Goal: Information Seeking & Learning: Check status

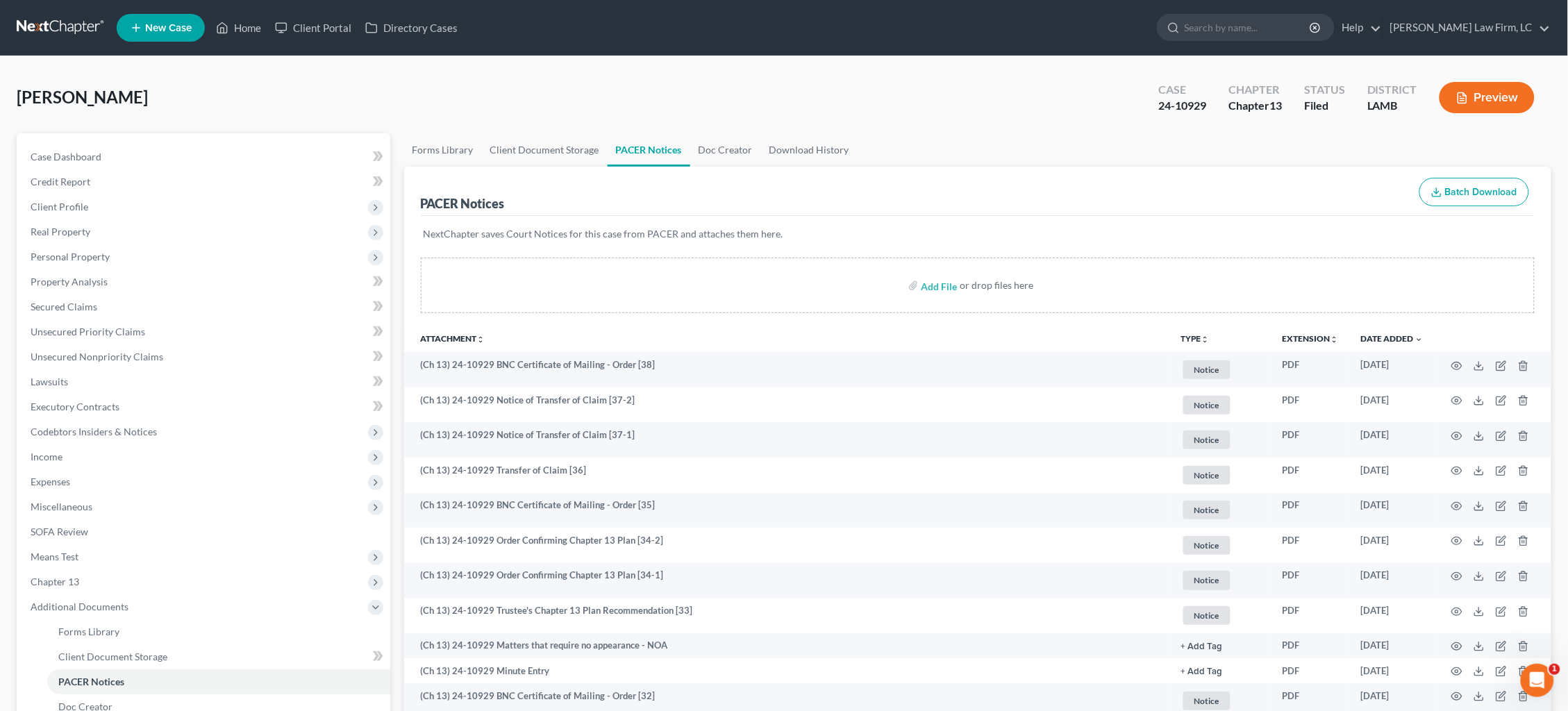
click at [49, 36] on link at bounding box center [61, 28] width 89 height 25
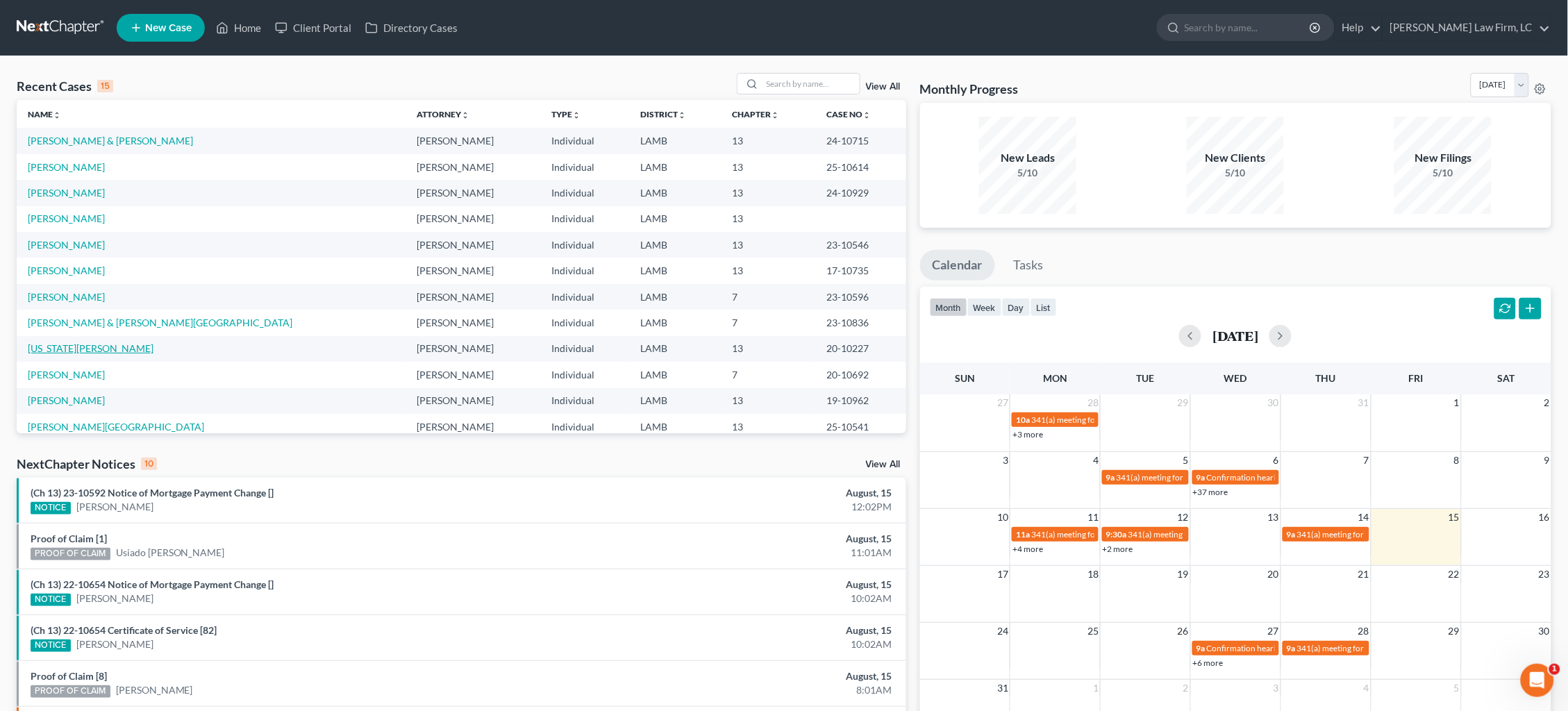
click at [88, 343] on link "[US_STATE][PERSON_NAME]" at bounding box center [90, 348] width 125 height 12
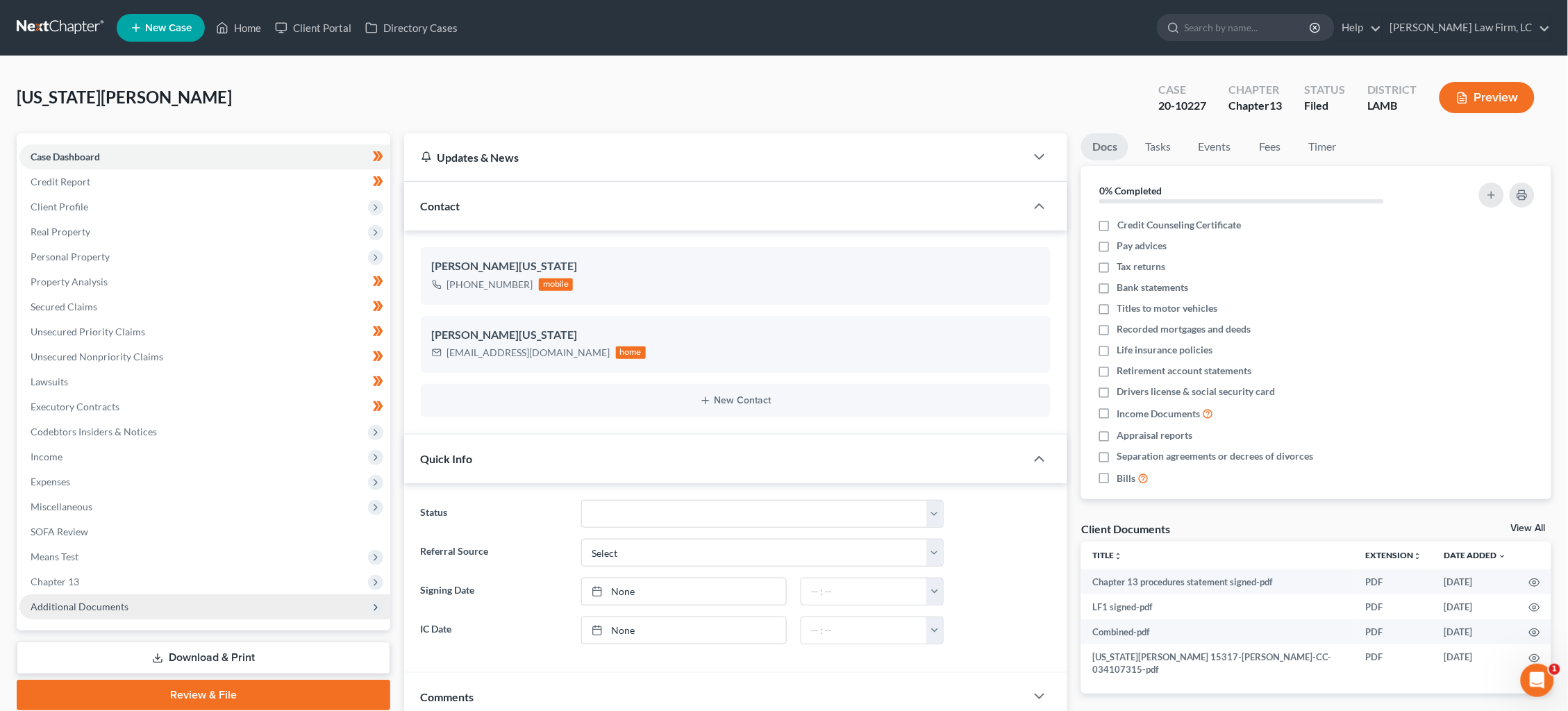
click at [132, 595] on span "Additional Documents" at bounding box center [204, 607] width 371 height 25
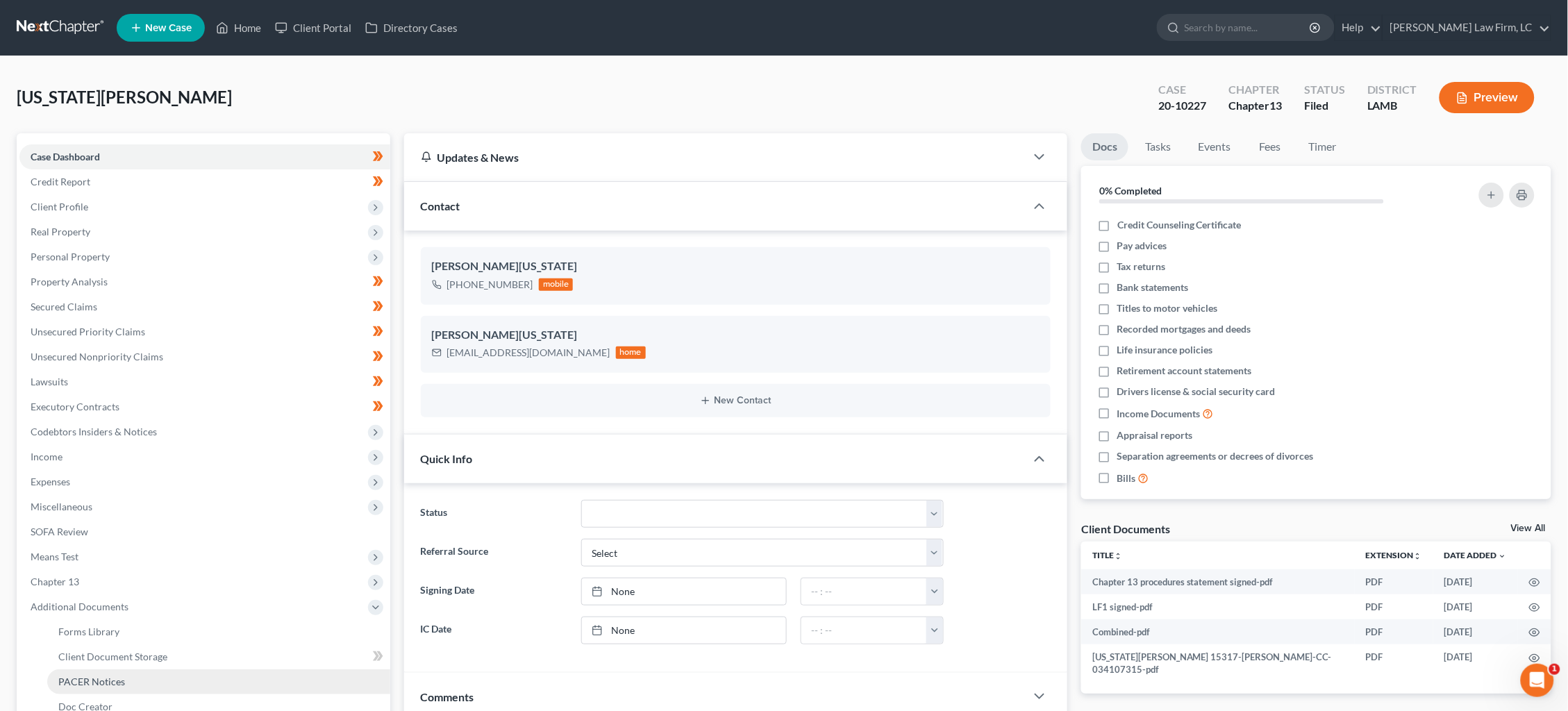
click at [137, 669] on link "PACER Notices" at bounding box center [219, 682] width 343 height 25
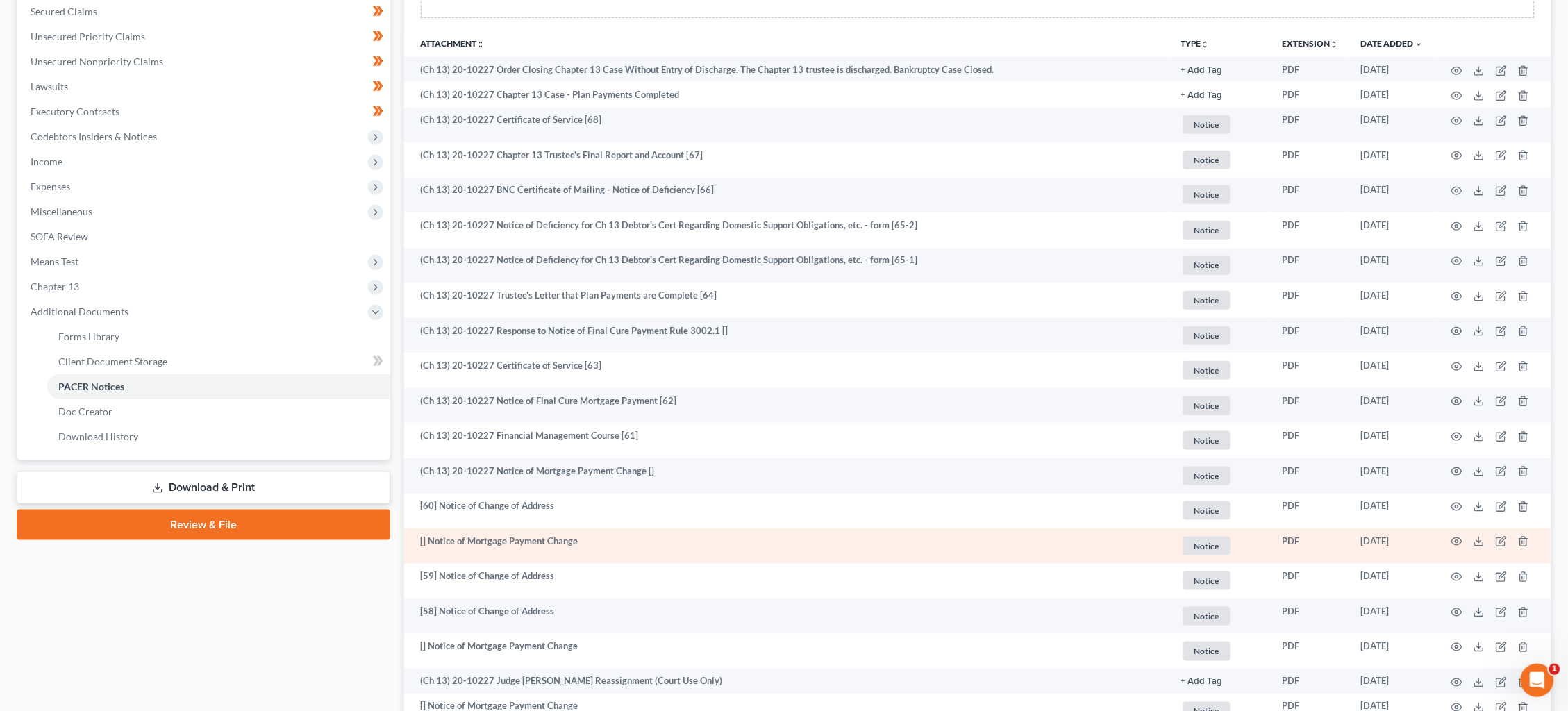
scroll to position [300, 0]
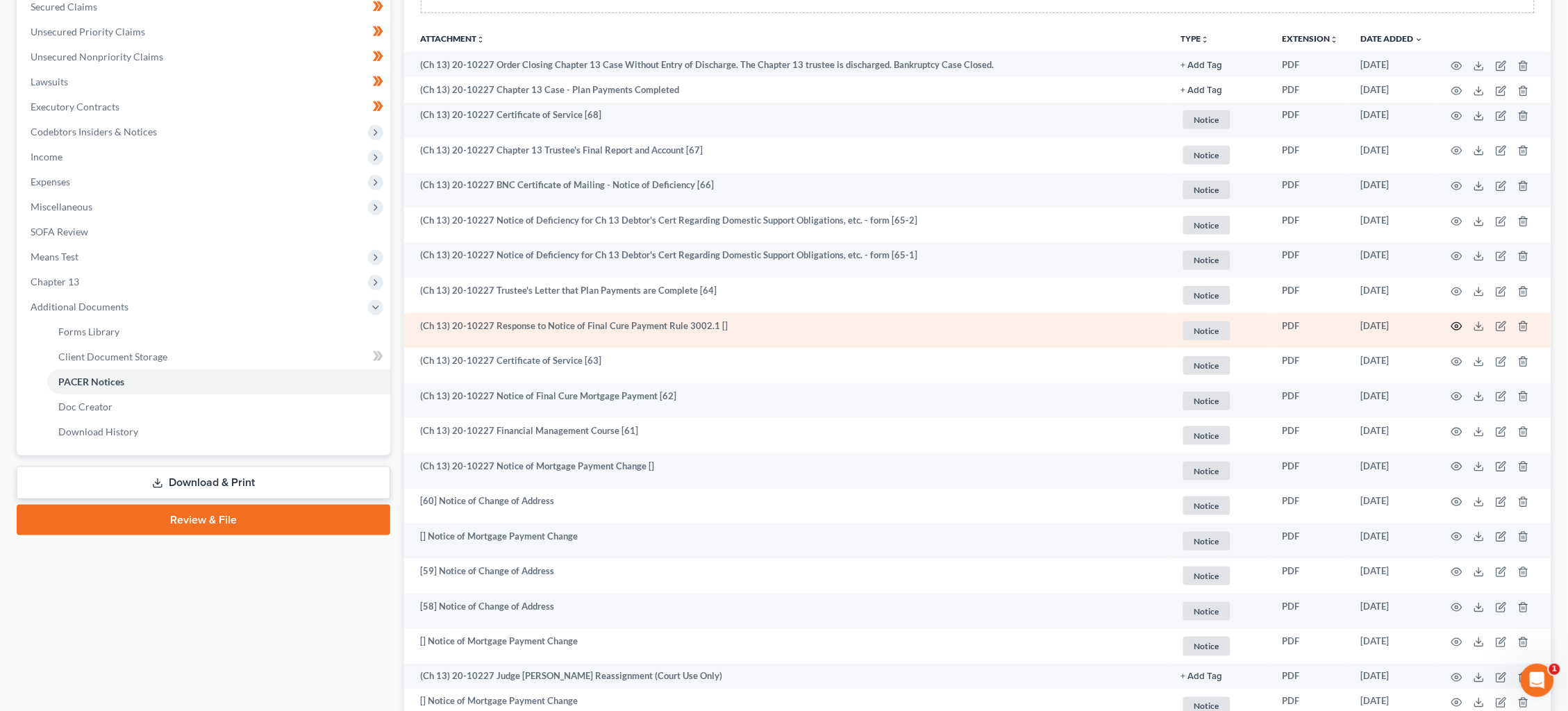
click at [1458, 321] on icon "button" at bounding box center [1457, 326] width 12 height 12
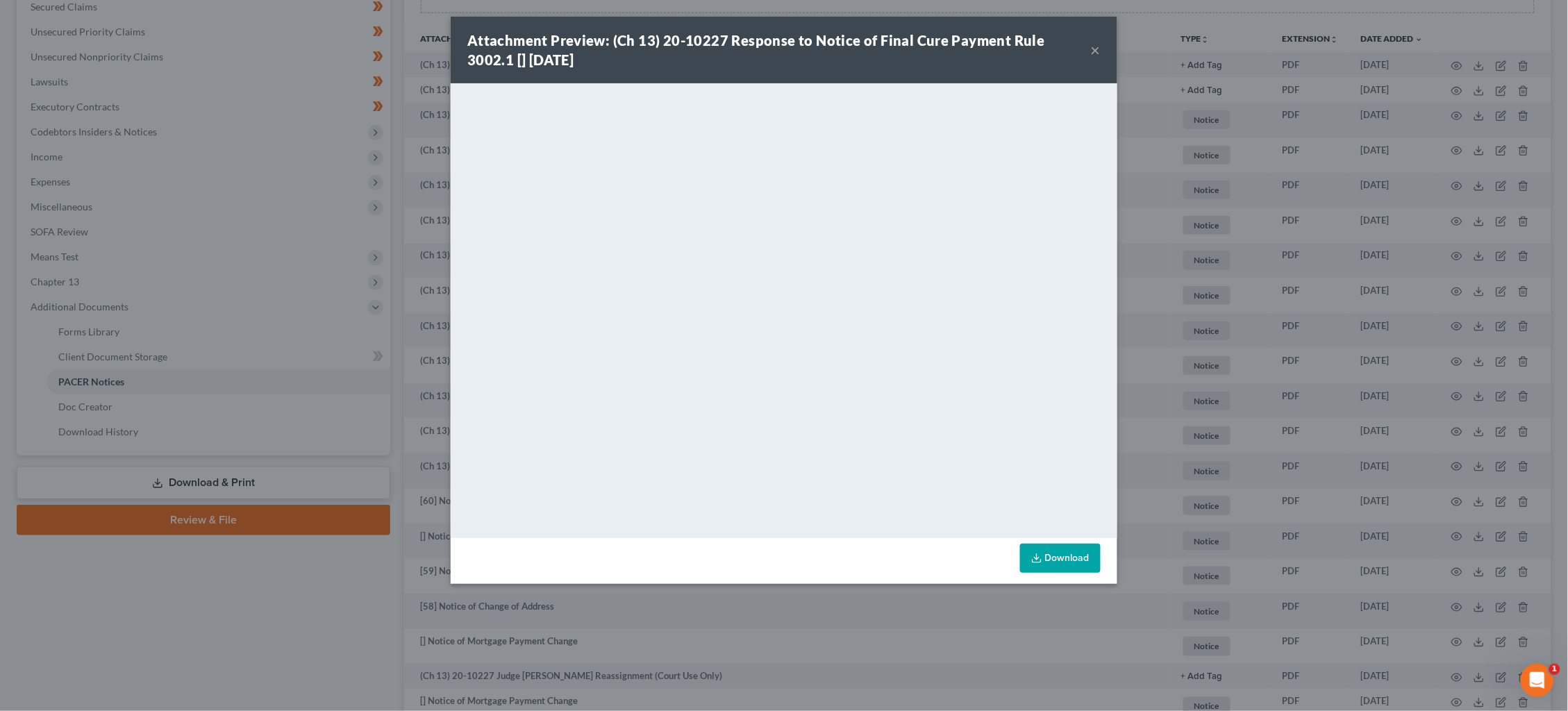
click at [1271, 321] on div "Attachment Preview: (Ch 13) 20-10227 Response to Notice of Final Cure Payment R…" at bounding box center [784, 356] width 1568 height 711
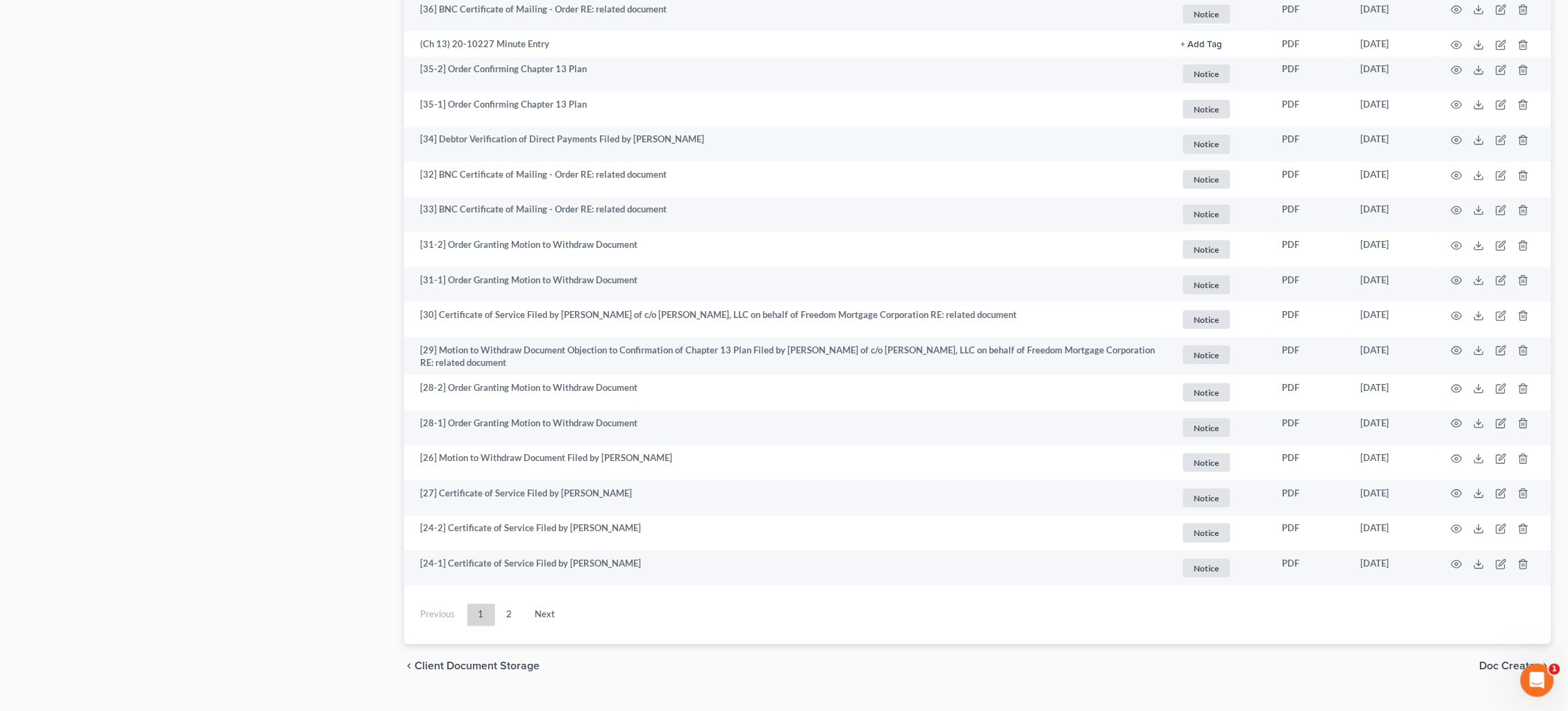
scroll to position [2280, 0]
click at [508, 605] on link "2" at bounding box center [509, 616] width 28 height 22
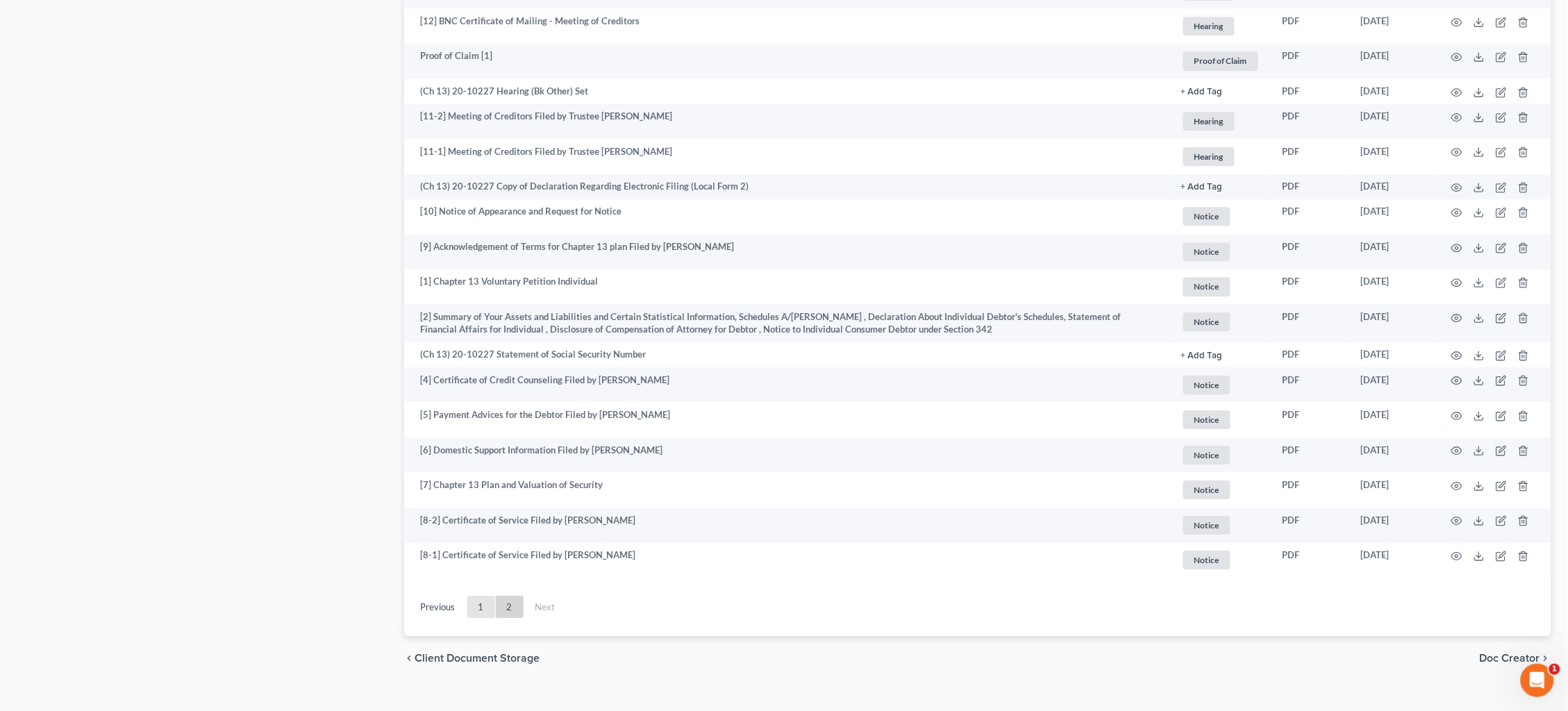
scroll to position [1361, 0]
click at [481, 596] on link "1" at bounding box center [481, 607] width 28 height 22
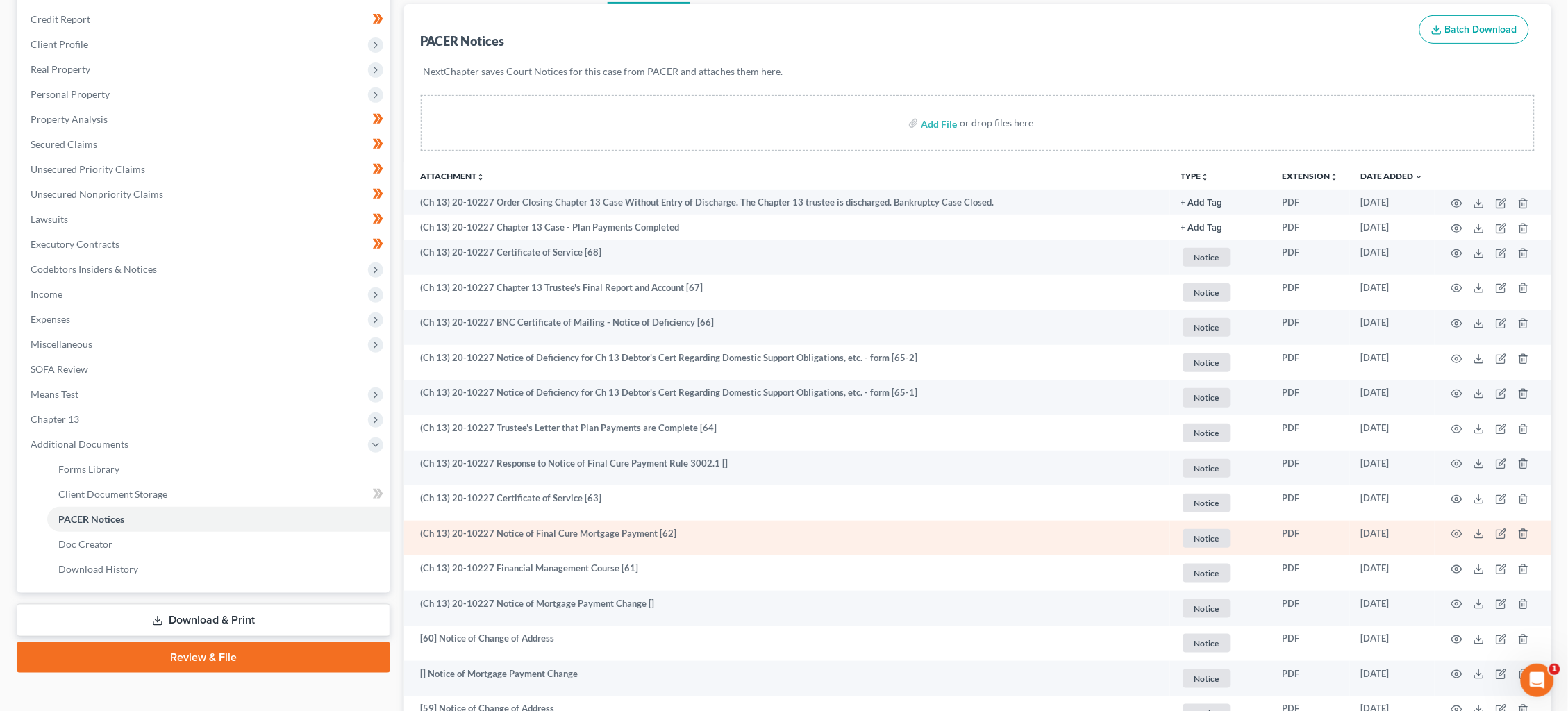
scroll to position [164, 0]
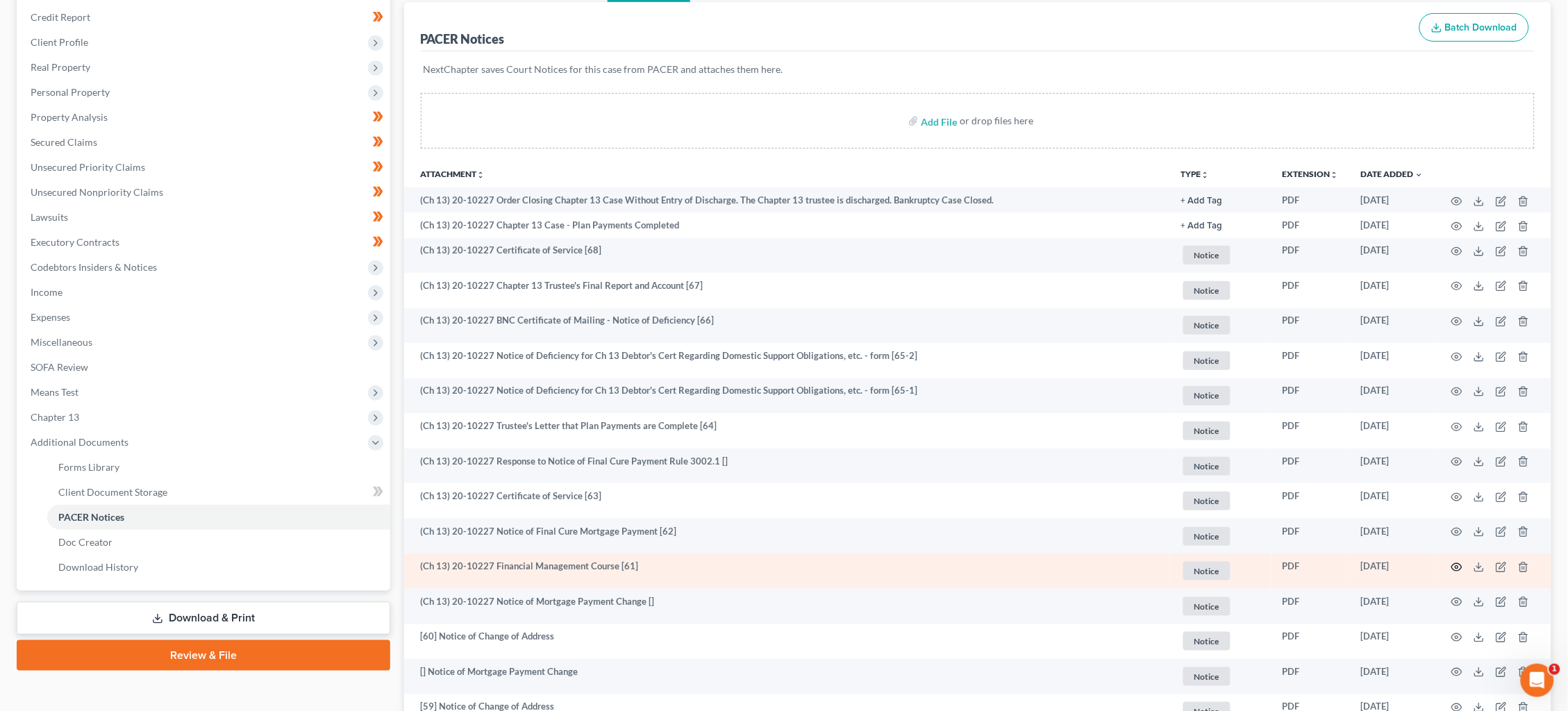
click at [1455, 562] on icon "button" at bounding box center [1457, 567] width 12 height 12
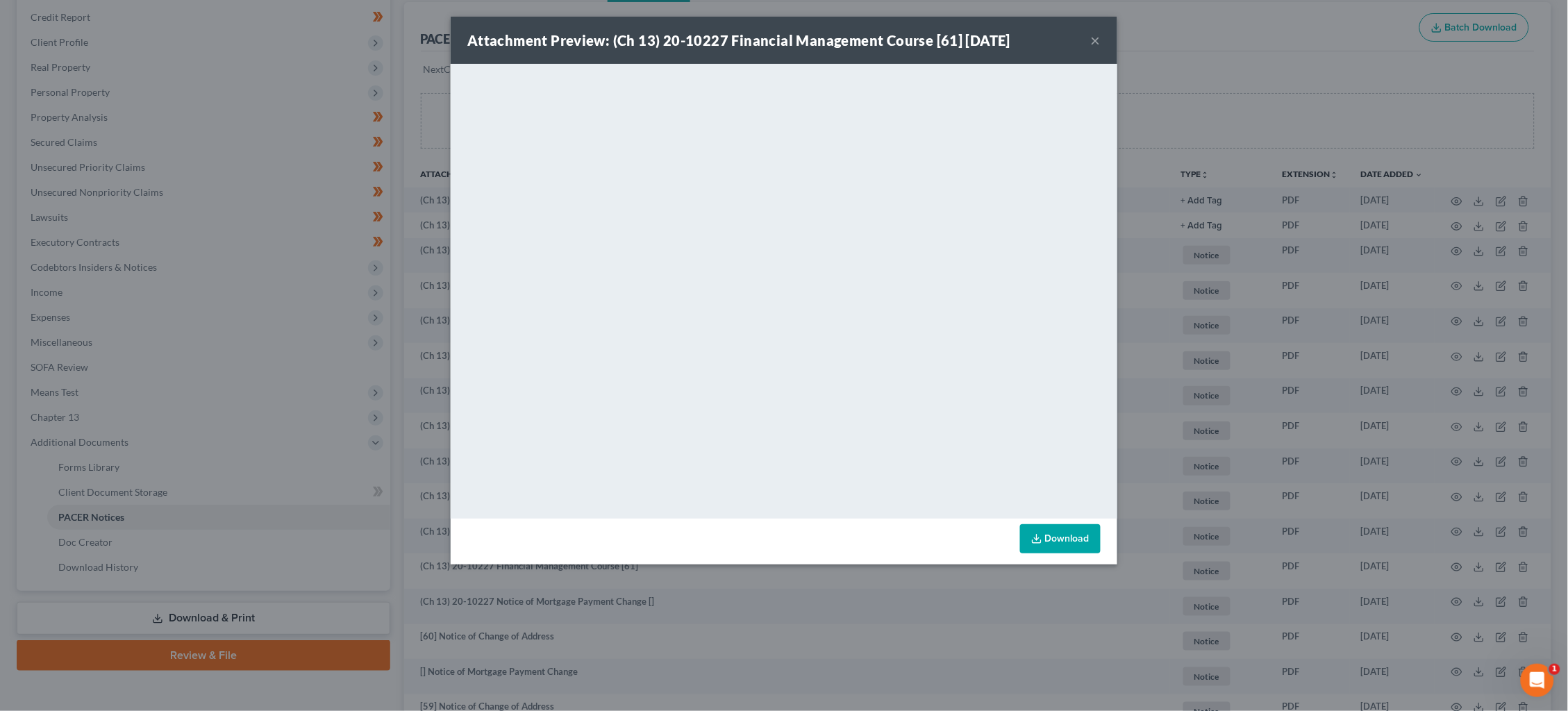
click at [1098, 40] on button "×" at bounding box center [1095, 40] width 10 height 17
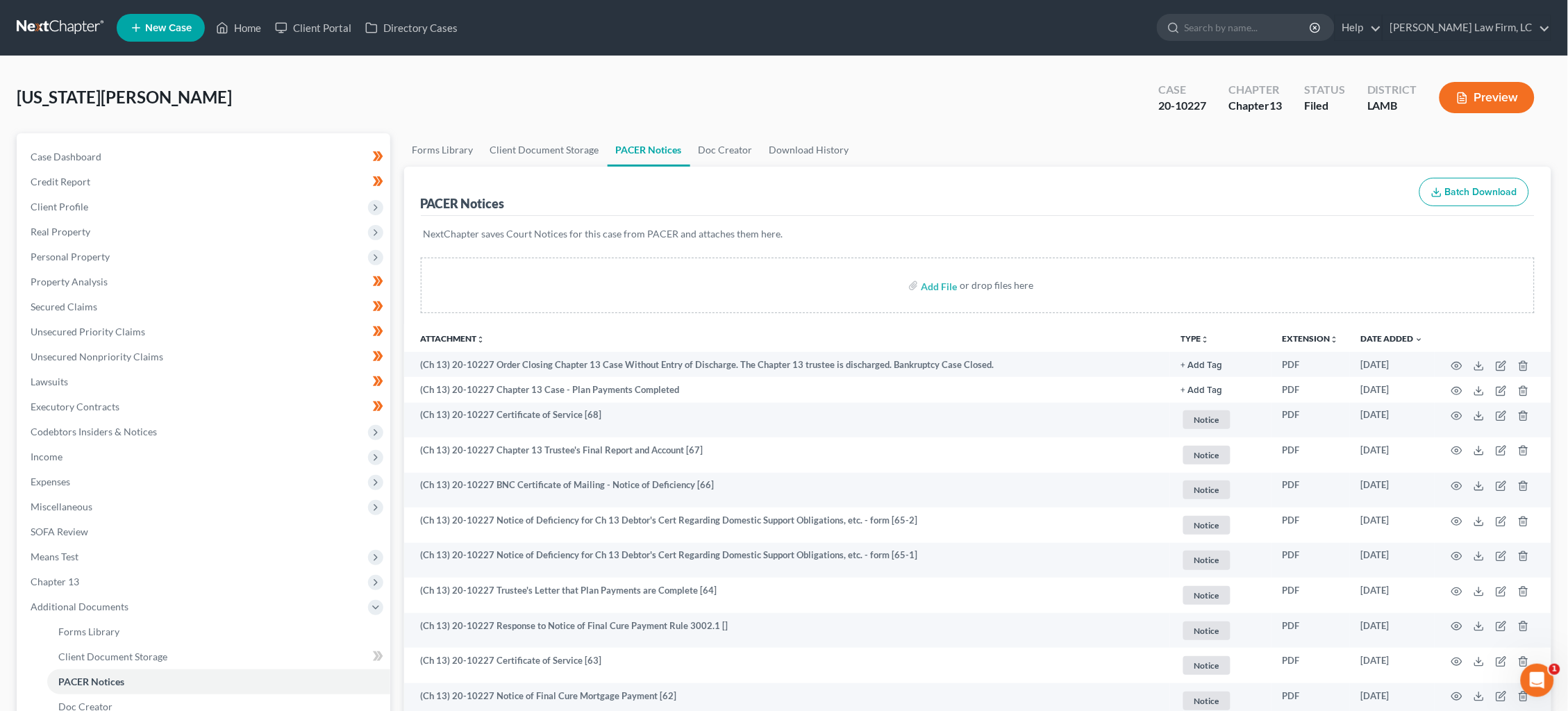
scroll to position [0, 0]
click at [80, 27] on link at bounding box center [61, 28] width 89 height 25
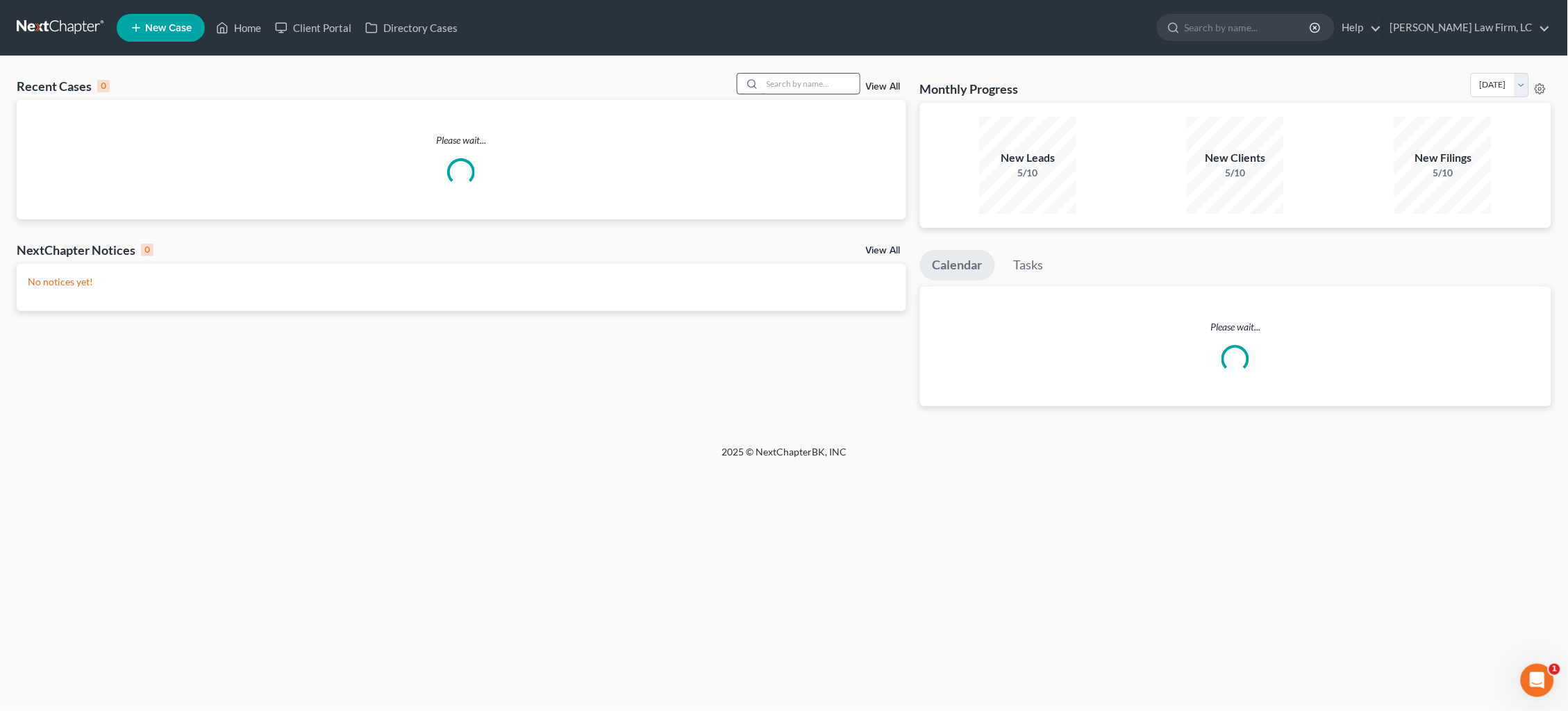
click at [796, 79] on input "search" at bounding box center [811, 84] width 97 height 20
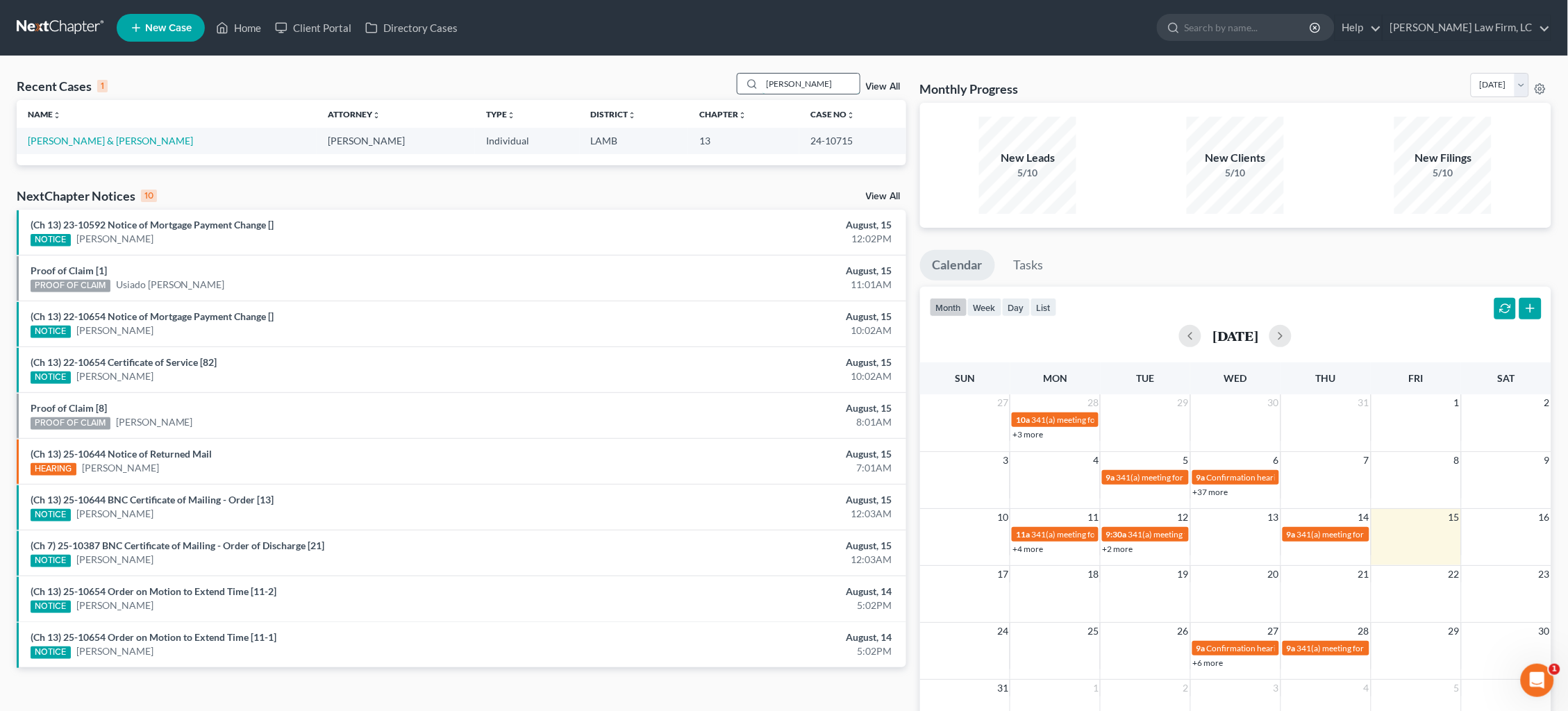
type input "[PERSON_NAME]"
drag, startPoint x: 795, startPoint y: 79, endPoint x: 113, endPoint y: 141, distance: 684.8
click at [113, 141] on link "[PERSON_NAME] & [PERSON_NAME]" at bounding box center [110, 140] width 165 height 12
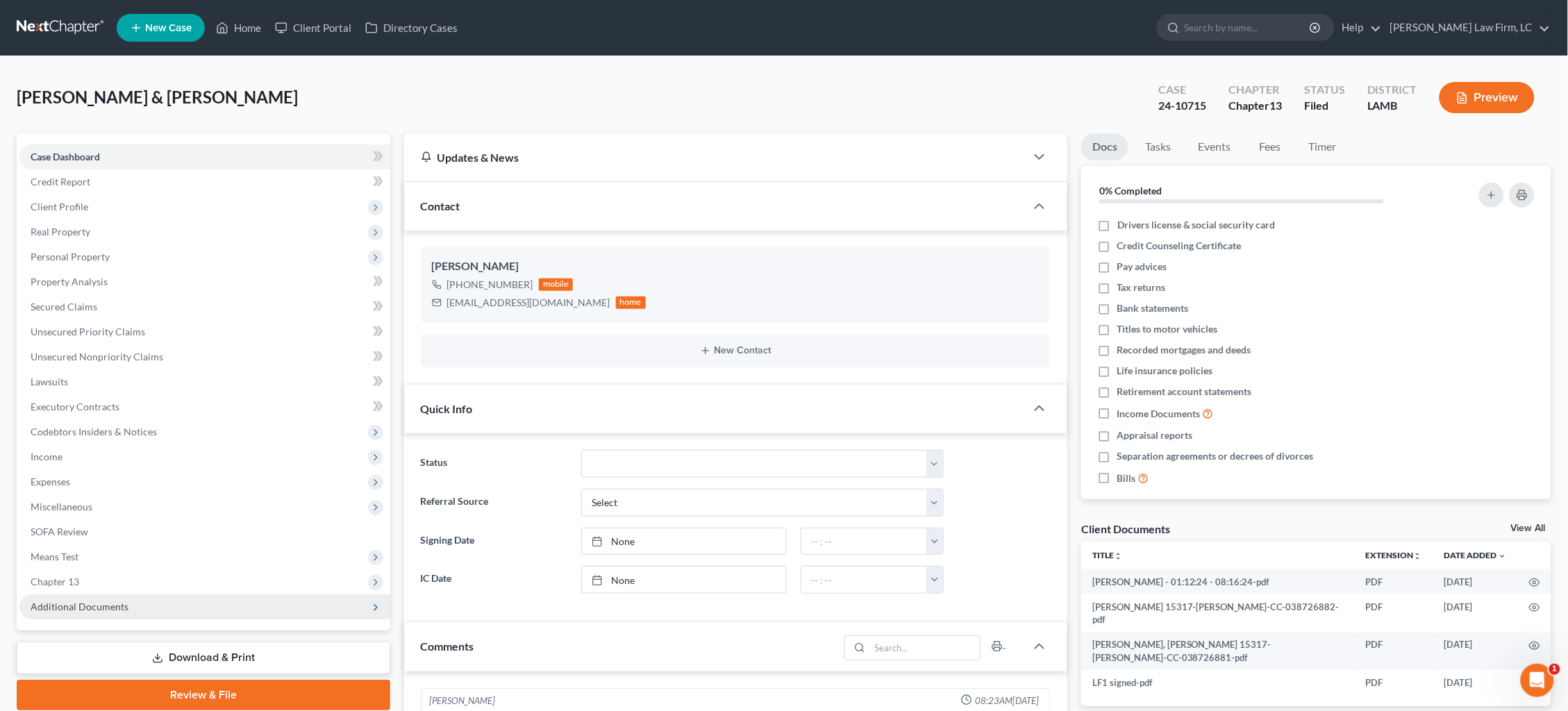
click at [160, 595] on span "Additional Documents" at bounding box center [204, 607] width 371 height 25
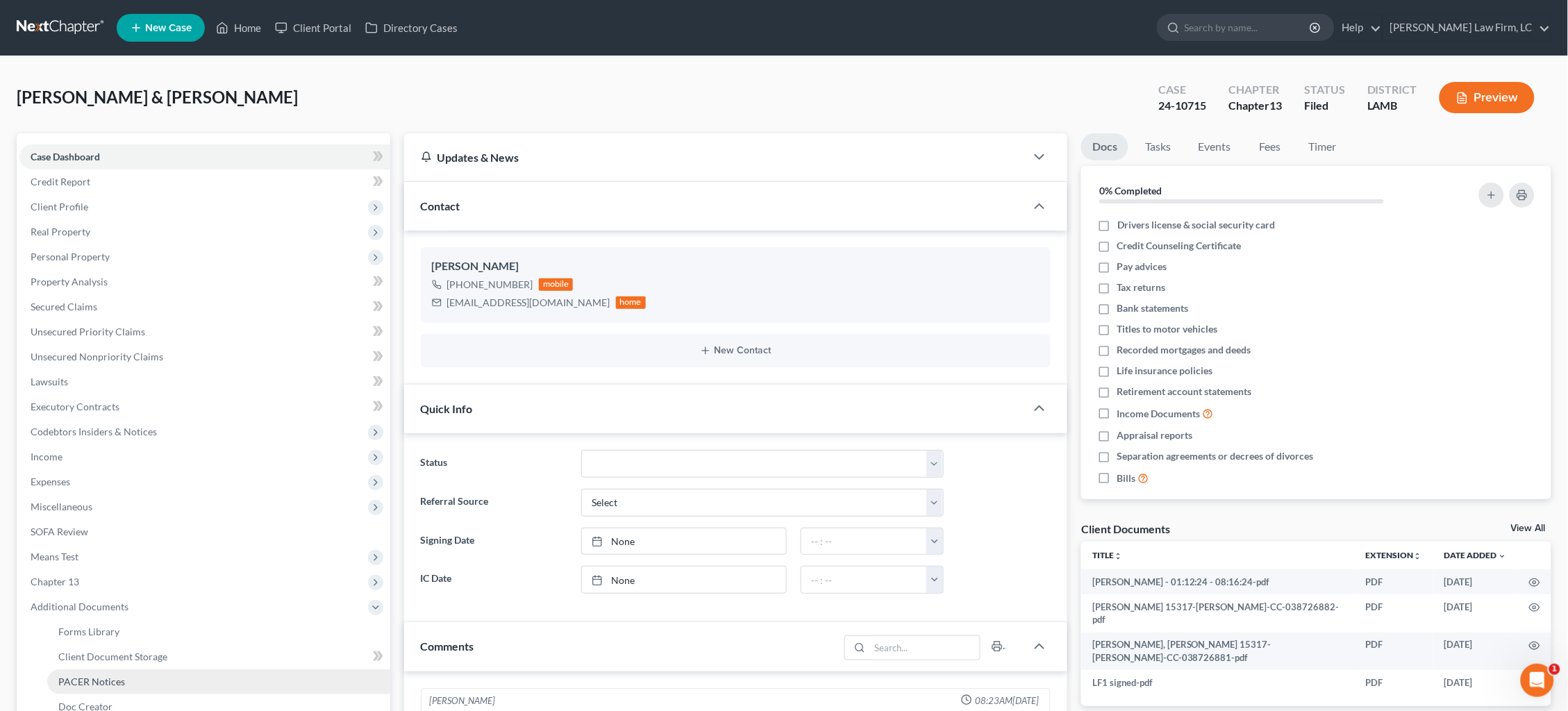
click at [135, 669] on link "PACER Notices" at bounding box center [219, 682] width 343 height 25
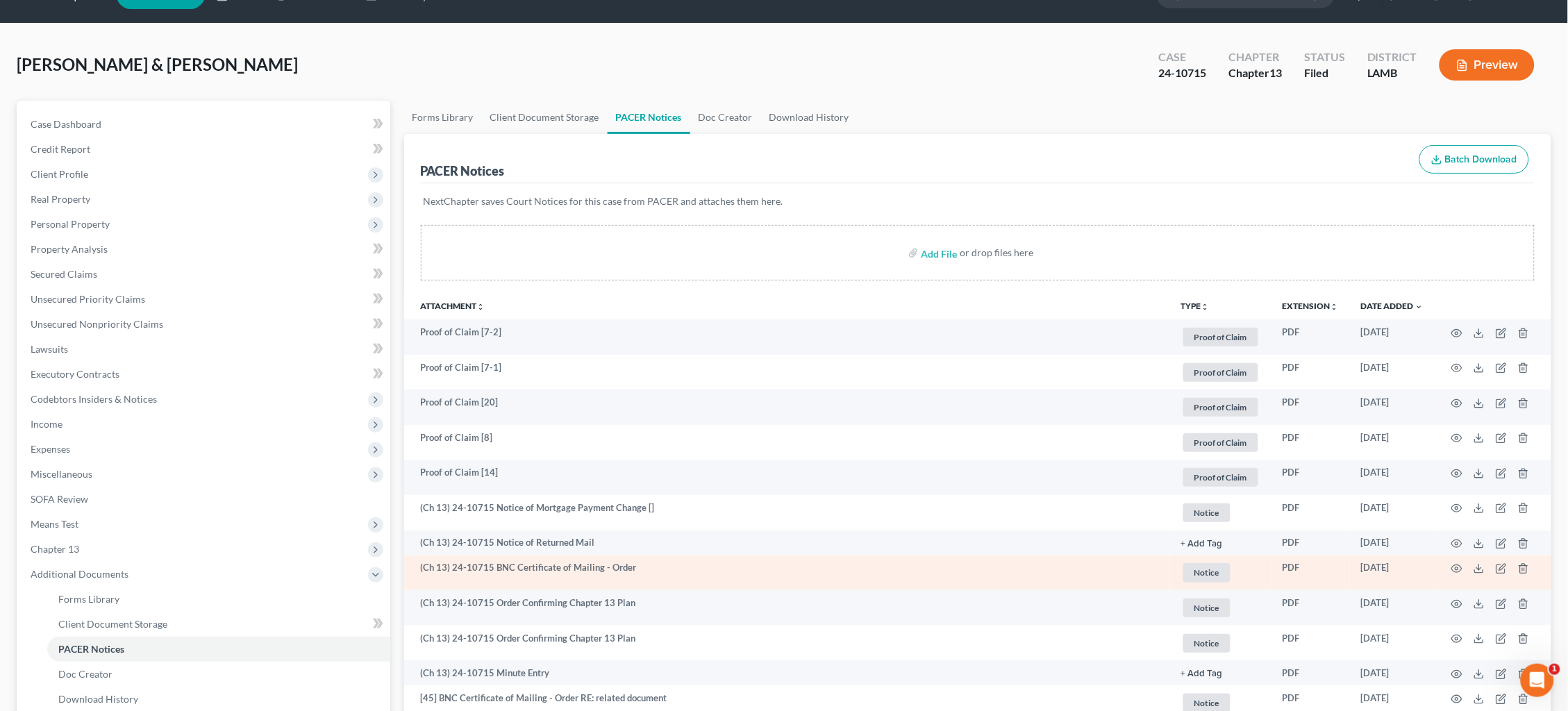
scroll to position [34, 0]
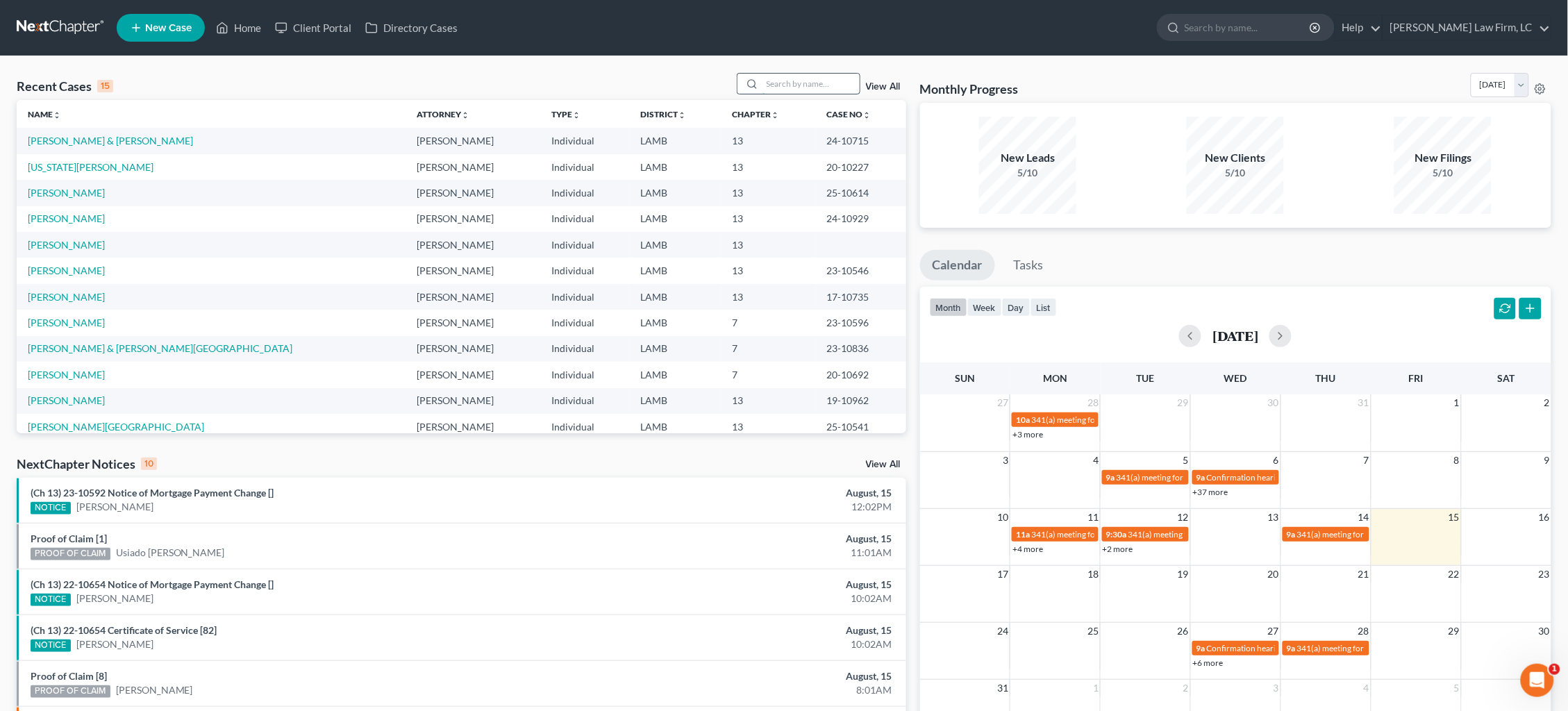
click at [819, 81] on input "search" at bounding box center [811, 84] width 97 height 20
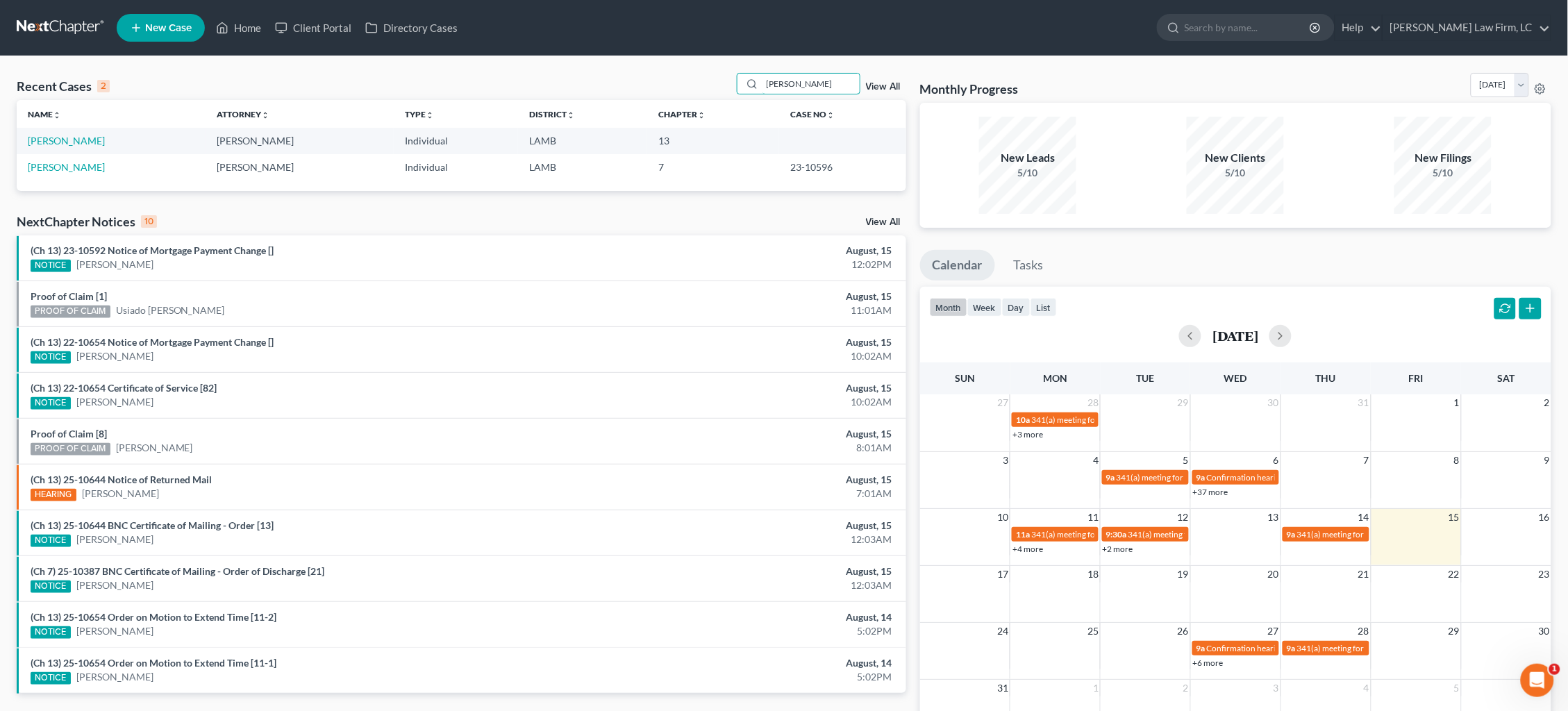
type input "Sanford"
drag, startPoint x: 774, startPoint y: 116, endPoint x: 72, endPoint y: 141, distance: 702.4
click at [72, 141] on link "[PERSON_NAME]" at bounding box center [66, 140] width 77 height 12
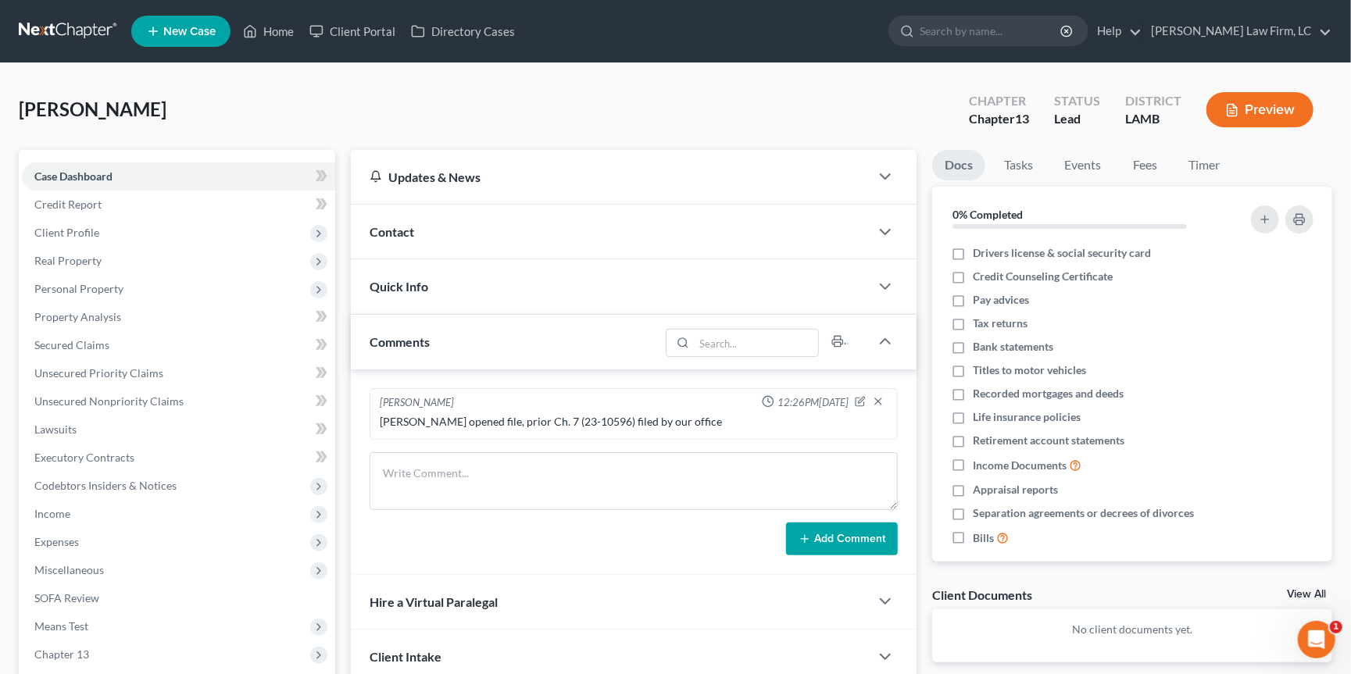
click at [85, 27] on link at bounding box center [69, 31] width 100 height 28
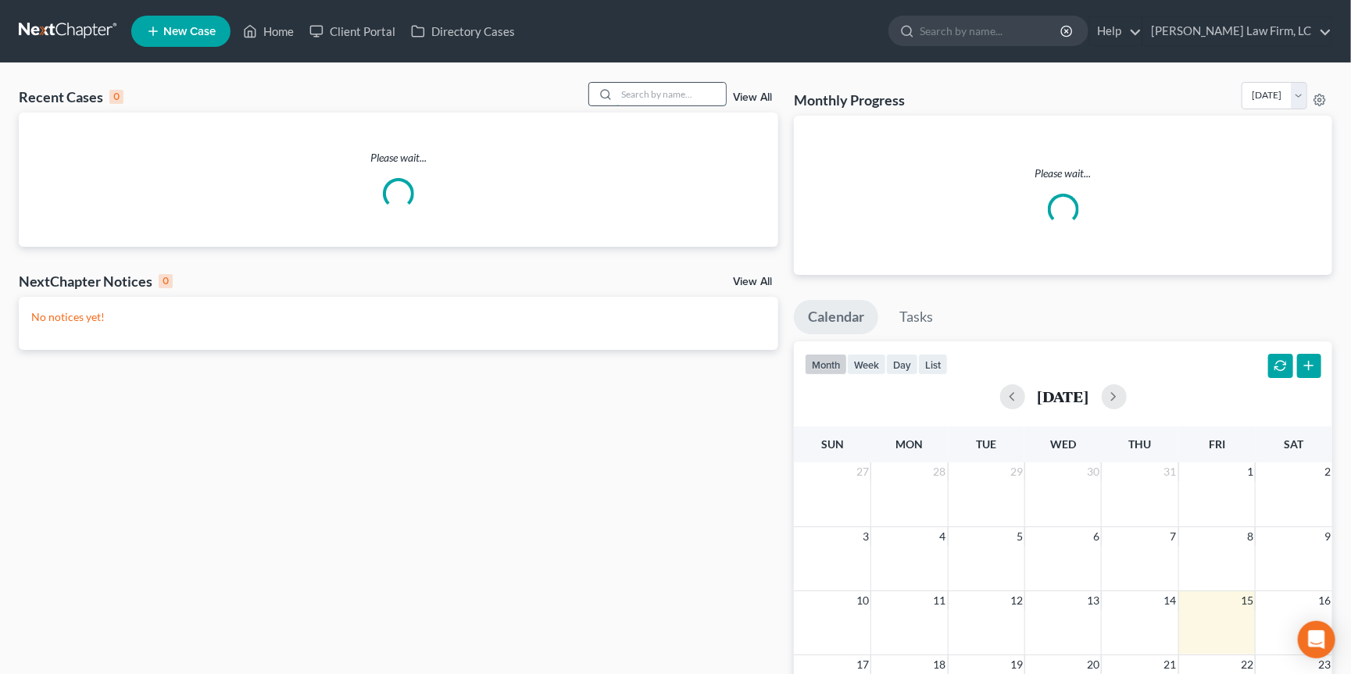
click at [650, 93] on input "search" at bounding box center [670, 94] width 109 height 23
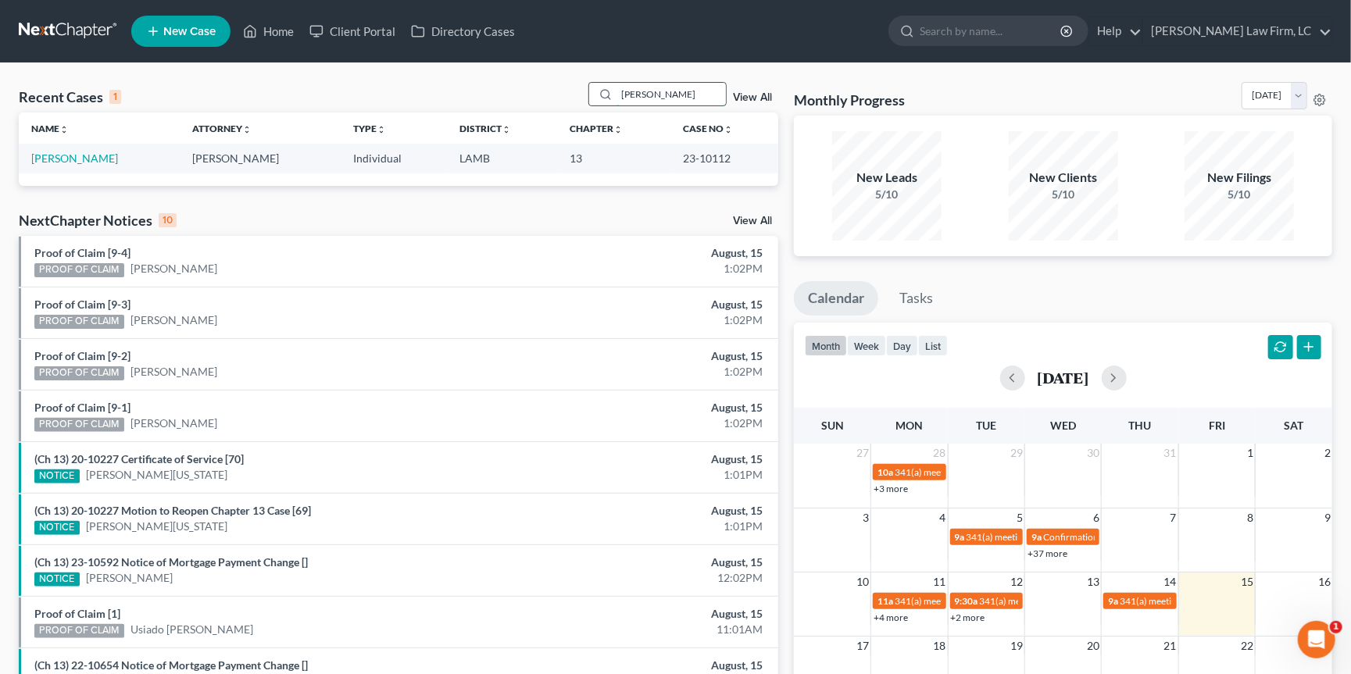
type input "[PERSON_NAME]"
drag, startPoint x: 650, startPoint y: 93, endPoint x: 88, endPoint y: 160, distance: 566.5
click at [88, 160] on link "Ashley, Raymond" at bounding box center [74, 158] width 87 height 13
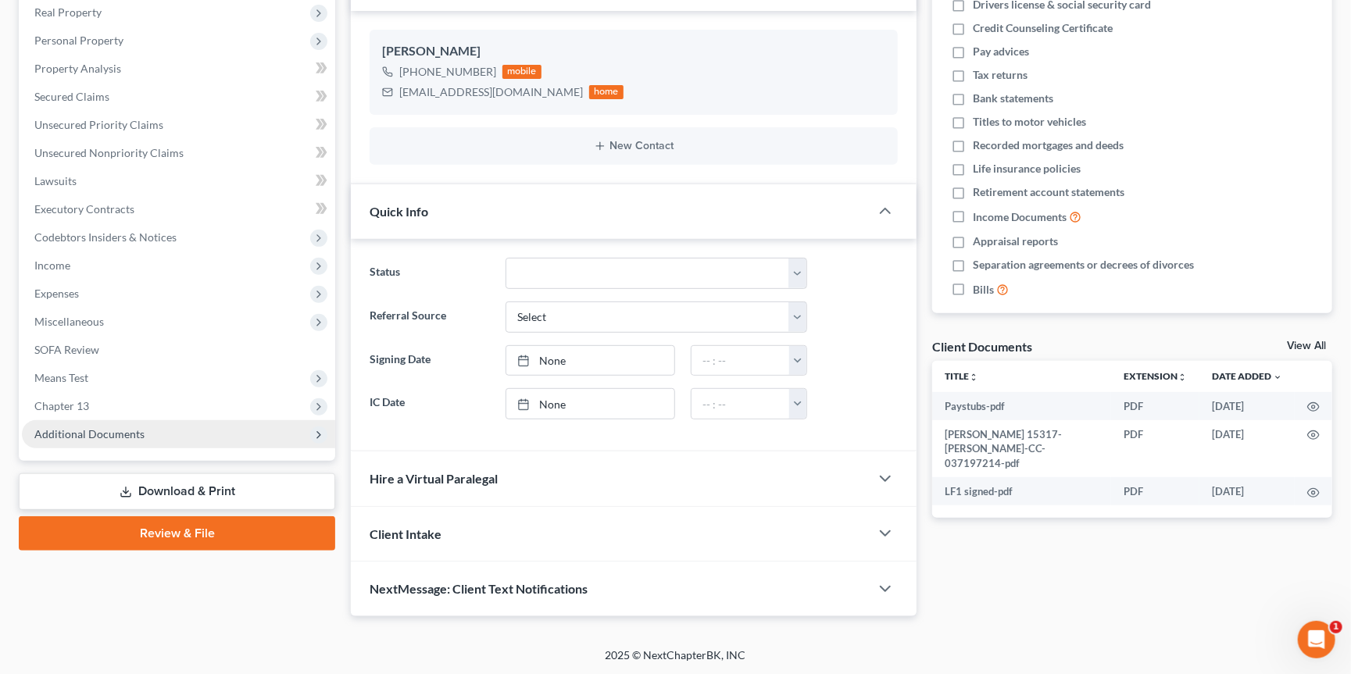
scroll to position [247, 0]
click at [175, 422] on span "Additional Documents" at bounding box center [178, 436] width 313 height 28
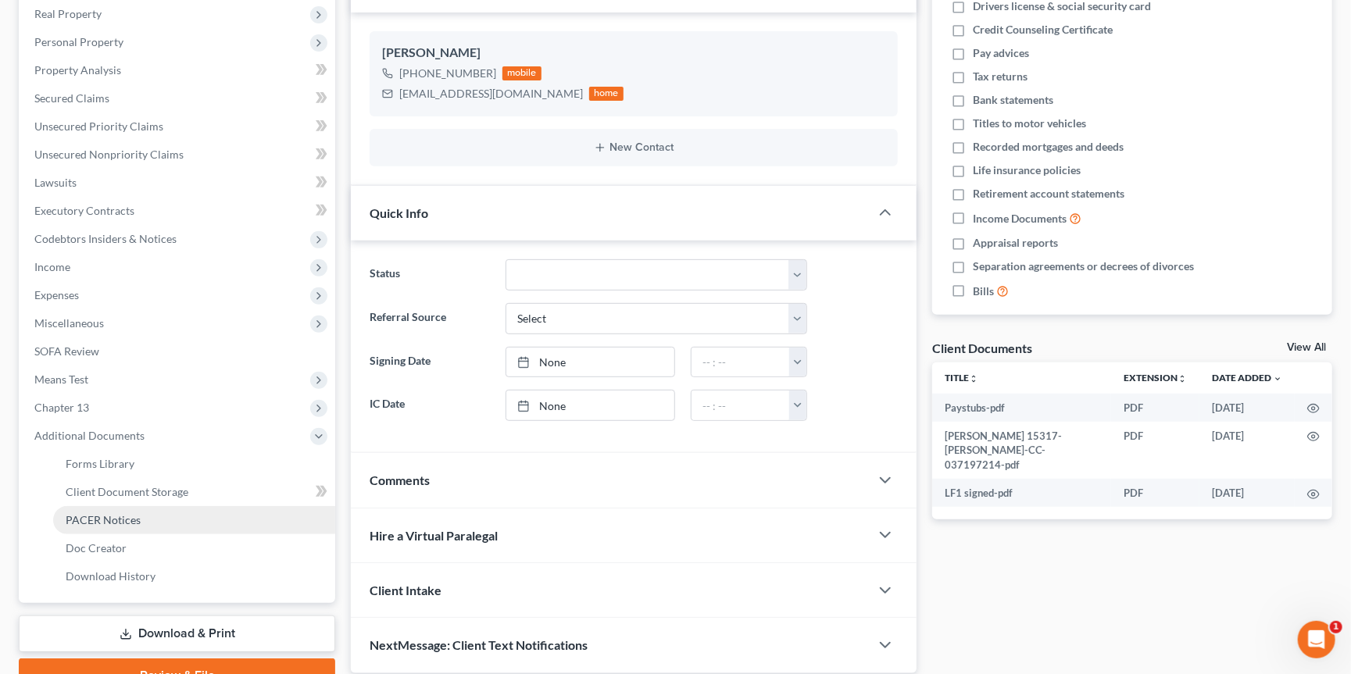
click at [159, 507] on link "PACER Notices" at bounding box center [194, 520] width 282 height 28
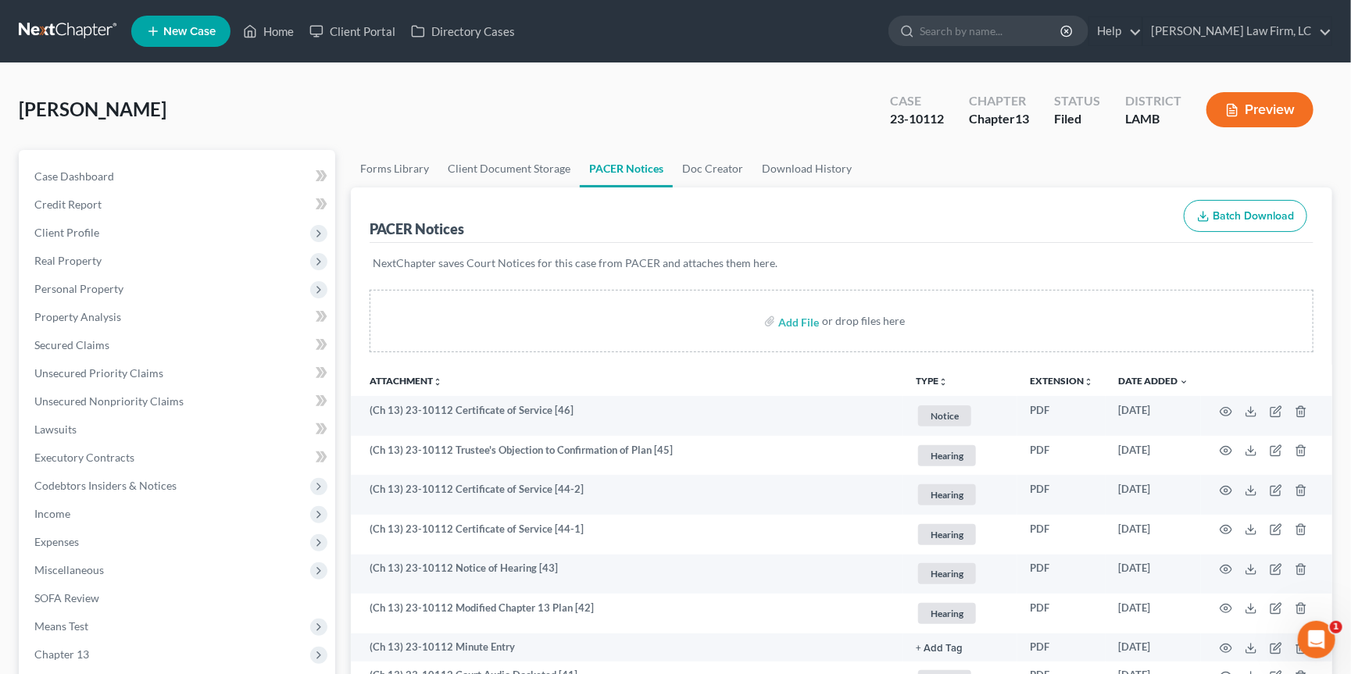
click at [84, 21] on link at bounding box center [69, 31] width 100 height 28
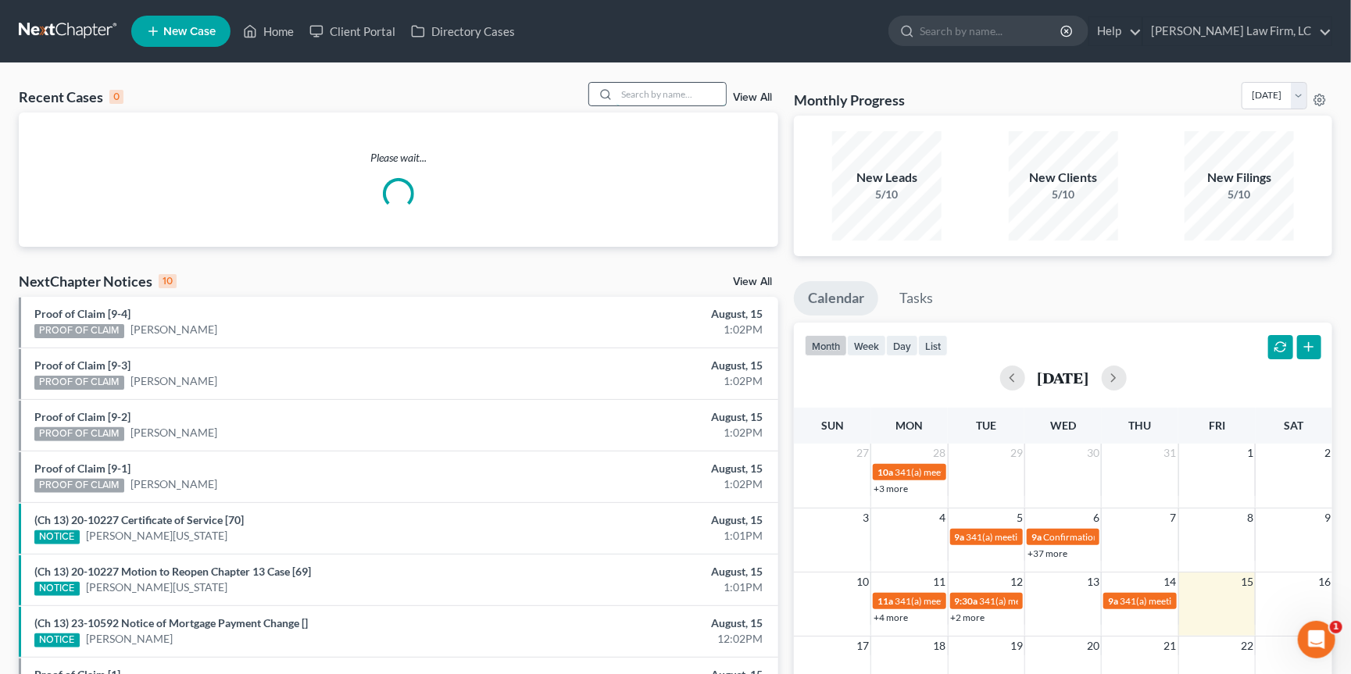
click at [675, 93] on input "search" at bounding box center [670, 94] width 109 height 23
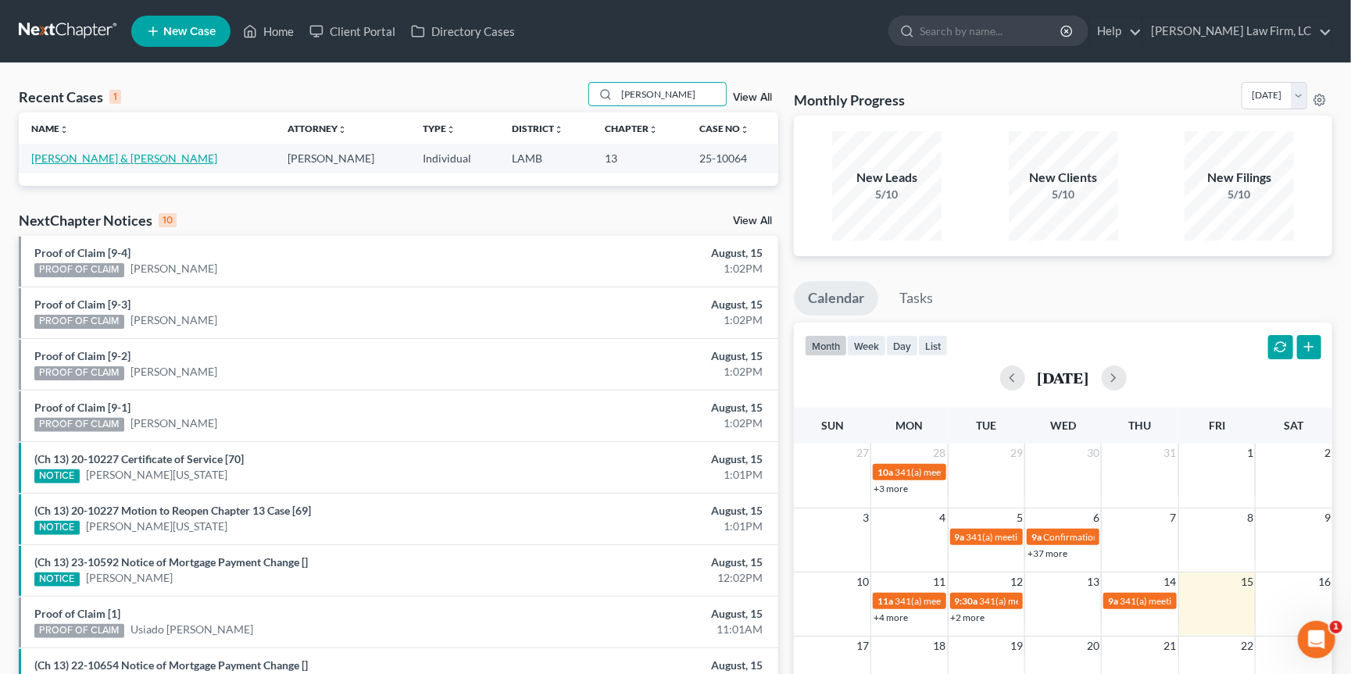
type input "[PERSON_NAME]"
click at [85, 158] on link "[PERSON_NAME] & [PERSON_NAME]" at bounding box center [124, 158] width 186 height 13
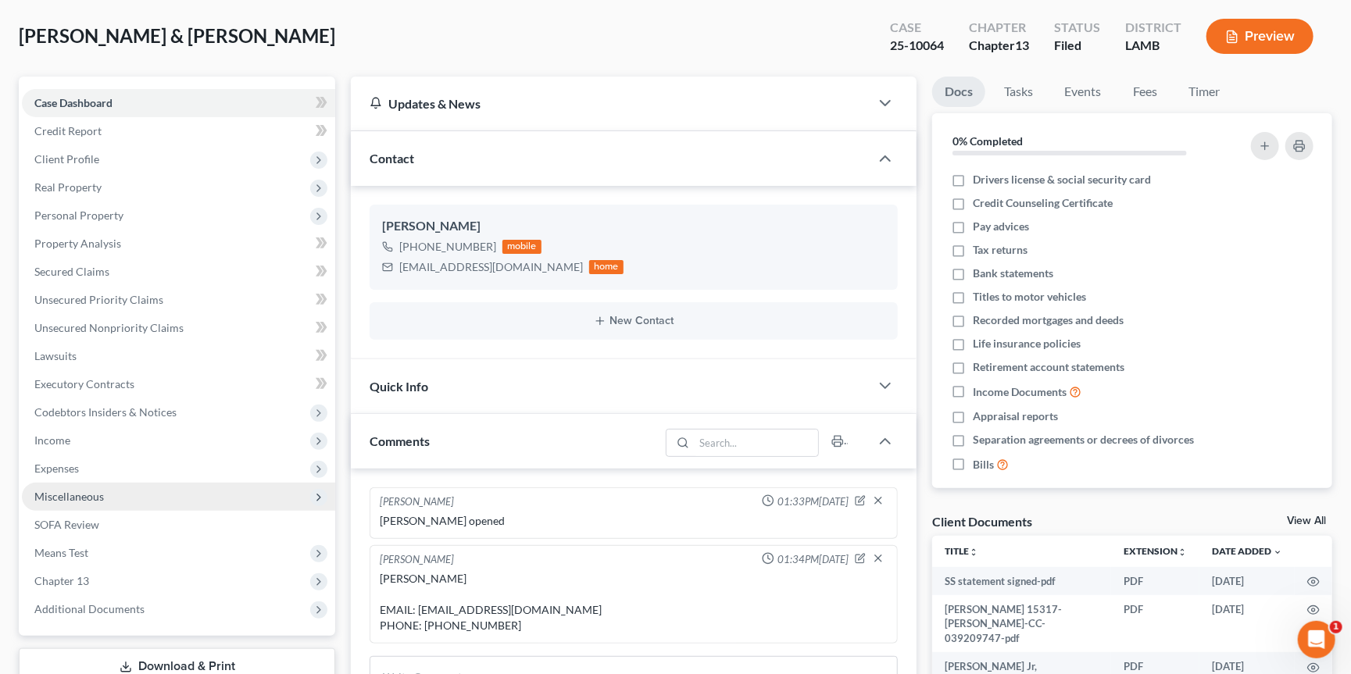
scroll to position [97, 0]
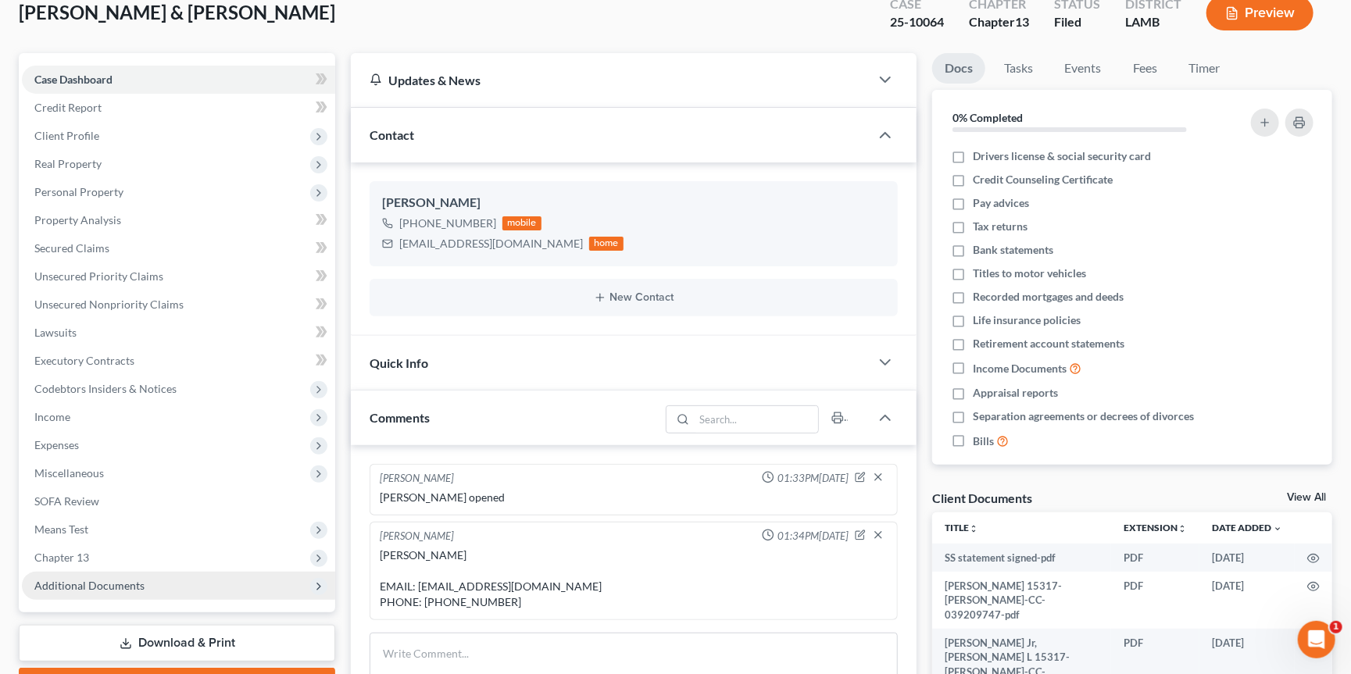
click at [91, 576] on span "Additional Documents" at bounding box center [178, 586] width 313 height 28
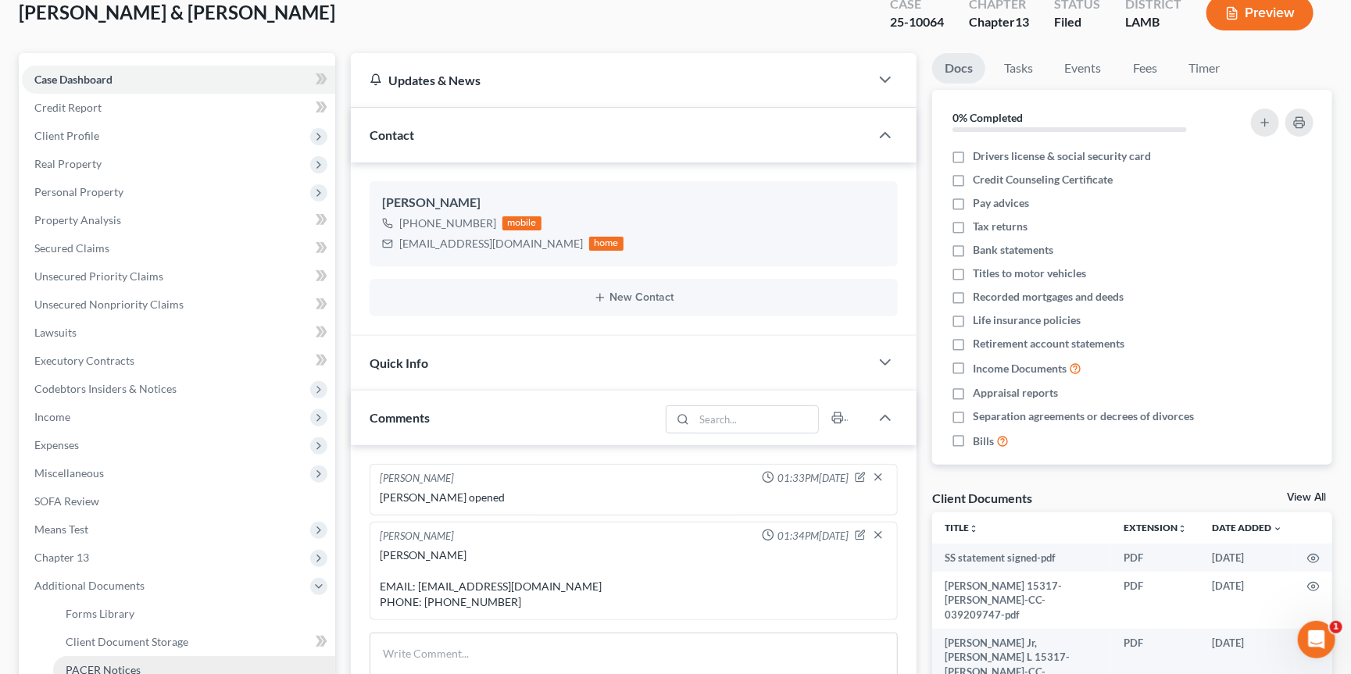
click at [126, 663] on span "PACER Notices" at bounding box center [103, 669] width 75 height 13
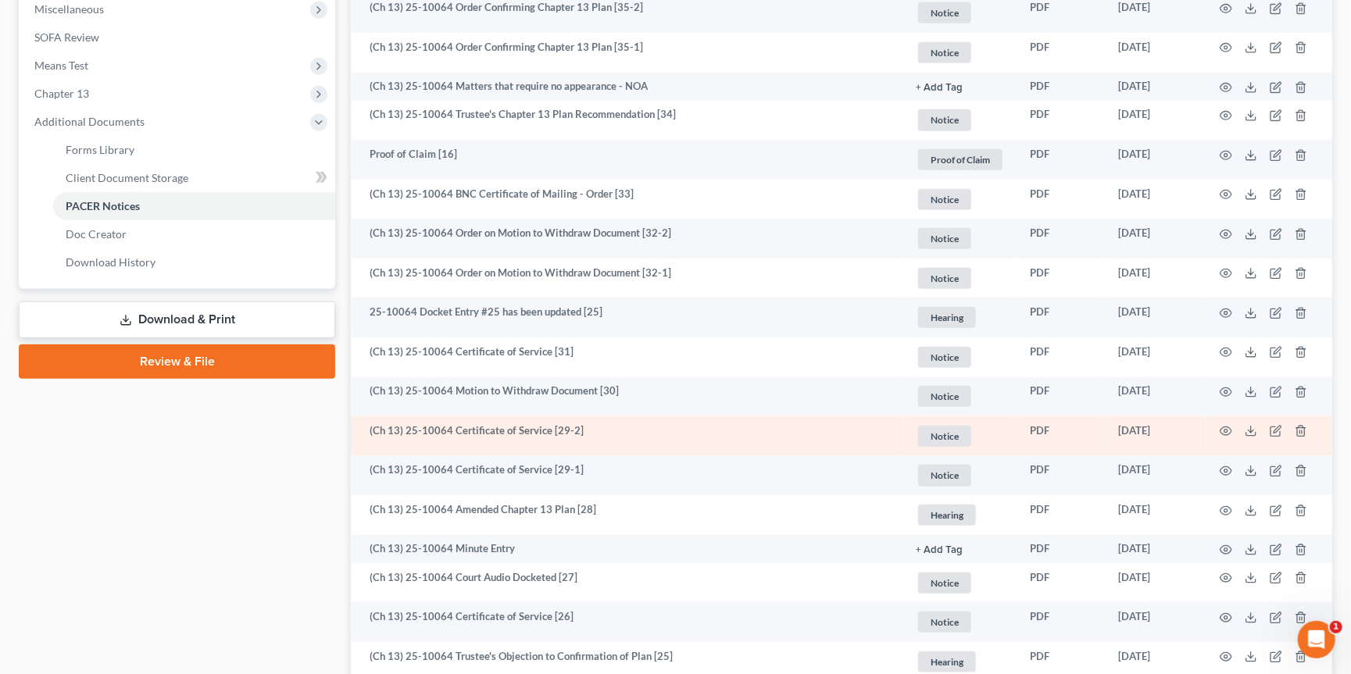
scroll to position [565, 0]
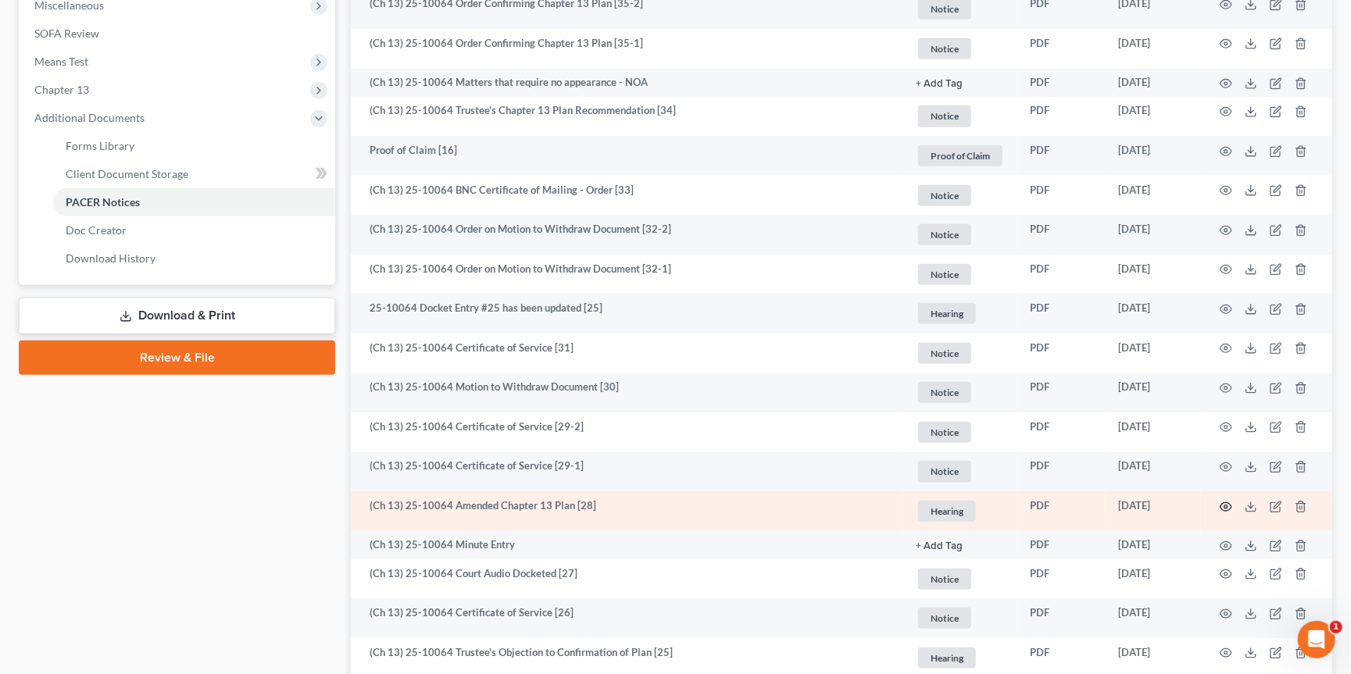
click at [1223, 501] on icon "button" at bounding box center [1226, 507] width 13 height 13
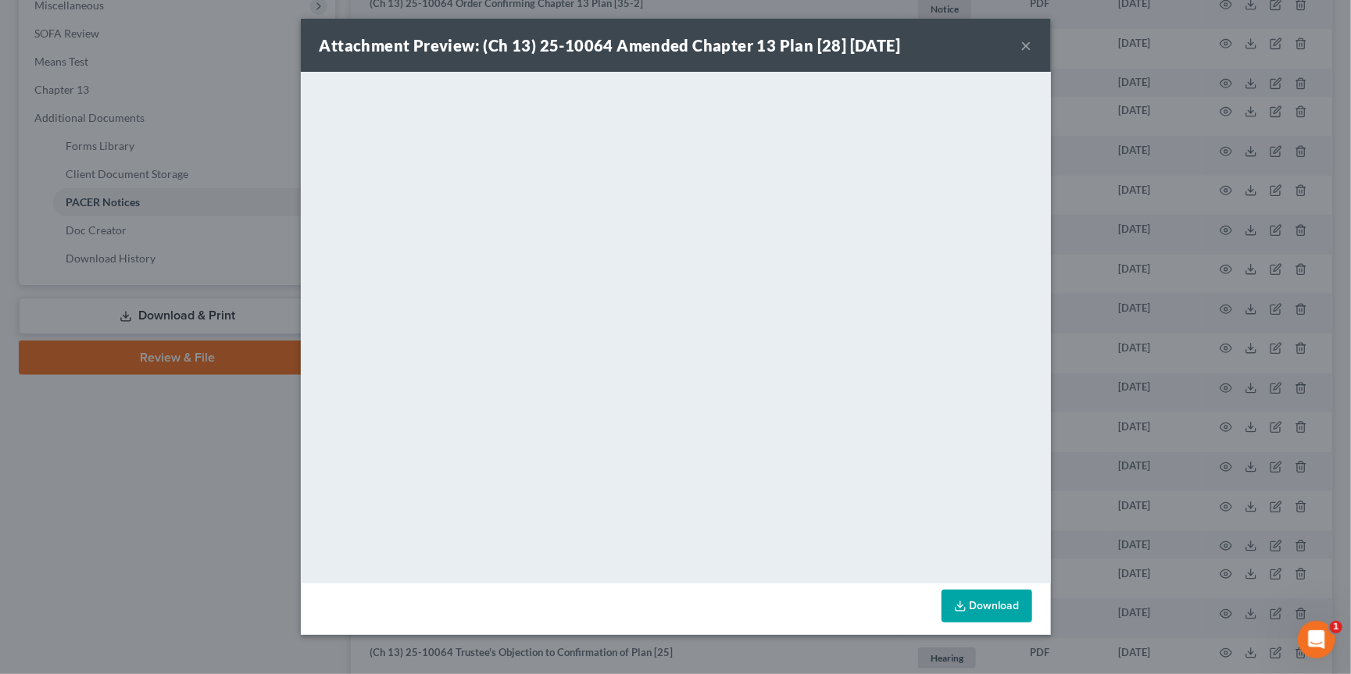
drag, startPoint x: 1205, startPoint y: 335, endPoint x: 1190, endPoint y: 337, distance: 14.9
click at [1204, 335] on div "Attachment Preview: (Ch 13) 25-10064 Amended Chapter 13 Plan [28] 05/06/2025 × …" at bounding box center [675, 337] width 1351 height 674
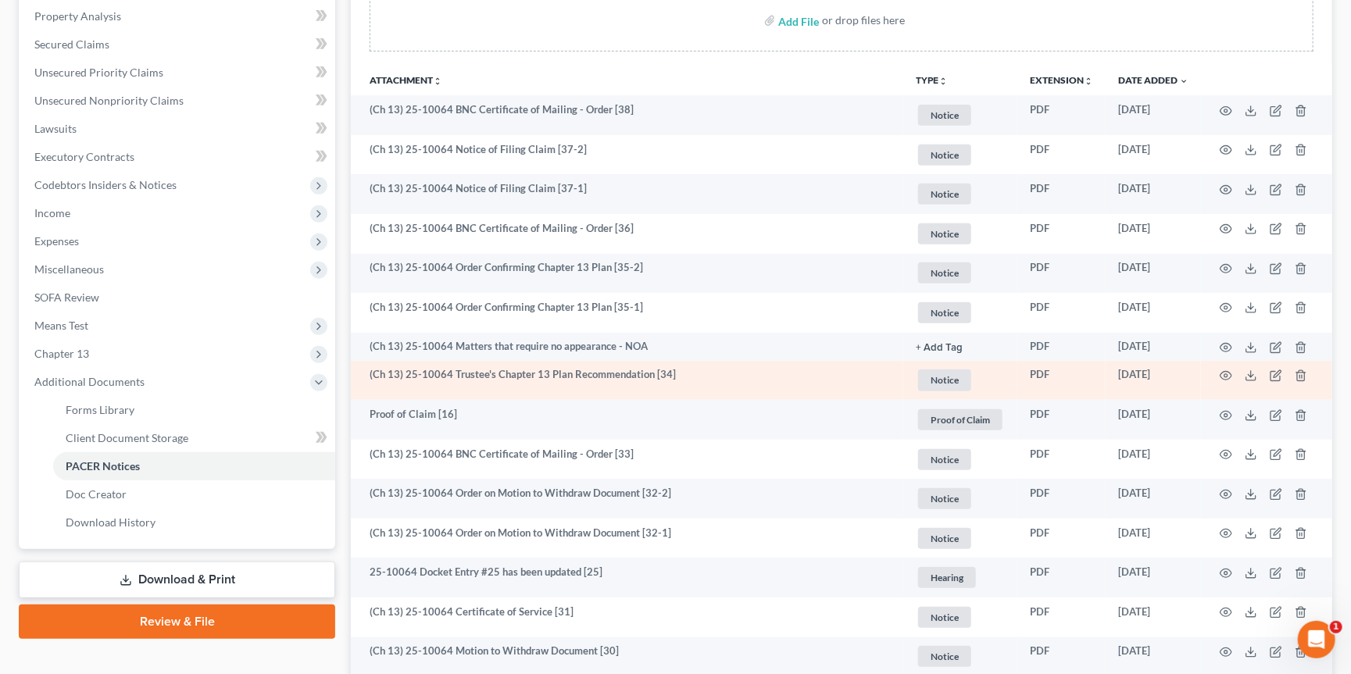
scroll to position [301, 0]
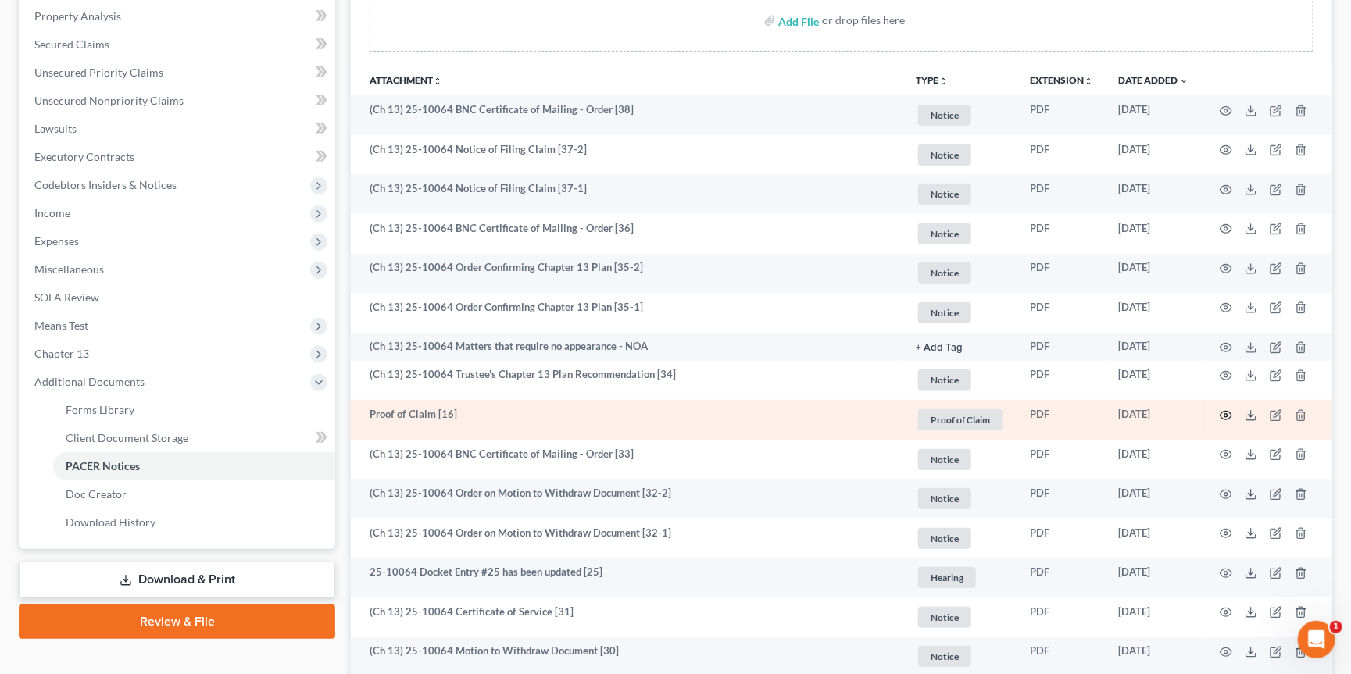
click at [1226, 409] on icon "button" at bounding box center [1226, 415] width 13 height 13
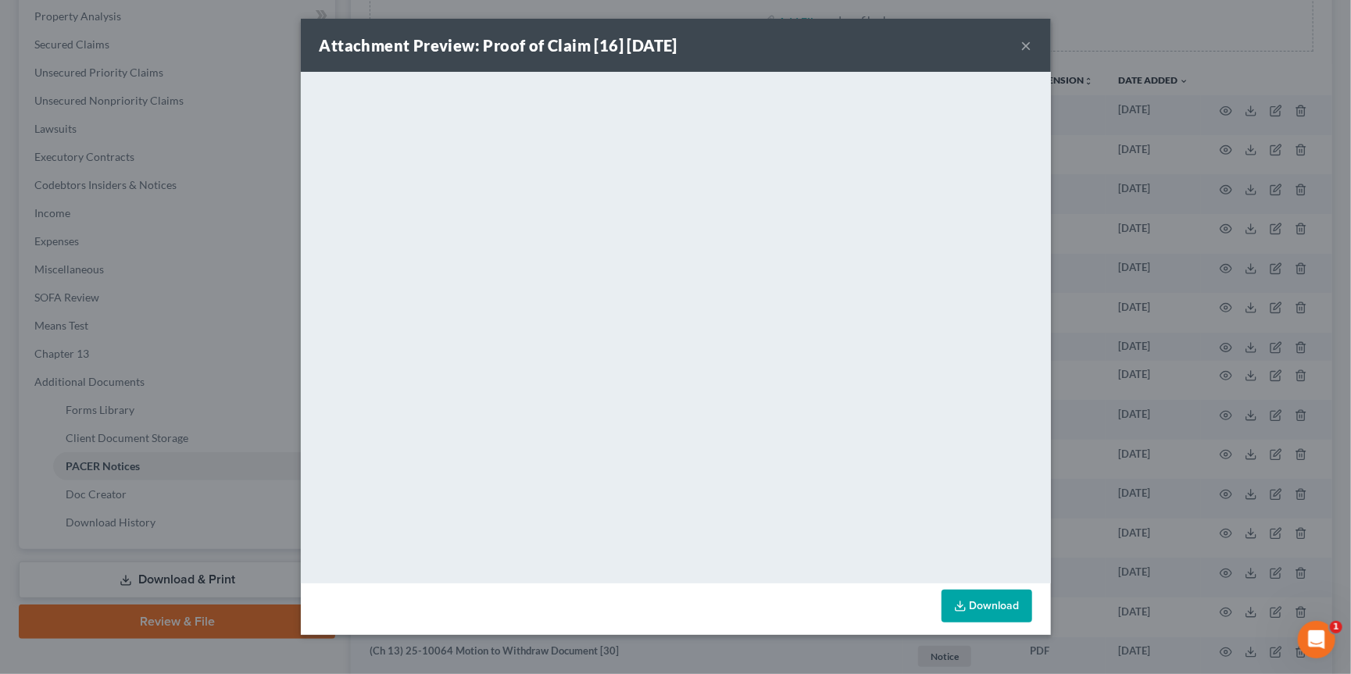
click at [1127, 154] on div "Attachment Preview: Proof of Claim [16] 05/12/2025 × <object ng-attr-data='http…" at bounding box center [675, 337] width 1351 height 674
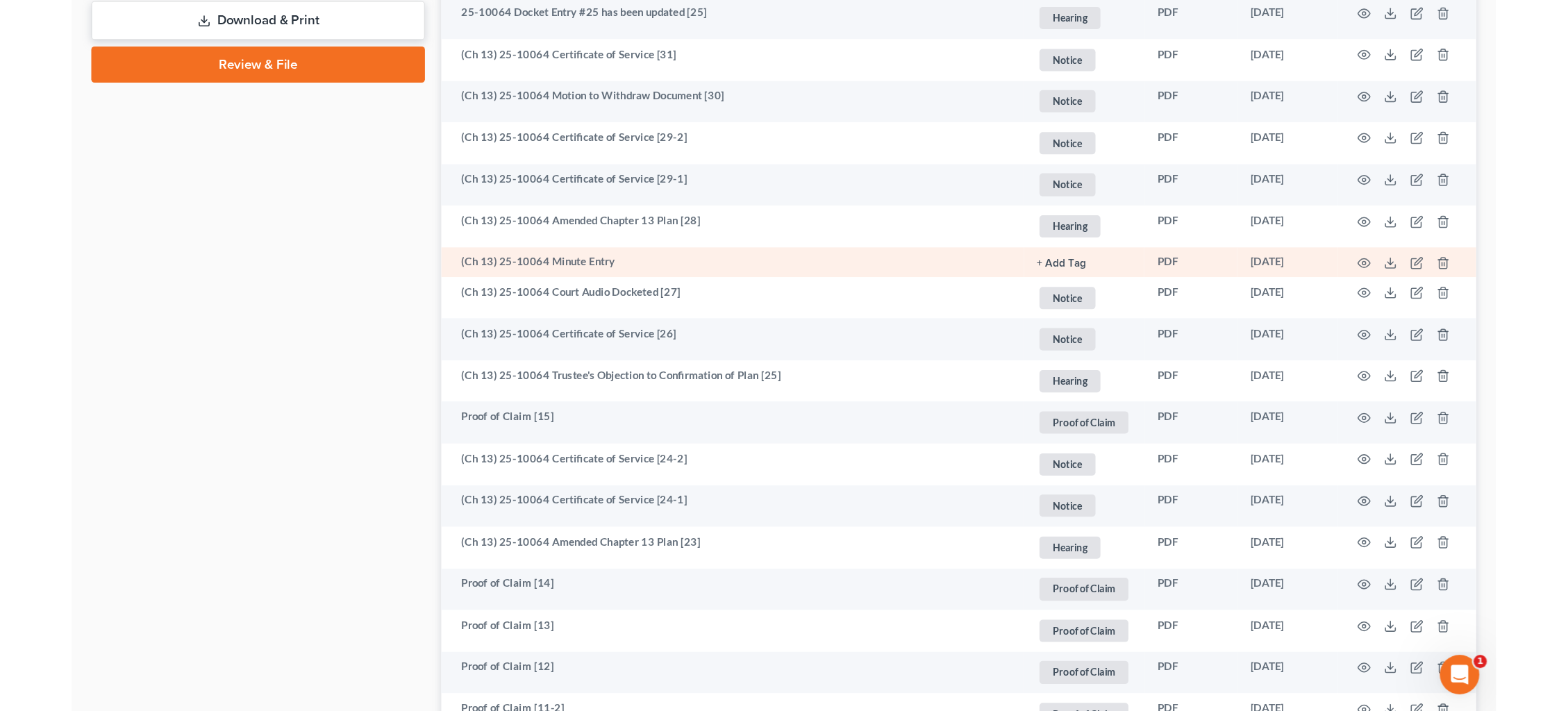
scroll to position [792, 0]
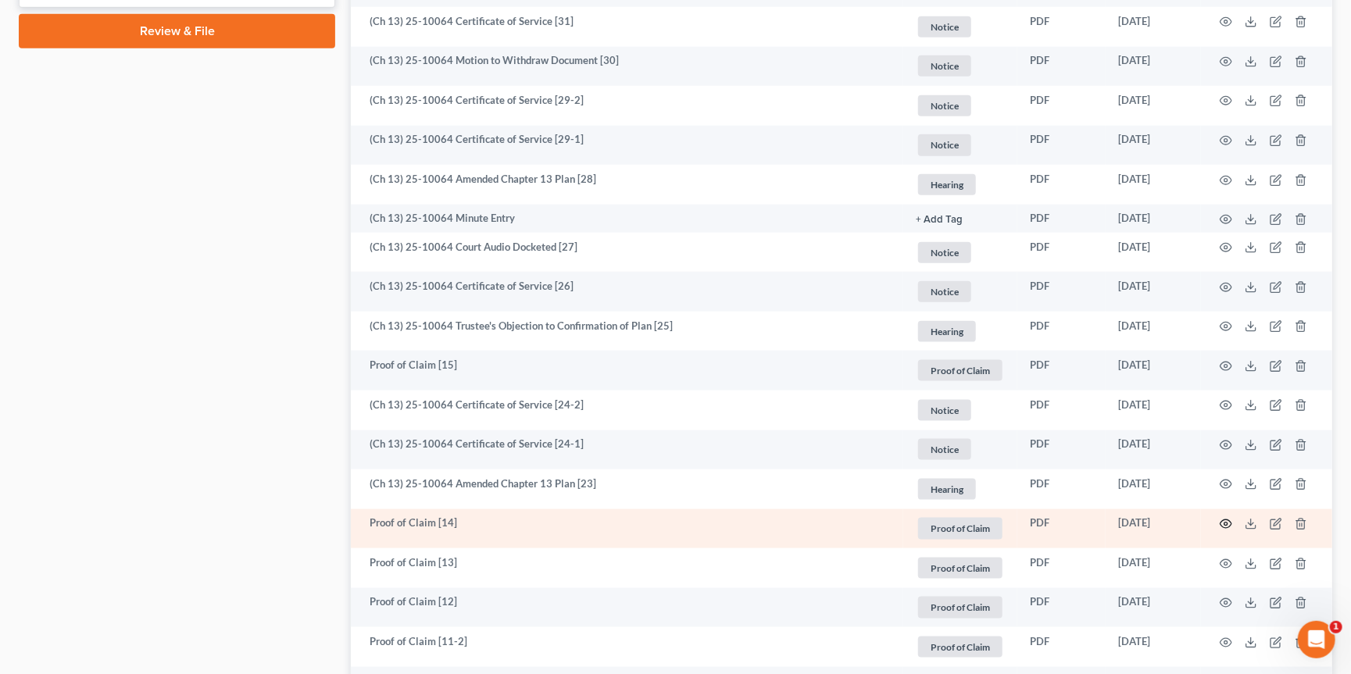
click at [1224, 518] on icon "button" at bounding box center [1226, 524] width 13 height 13
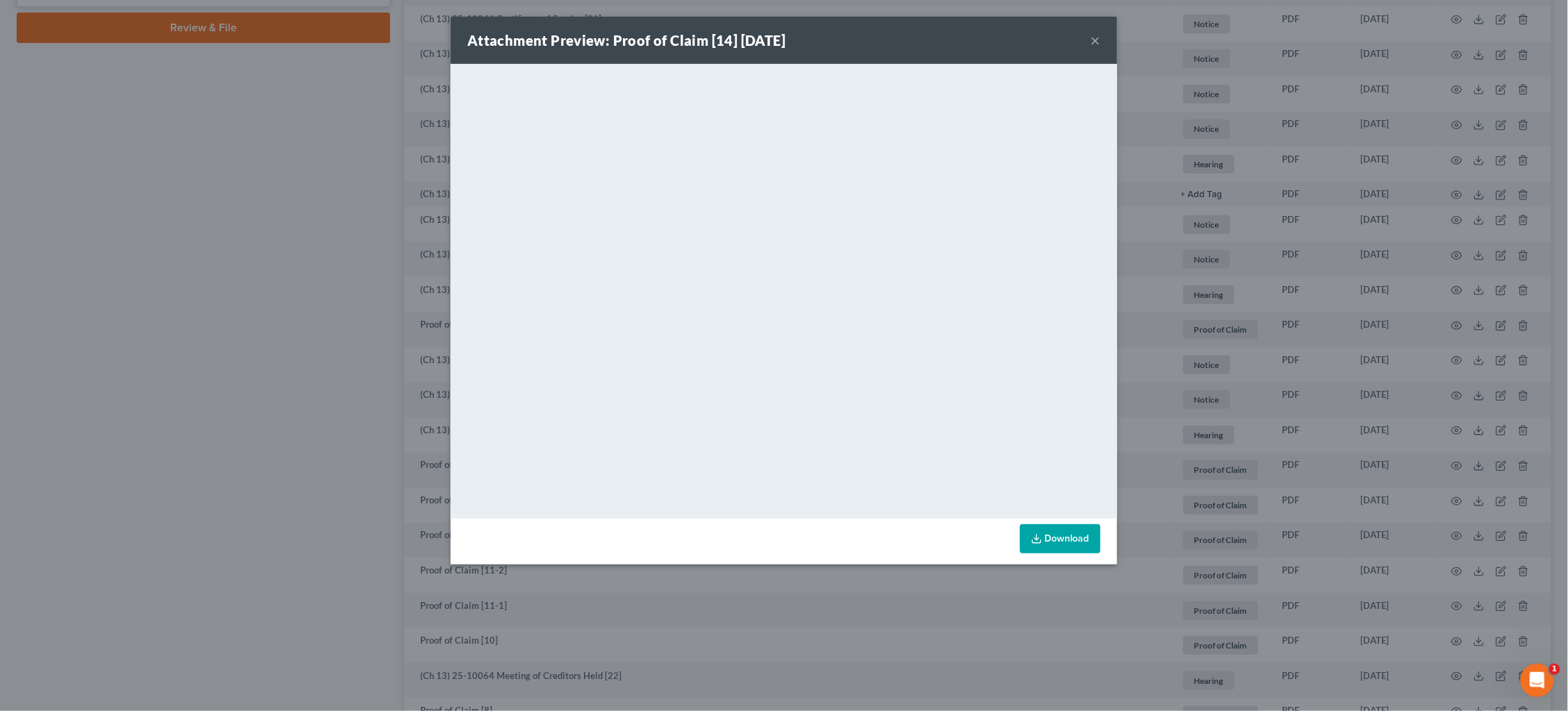
click at [1200, 209] on div "Attachment Preview: Proof of Claim [14] 03/11/2025 × <object ng-attr-data='http…" at bounding box center [784, 356] width 1568 height 711
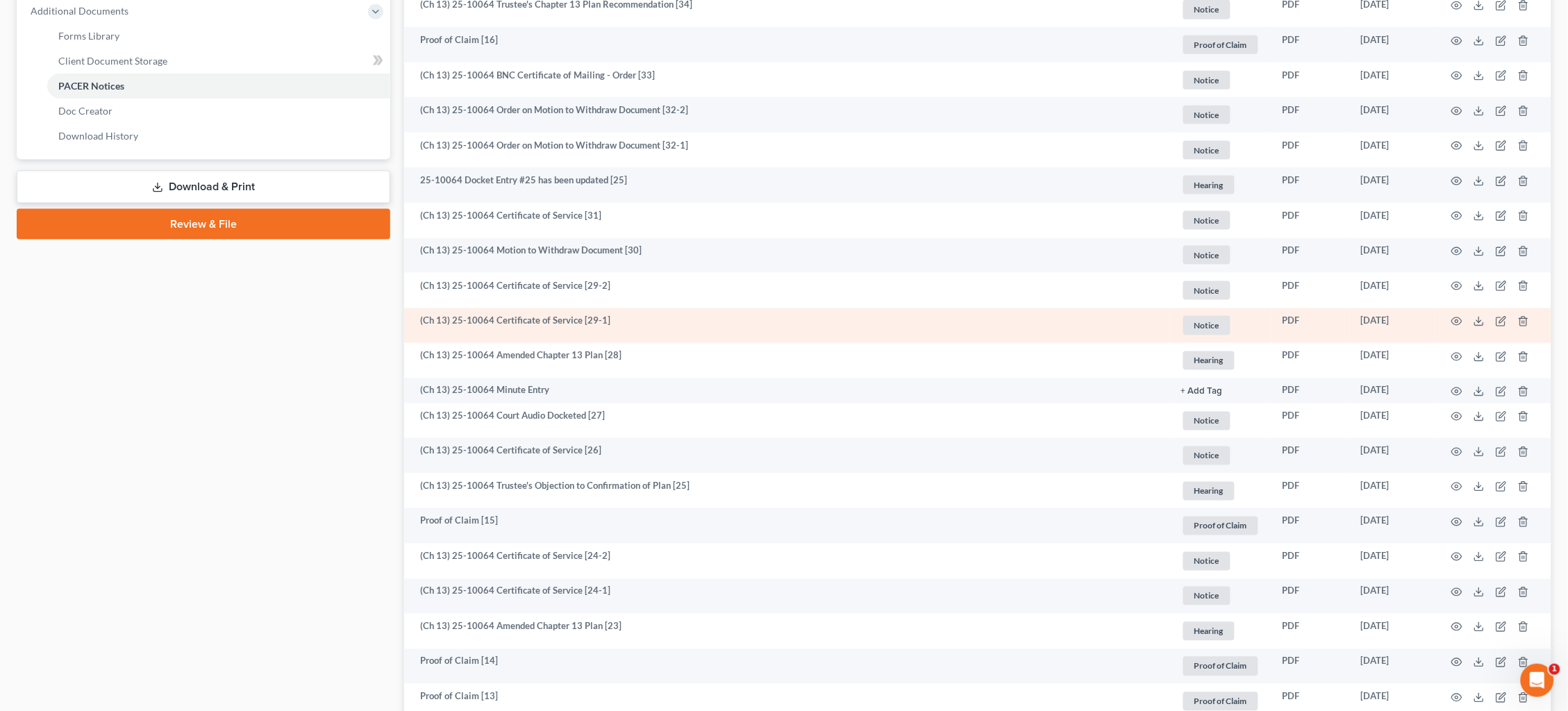
scroll to position [598, 0]
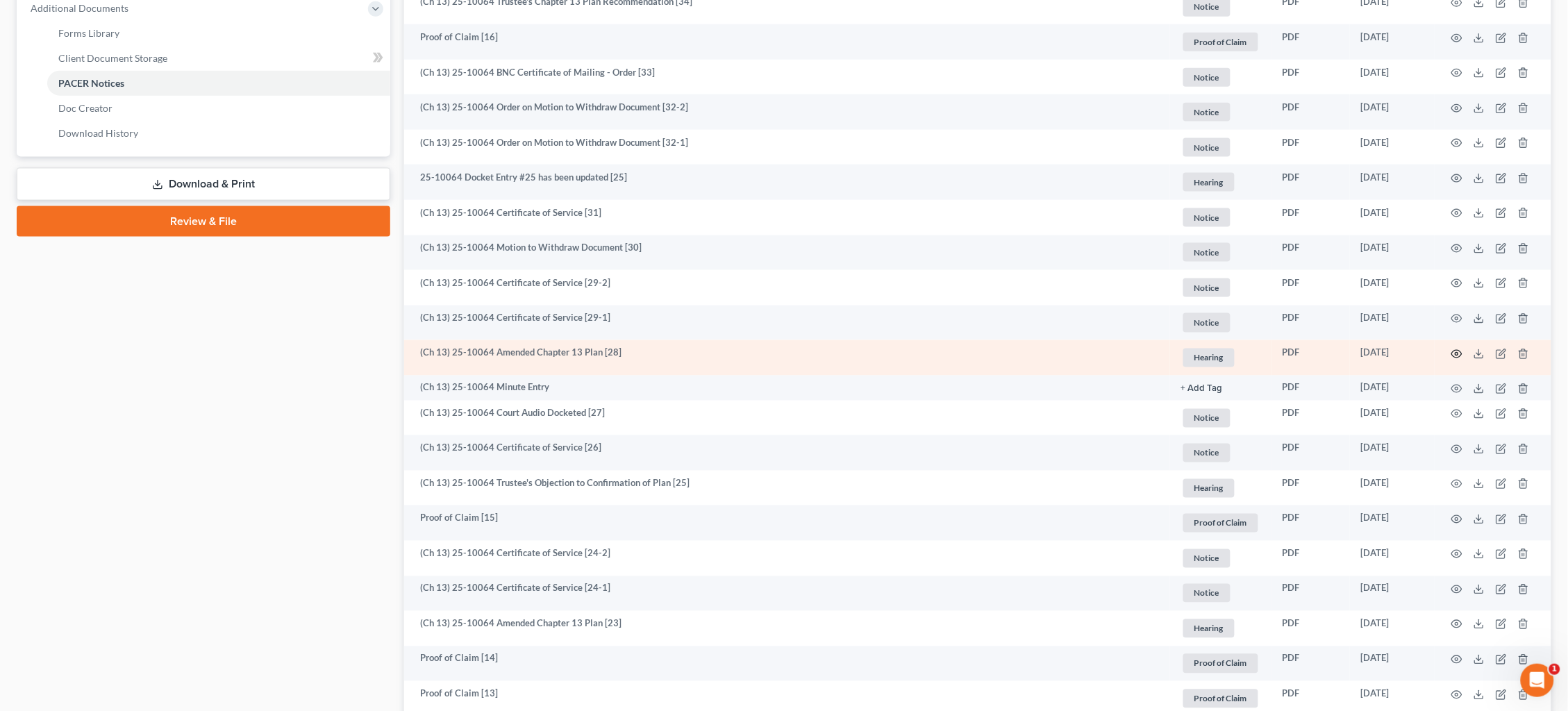
click at [1200, 348] on icon "button" at bounding box center [1457, 354] width 12 height 12
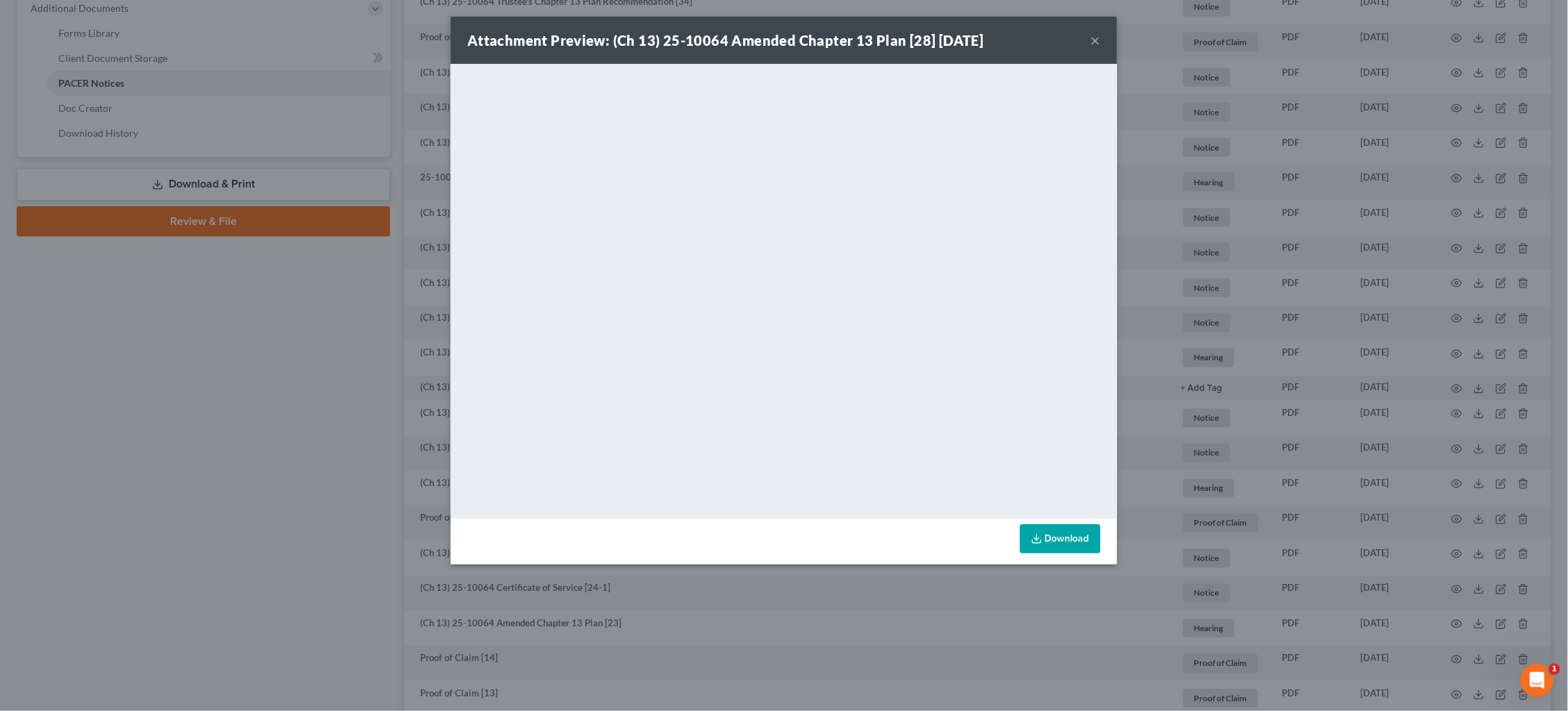
click at [1092, 39] on button "×" at bounding box center [1095, 40] width 10 height 17
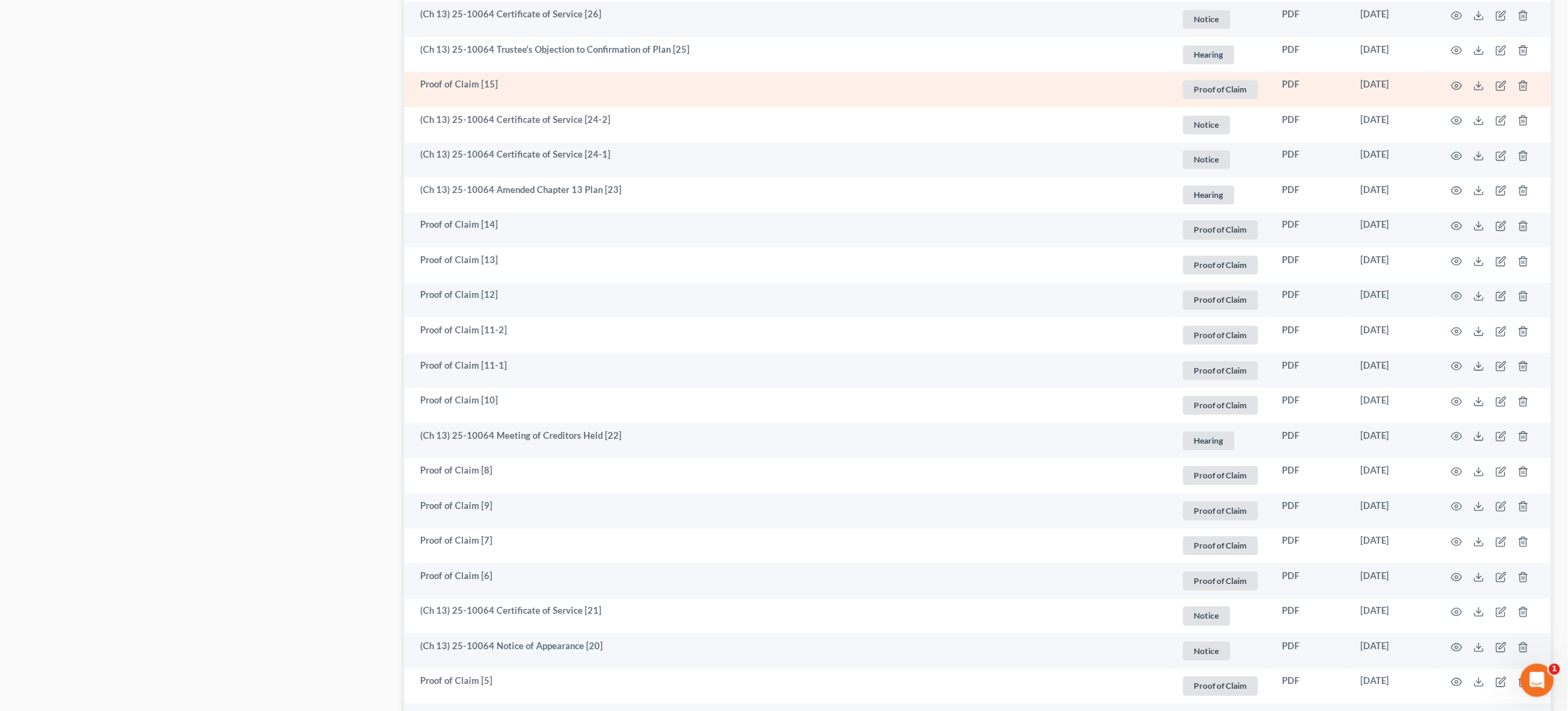
scroll to position [1151, 0]
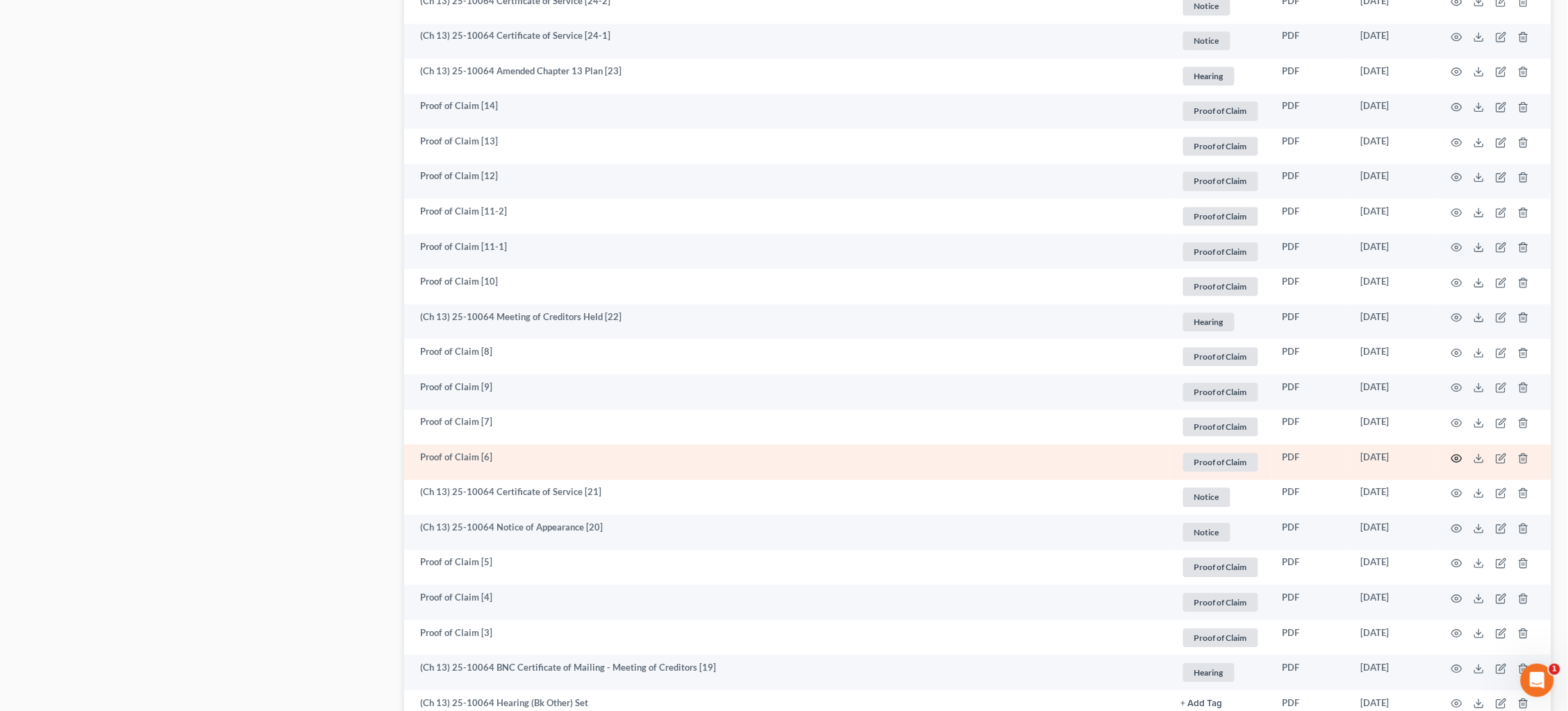
click at [1200, 452] on icon "button" at bounding box center [1457, 458] width 12 height 12
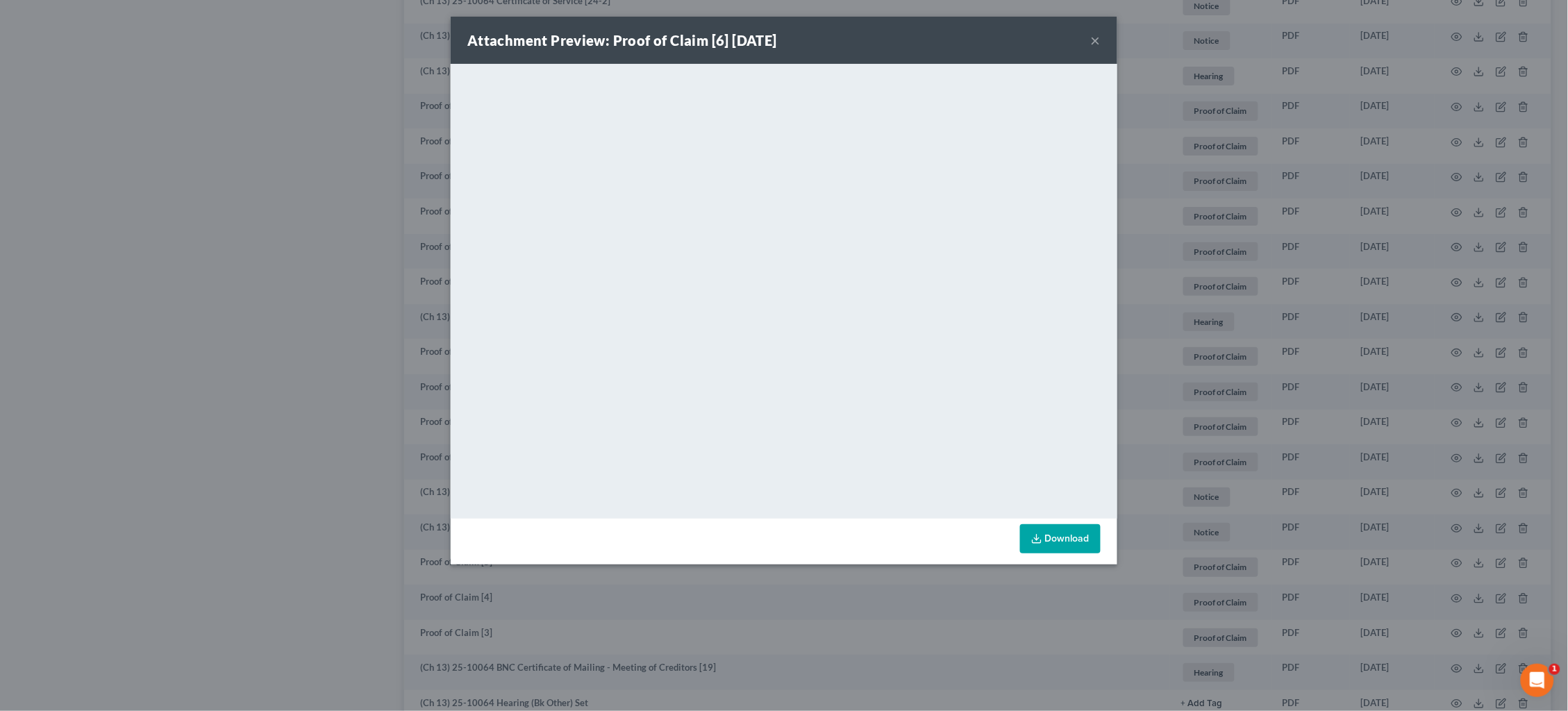
click at [1094, 38] on button "×" at bounding box center [1095, 40] width 10 height 17
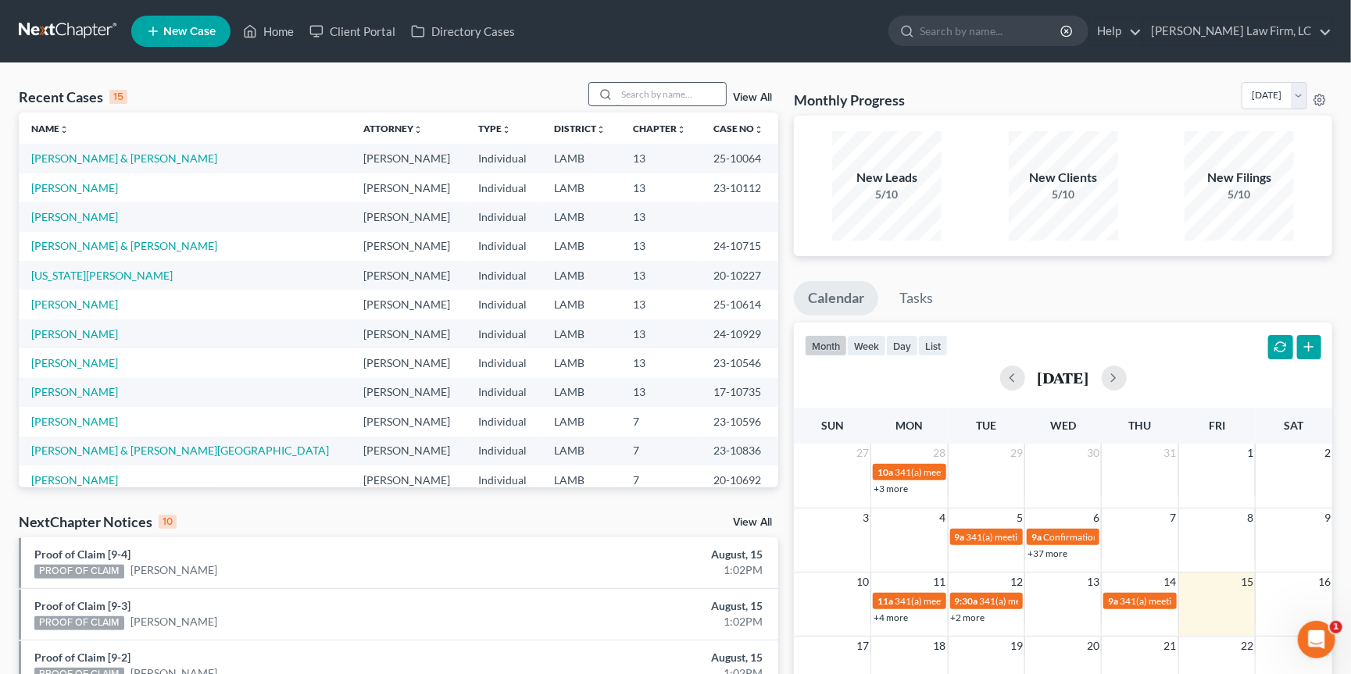
click at [679, 85] on input "search" at bounding box center [670, 94] width 109 height 23
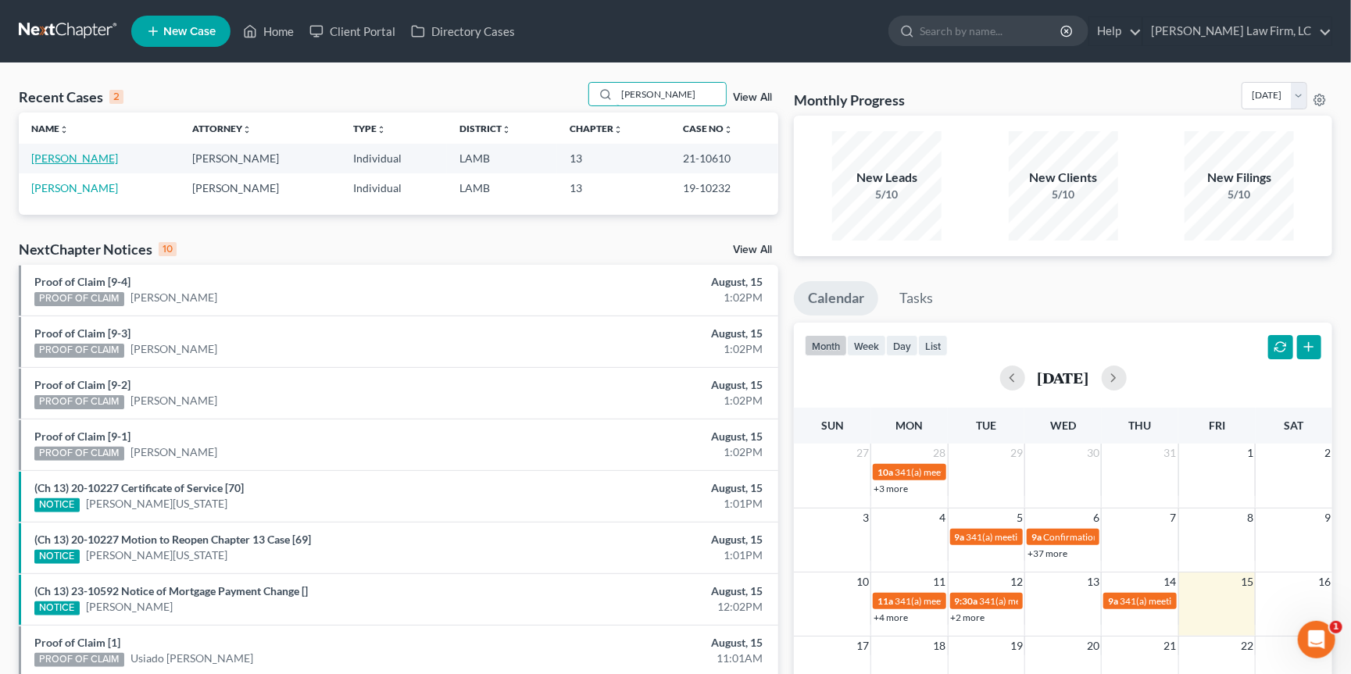
type input "[PERSON_NAME]"
click at [91, 159] on link "[PERSON_NAME]" at bounding box center [74, 158] width 87 height 13
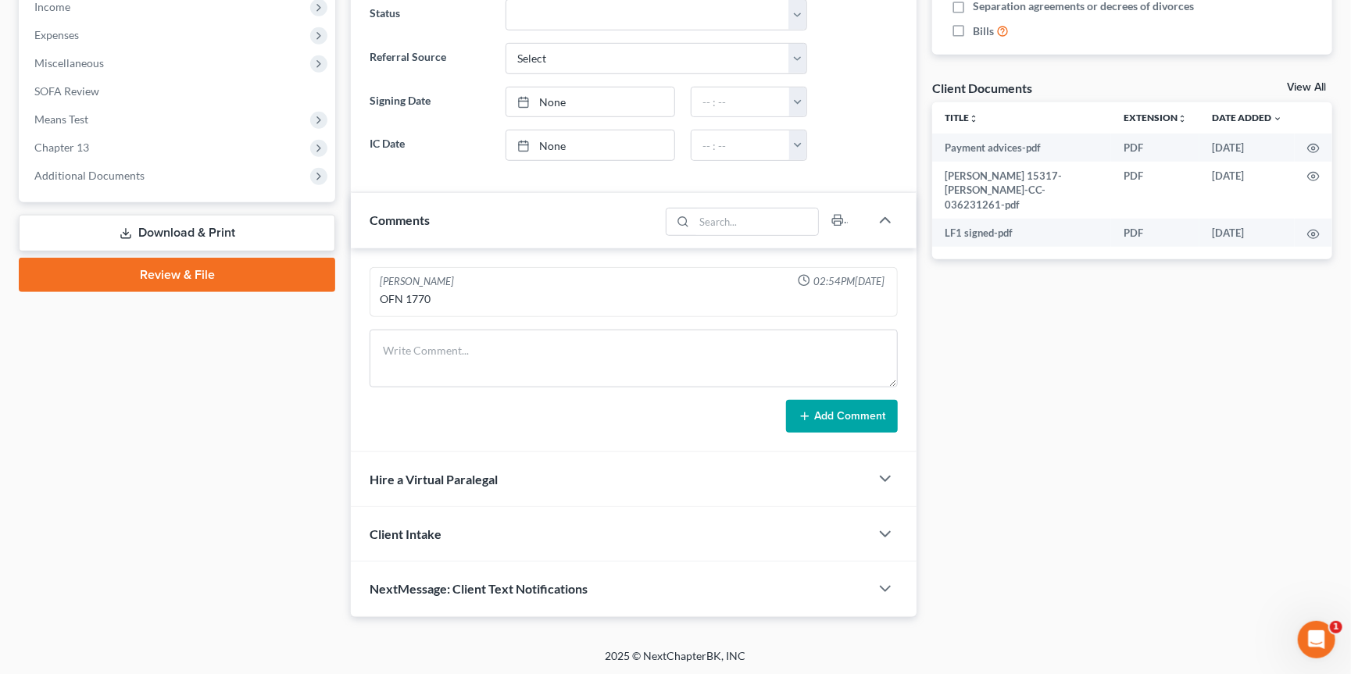
scroll to position [505, 0]
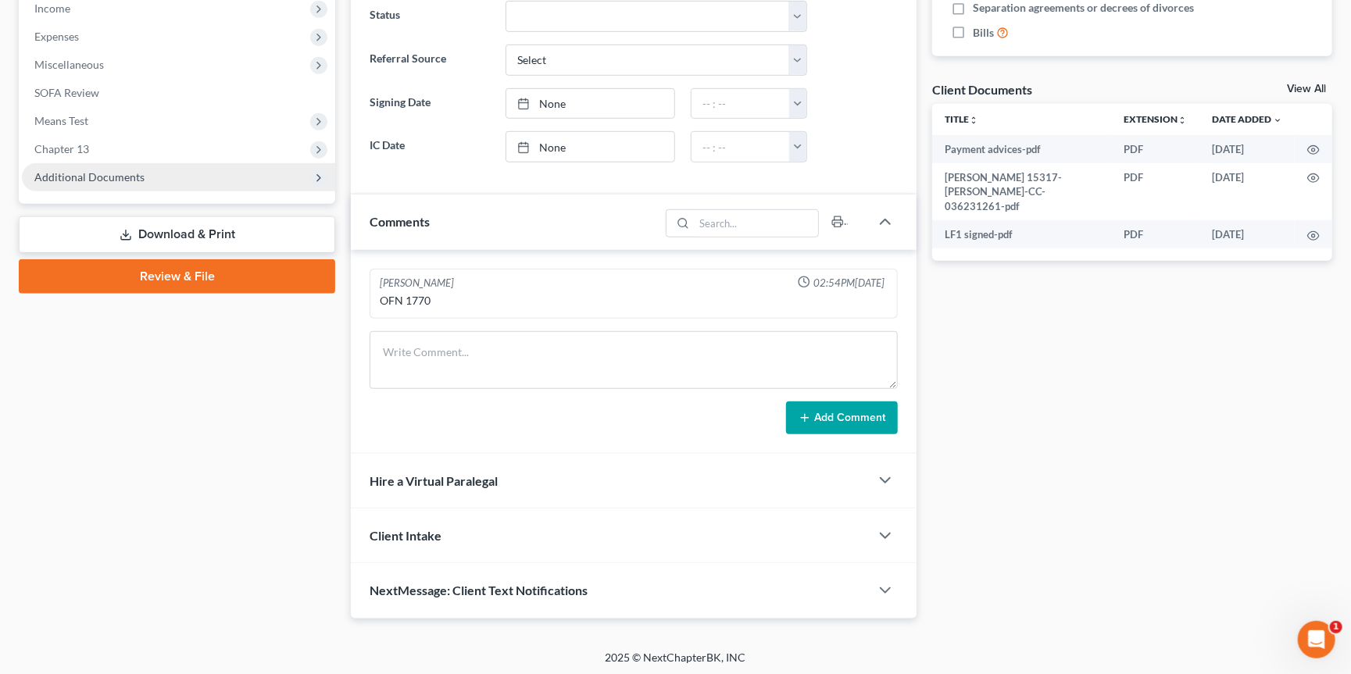
click at [130, 163] on span "Additional Documents" at bounding box center [178, 177] width 313 height 28
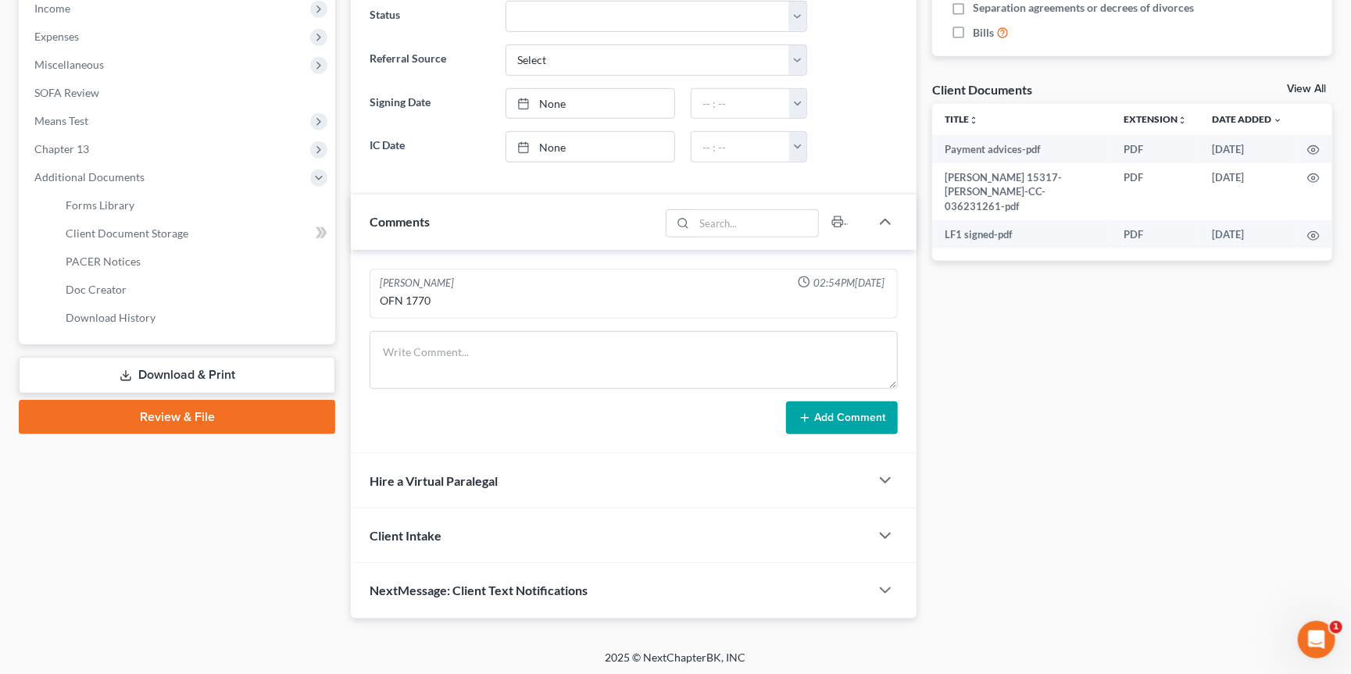
click at [127, 255] on span "PACER Notices" at bounding box center [103, 261] width 75 height 13
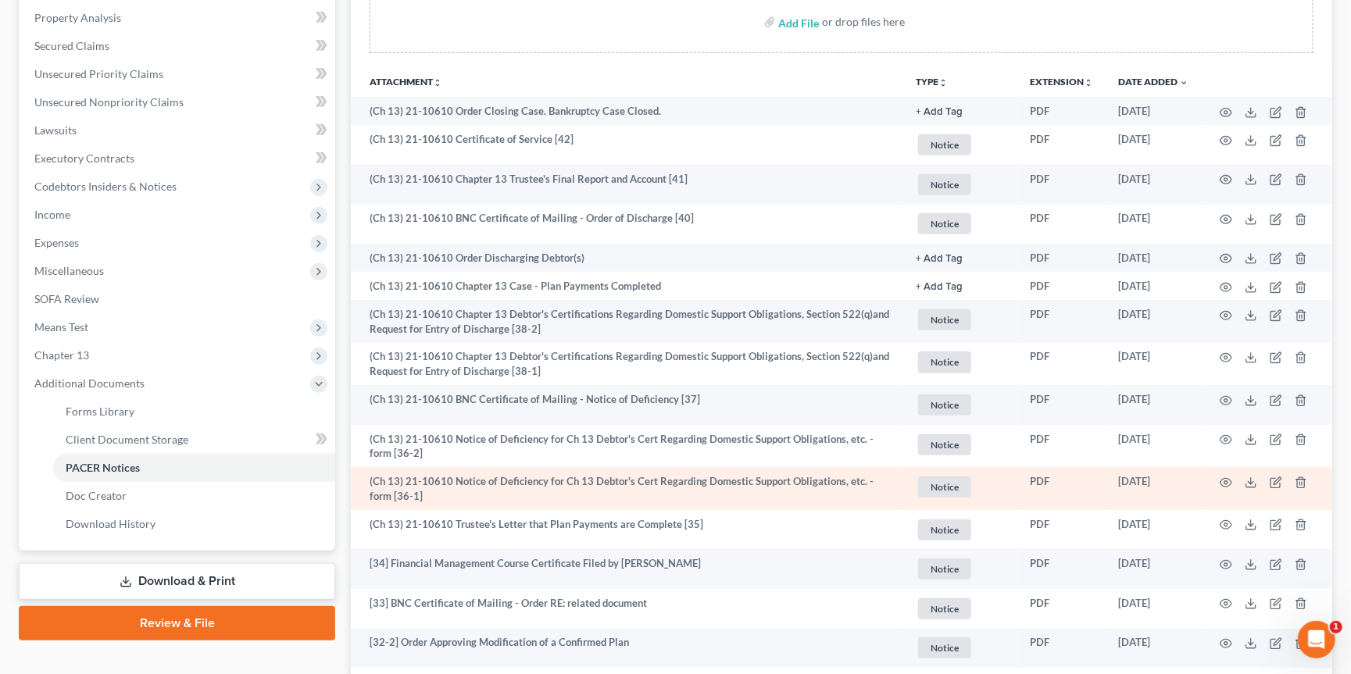
scroll to position [316, 0]
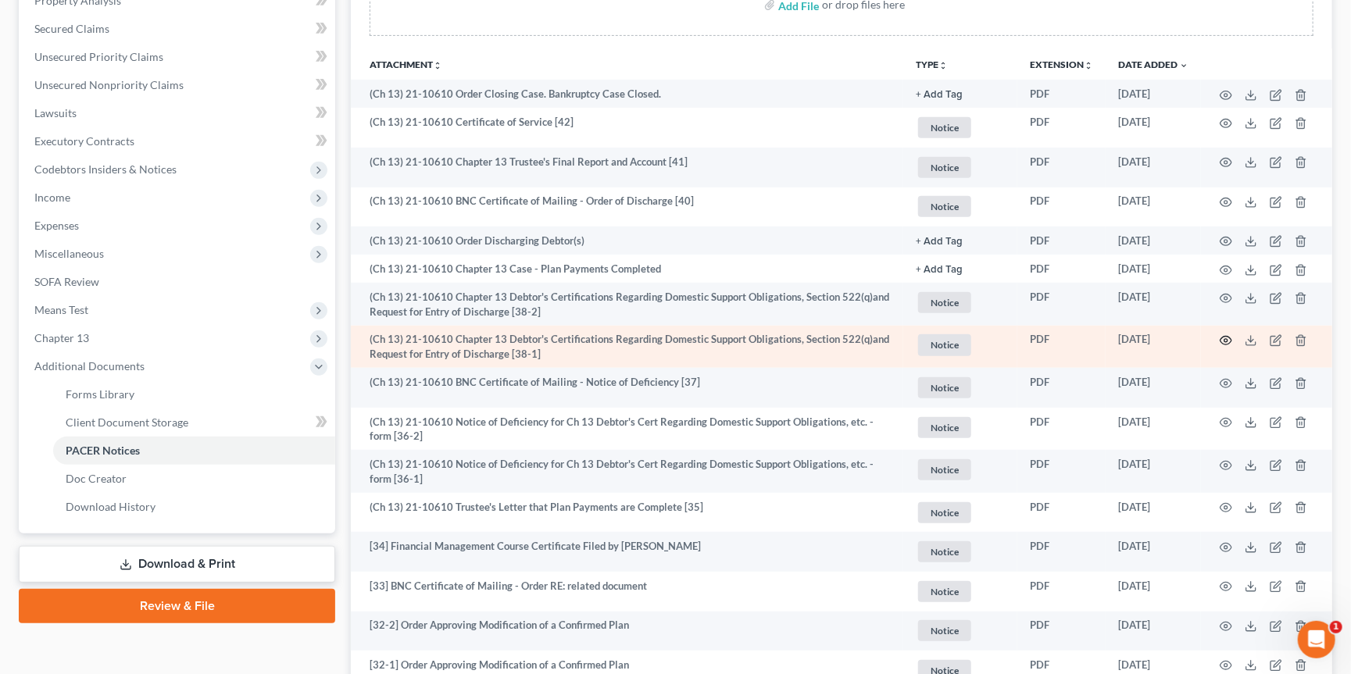
click at [1222, 335] on icon "button" at bounding box center [1226, 340] width 13 height 13
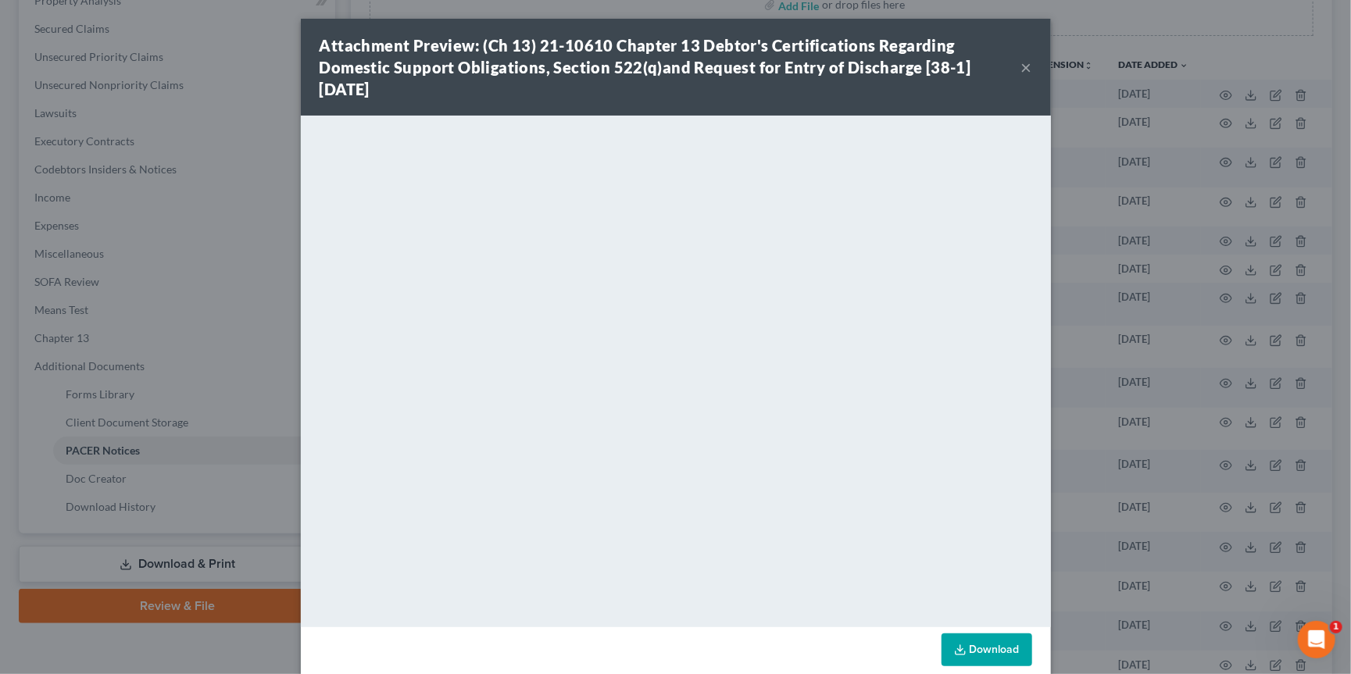
click at [1225, 388] on div "Attachment Preview: (Ch 13) 21-10610 Chapter 13 Debtor's Certifications Regardi…" at bounding box center [675, 337] width 1351 height 674
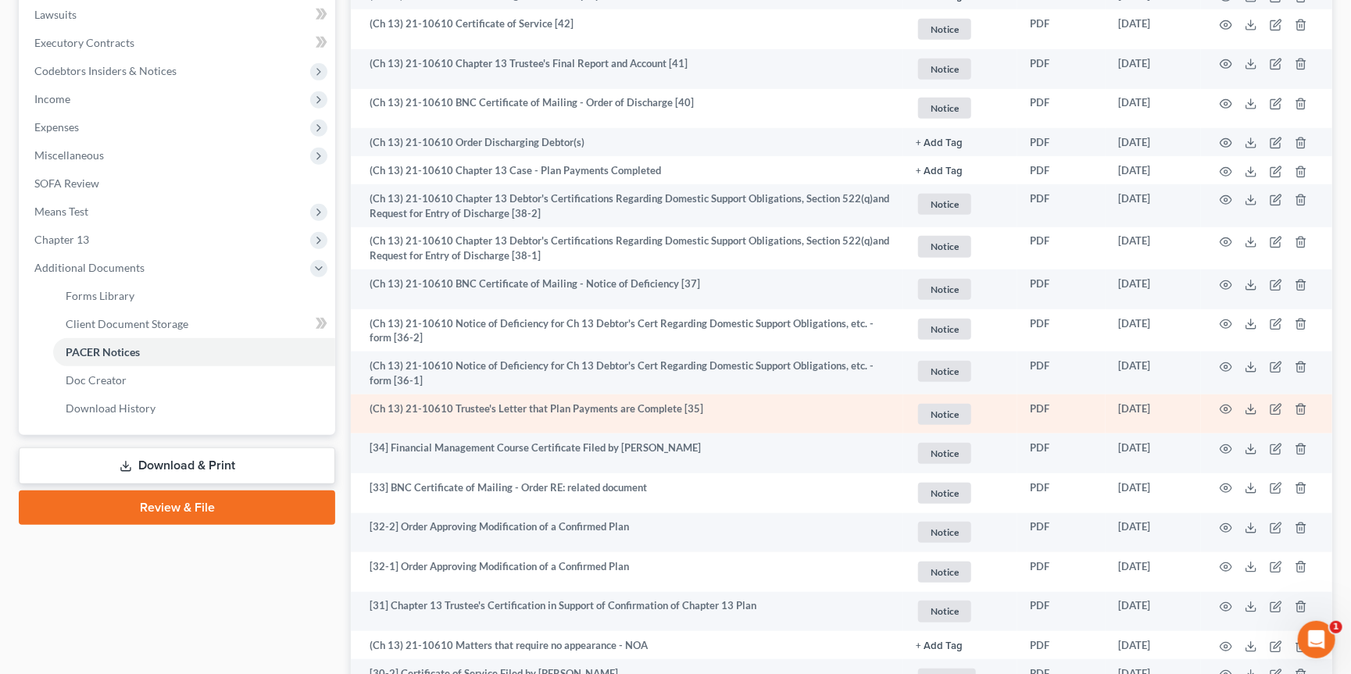
scroll to position [417, 0]
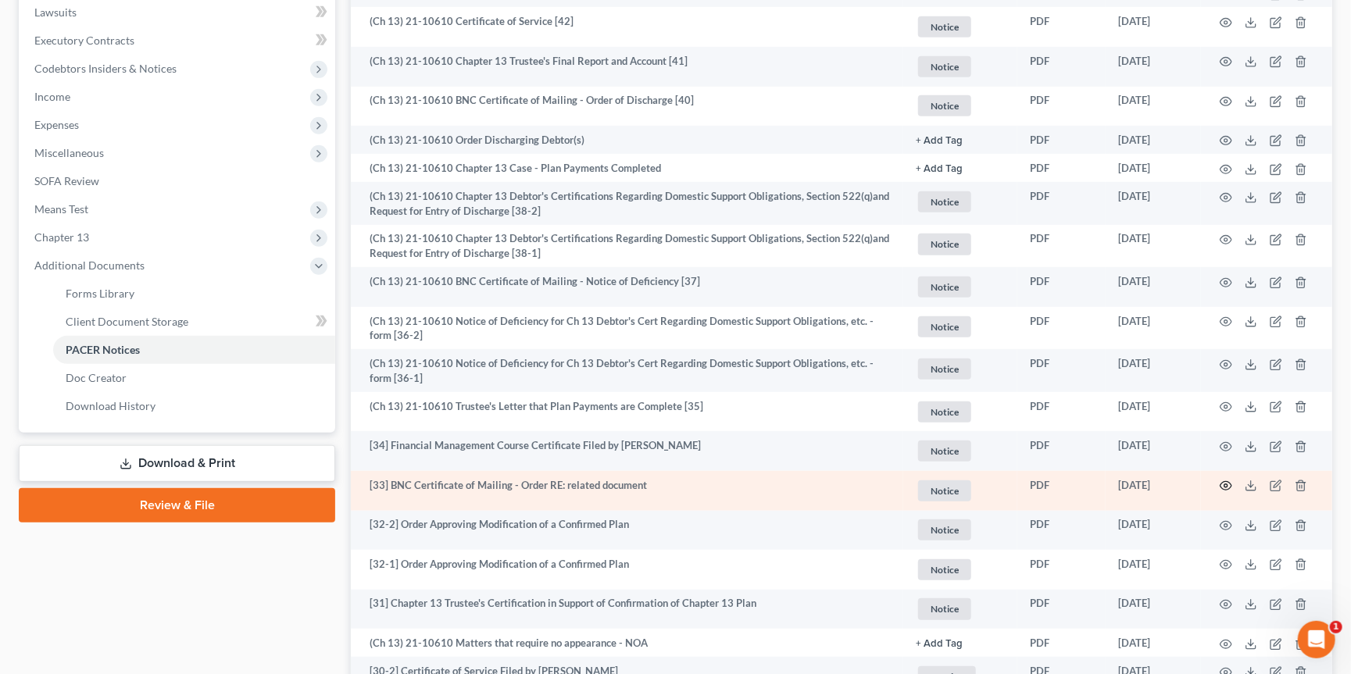
click at [1222, 480] on icon "button" at bounding box center [1226, 486] width 13 height 13
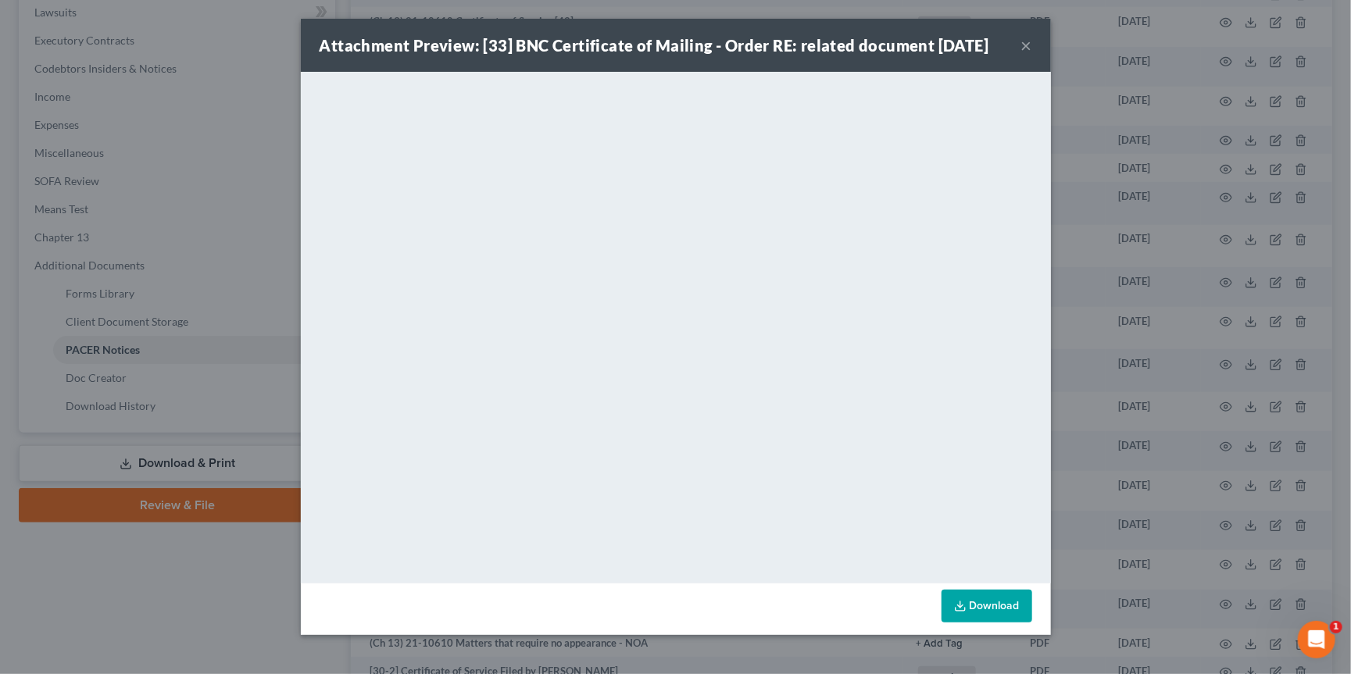
click at [1023, 42] on button "×" at bounding box center [1026, 45] width 11 height 19
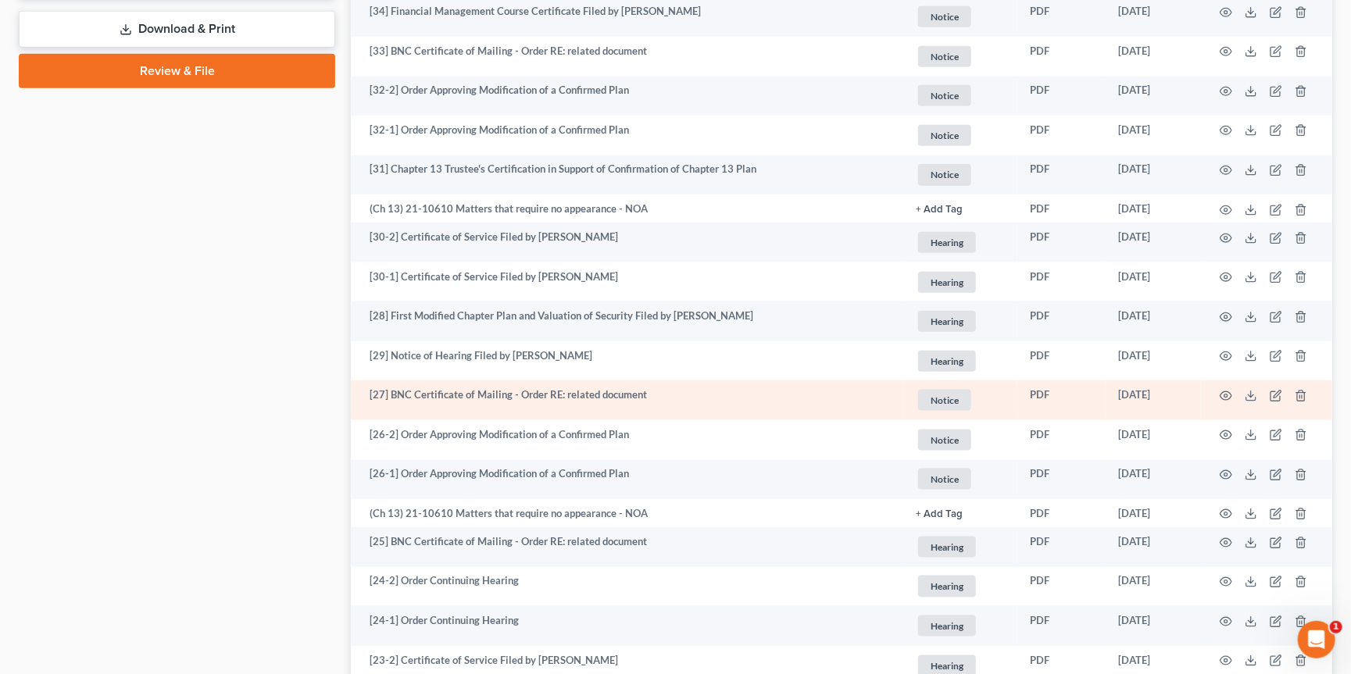
scroll to position [879, 0]
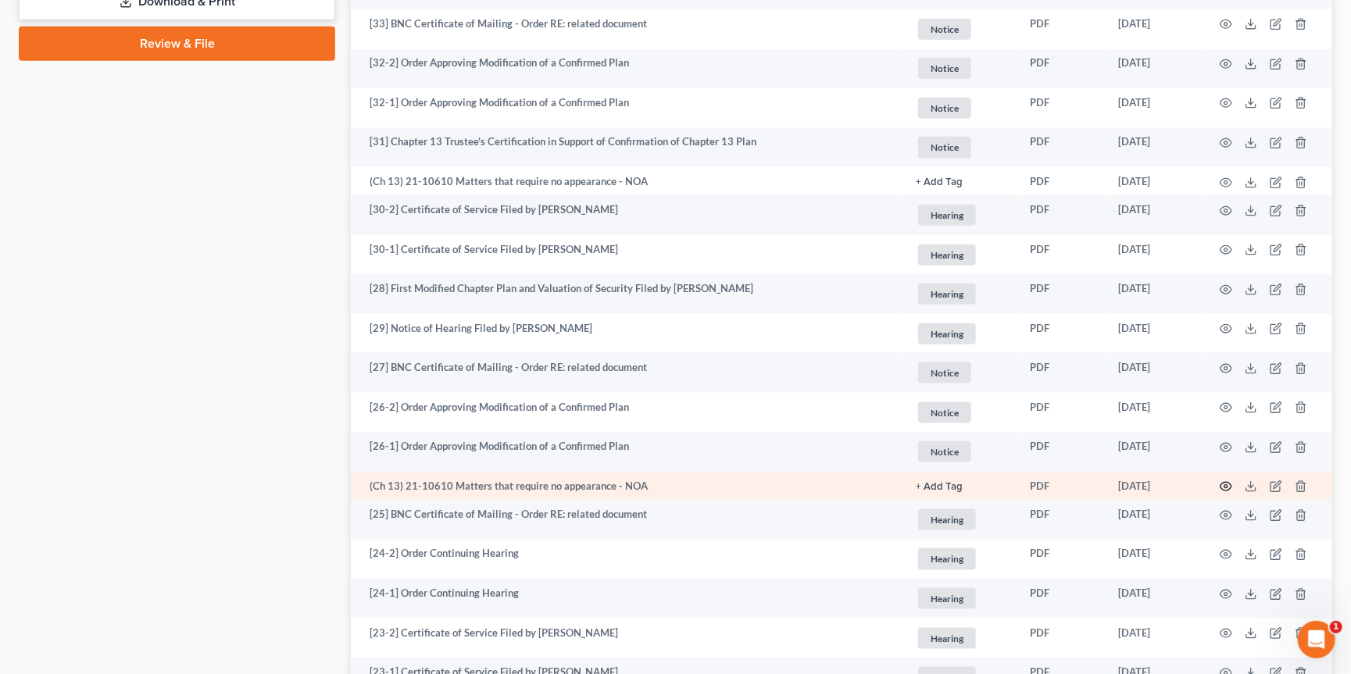
click at [1222, 480] on icon "button" at bounding box center [1226, 486] width 13 height 13
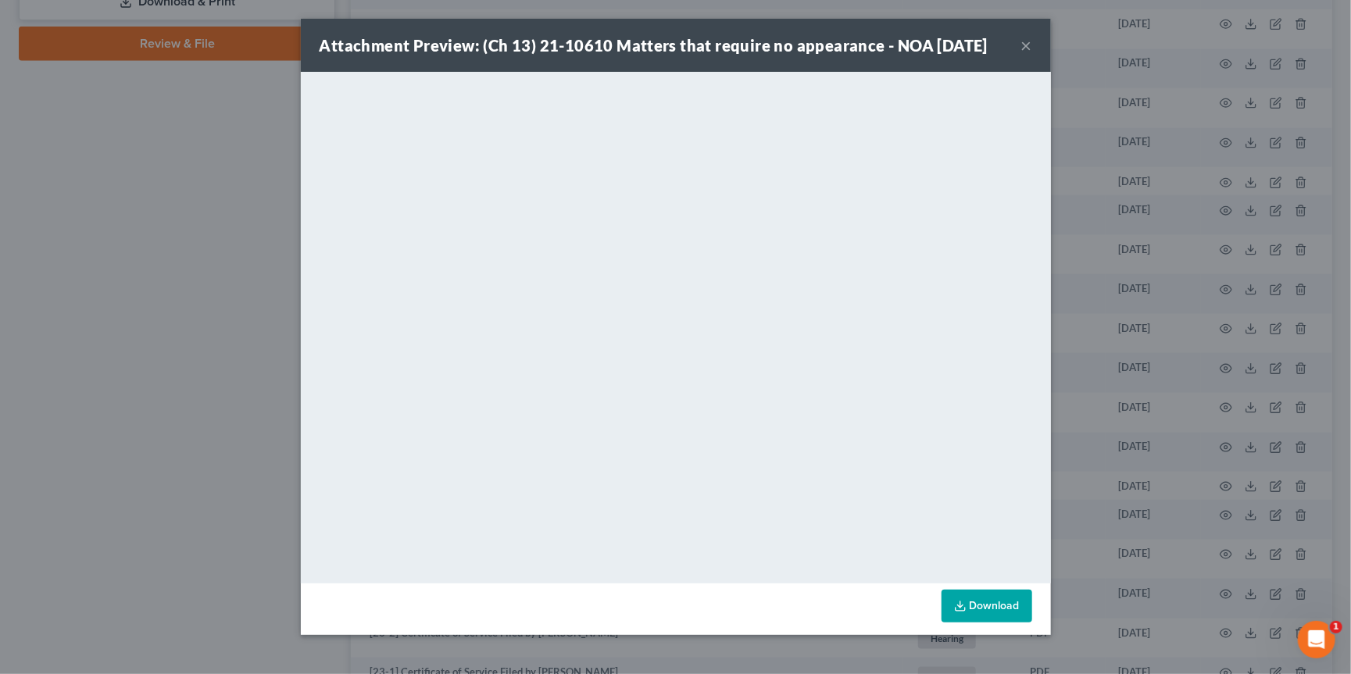
click at [1183, 265] on div "Attachment Preview: (Ch 13) 21-10610 Matters that require no appearance - NOA 0…" at bounding box center [675, 337] width 1351 height 674
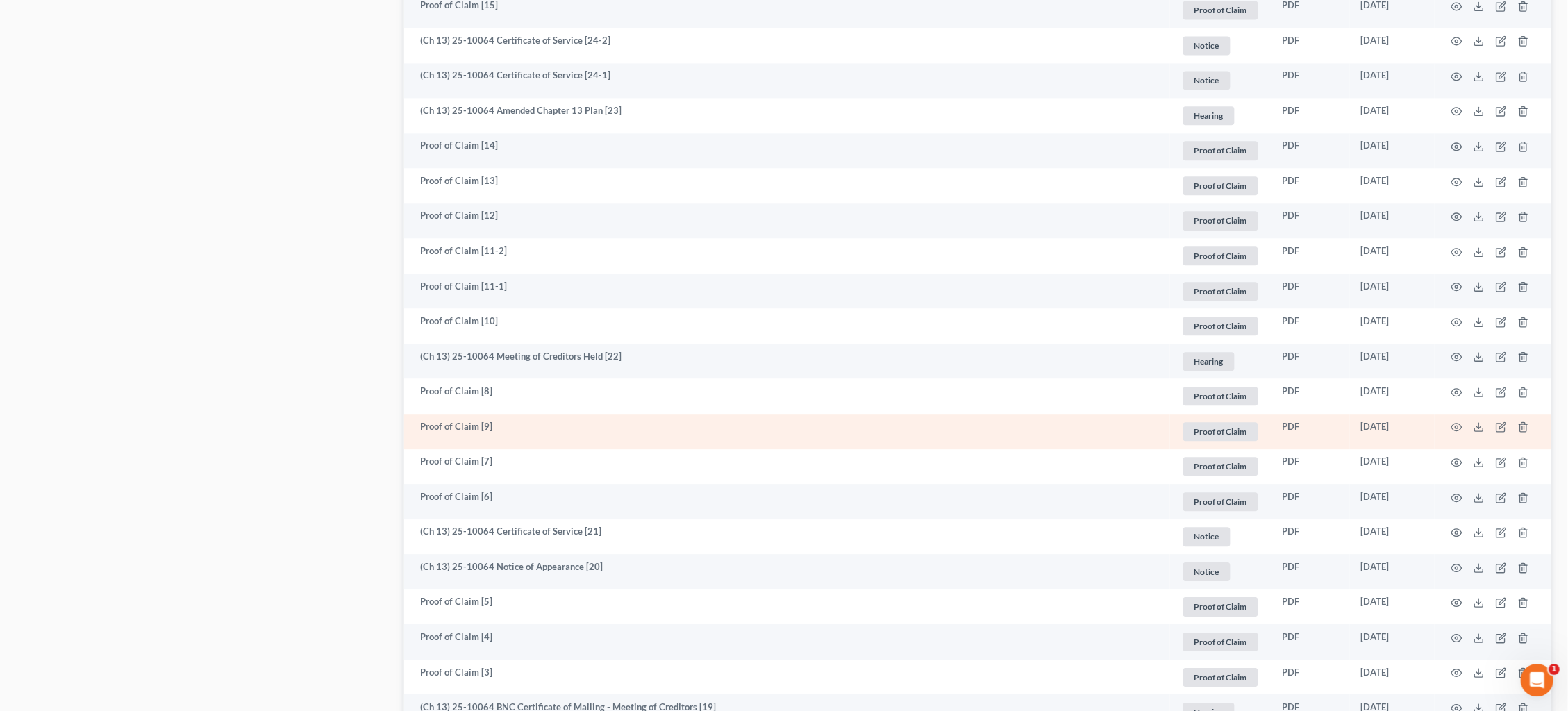
scroll to position [1131, 0]
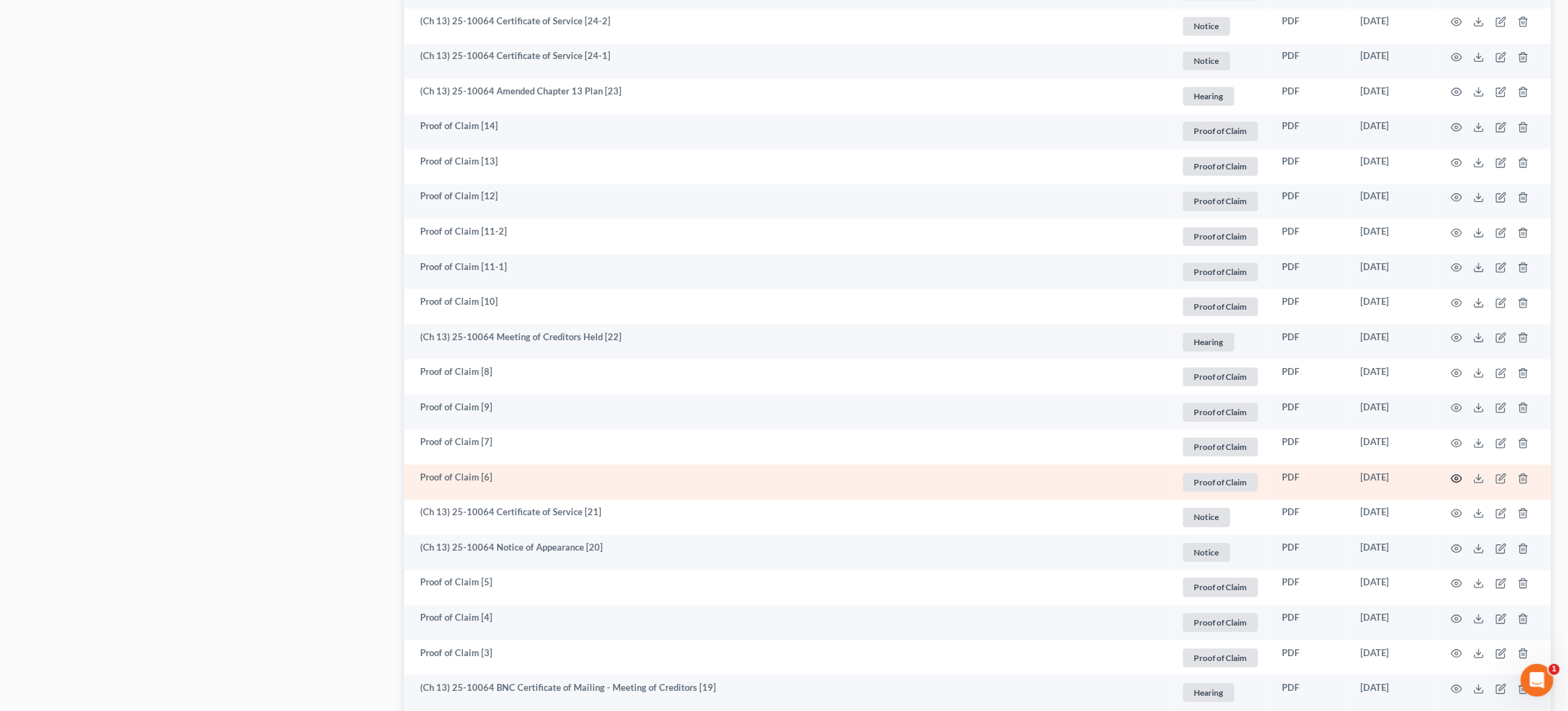
click at [1457, 473] on icon "button" at bounding box center [1457, 478] width 12 height 12
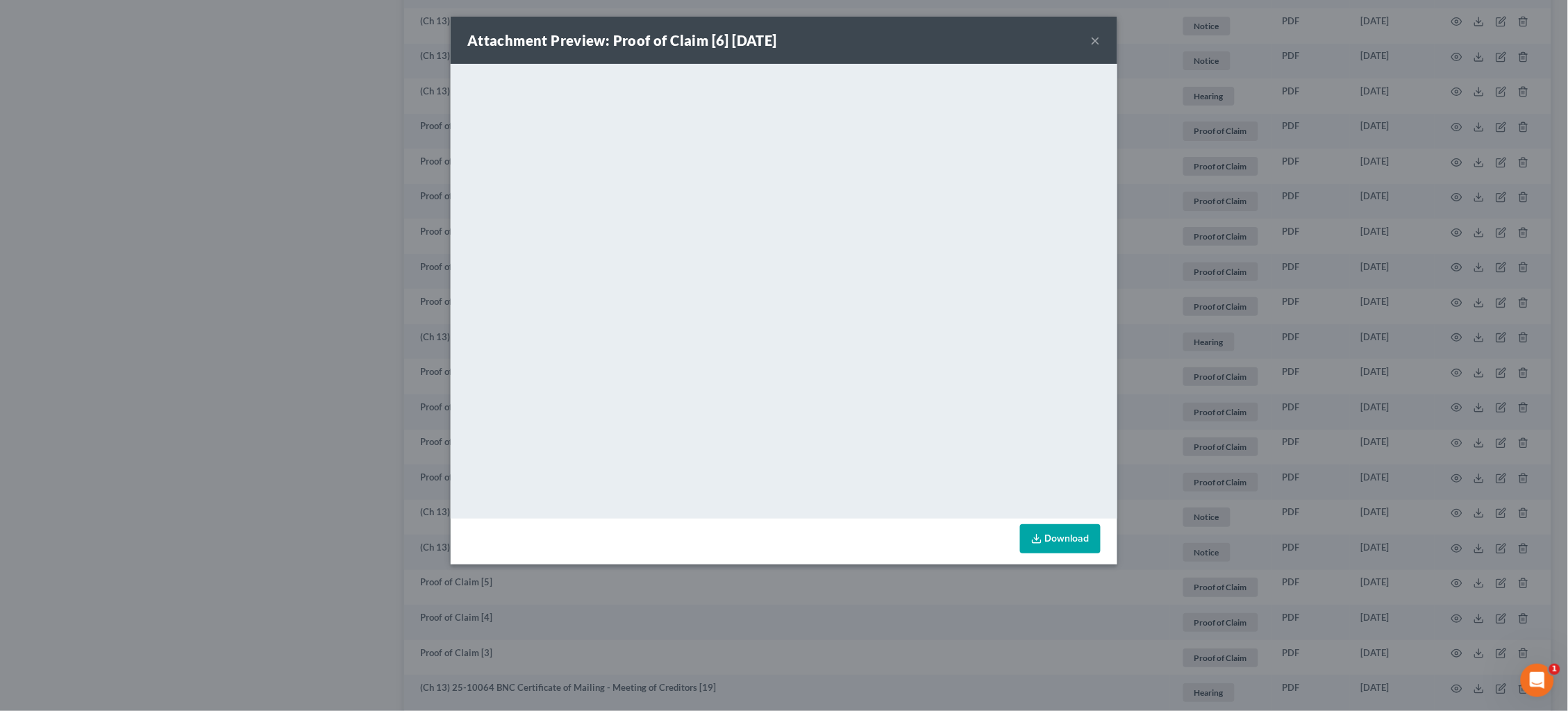
click at [1097, 40] on button "×" at bounding box center [1095, 40] width 10 height 17
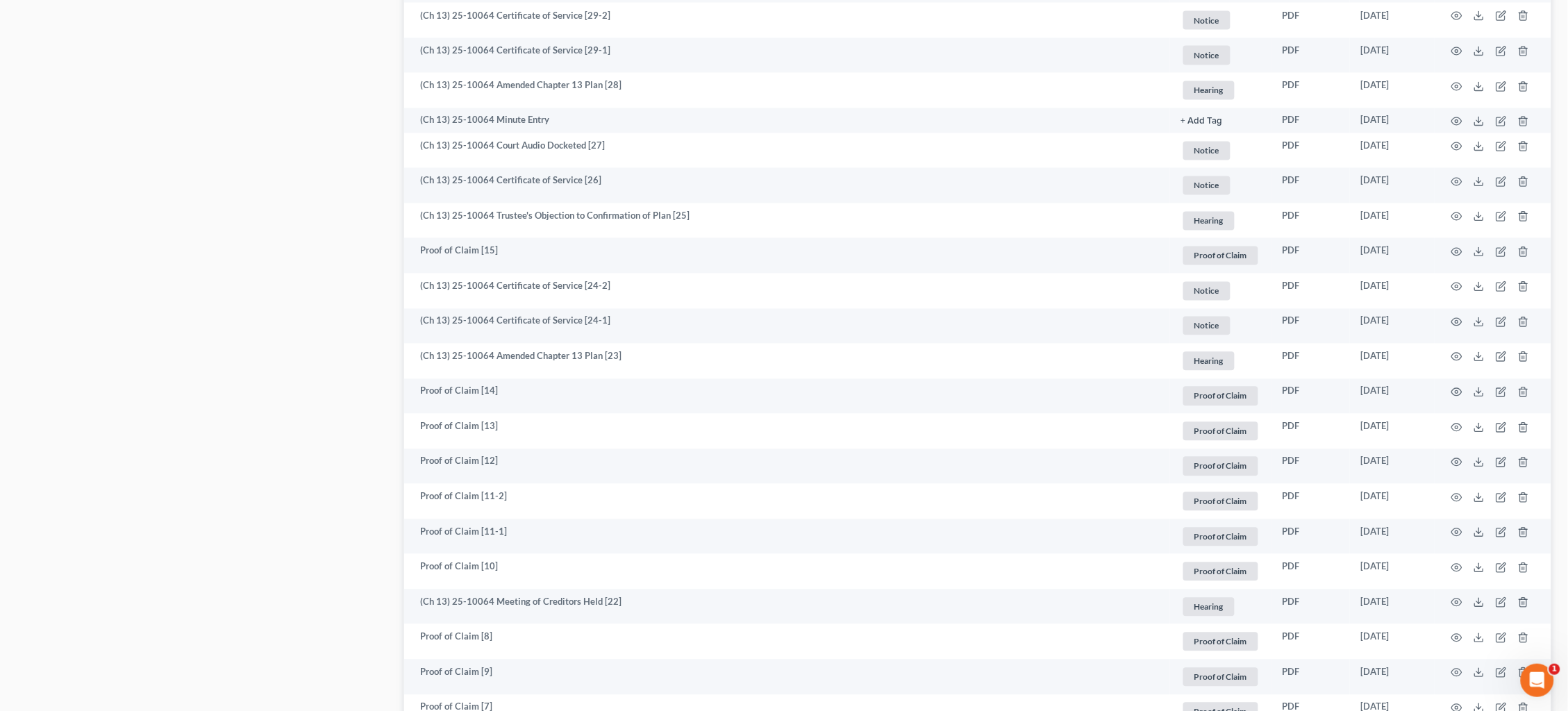
scroll to position [218, 0]
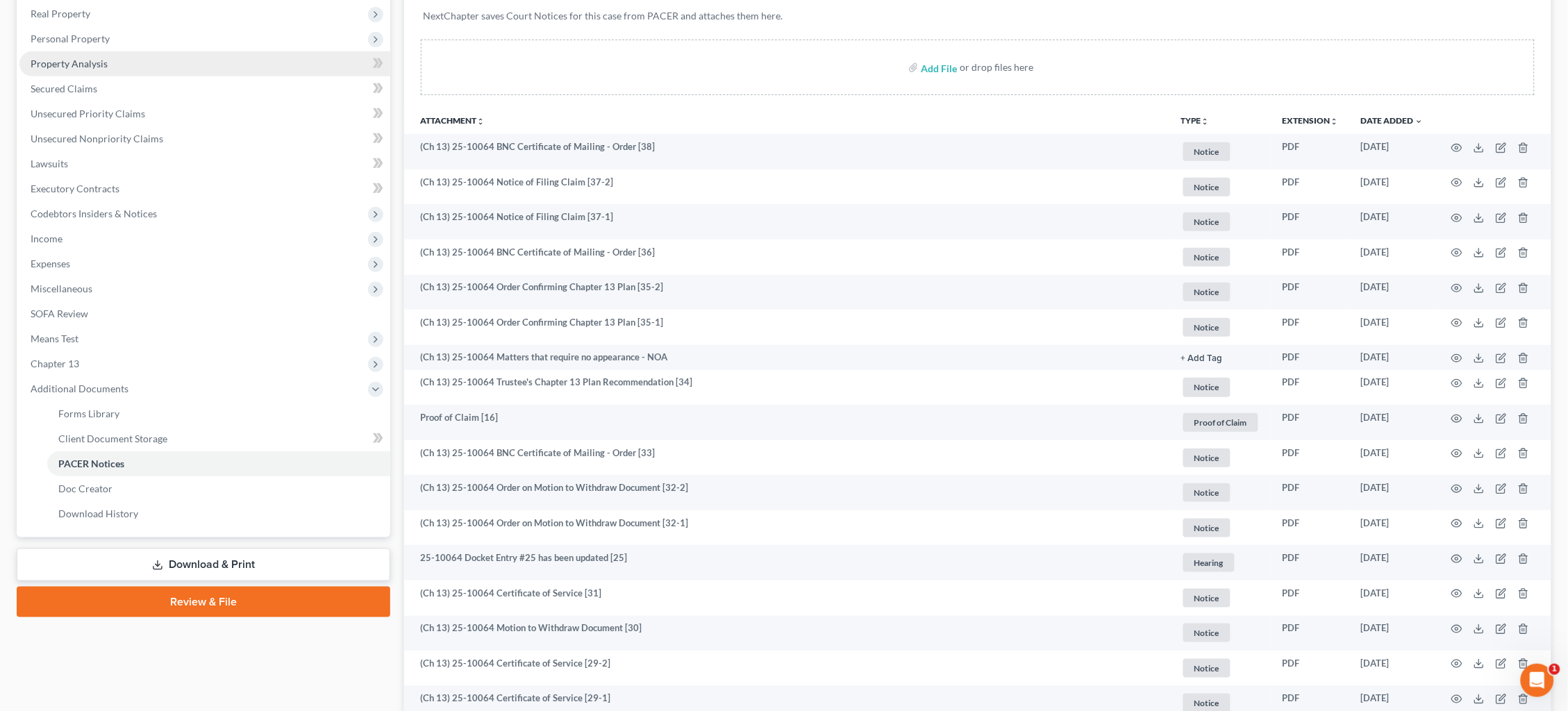
click at [118, 132] on span "Unsecured Nonpriority Claims" at bounding box center [96, 138] width 132 height 12
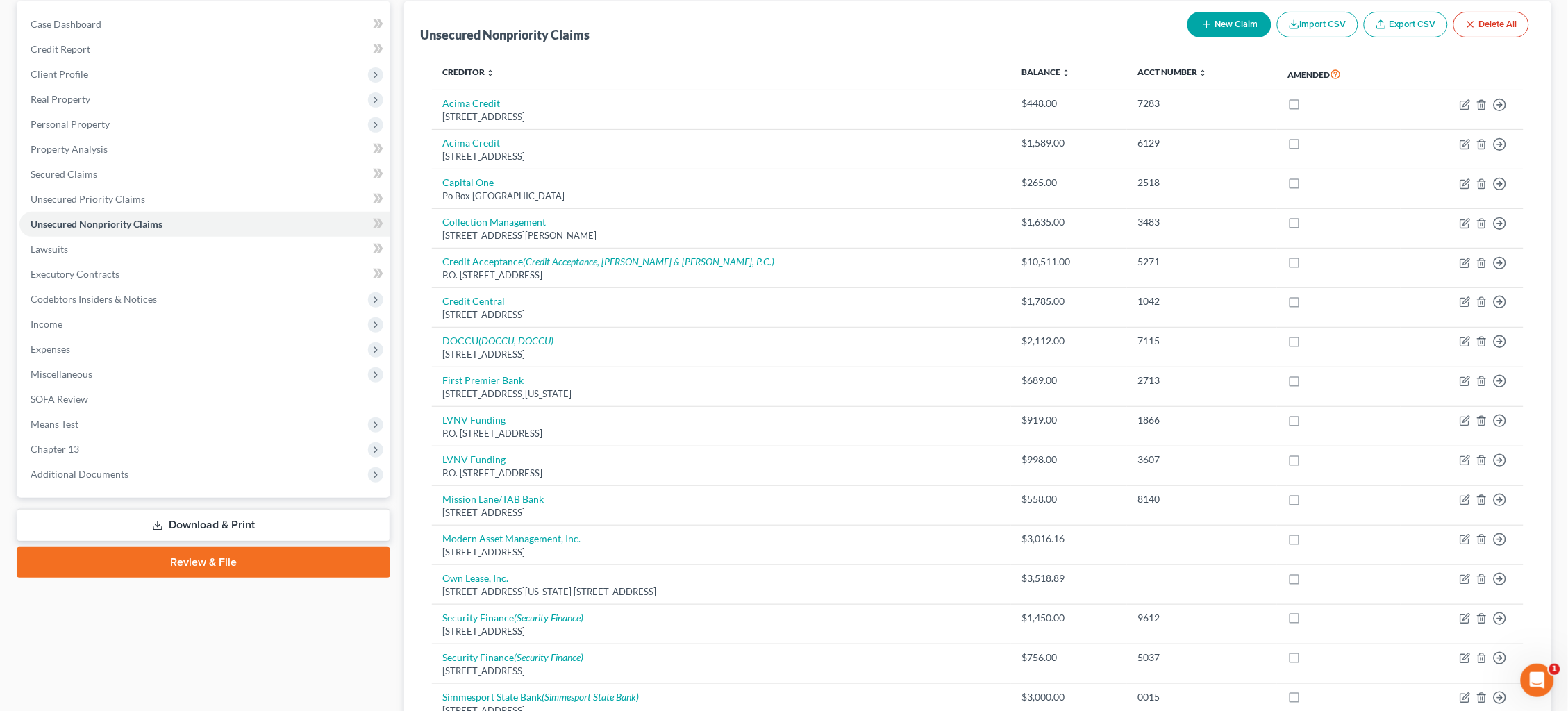
scroll to position [188, 0]
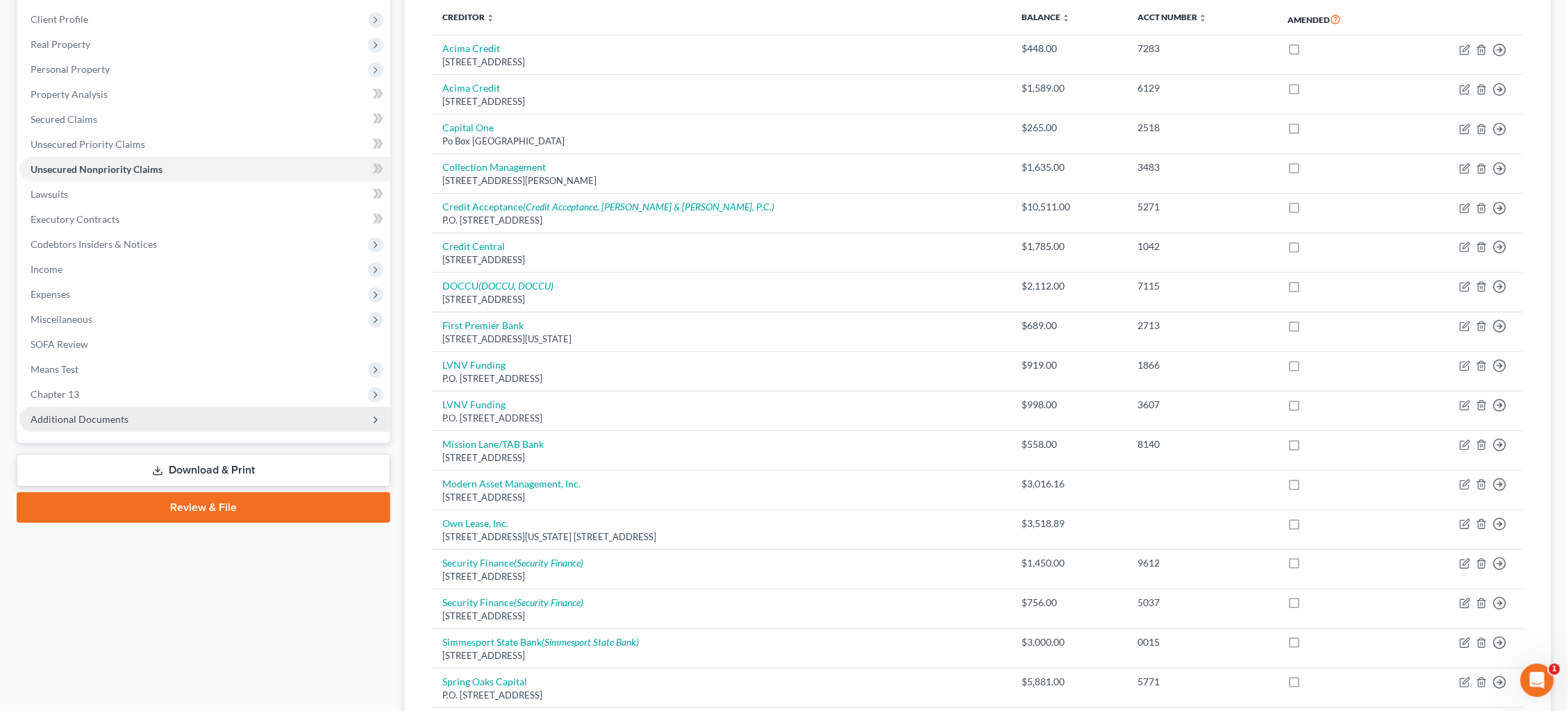
click at [220, 407] on span "Additional Documents" at bounding box center [204, 419] width 371 height 25
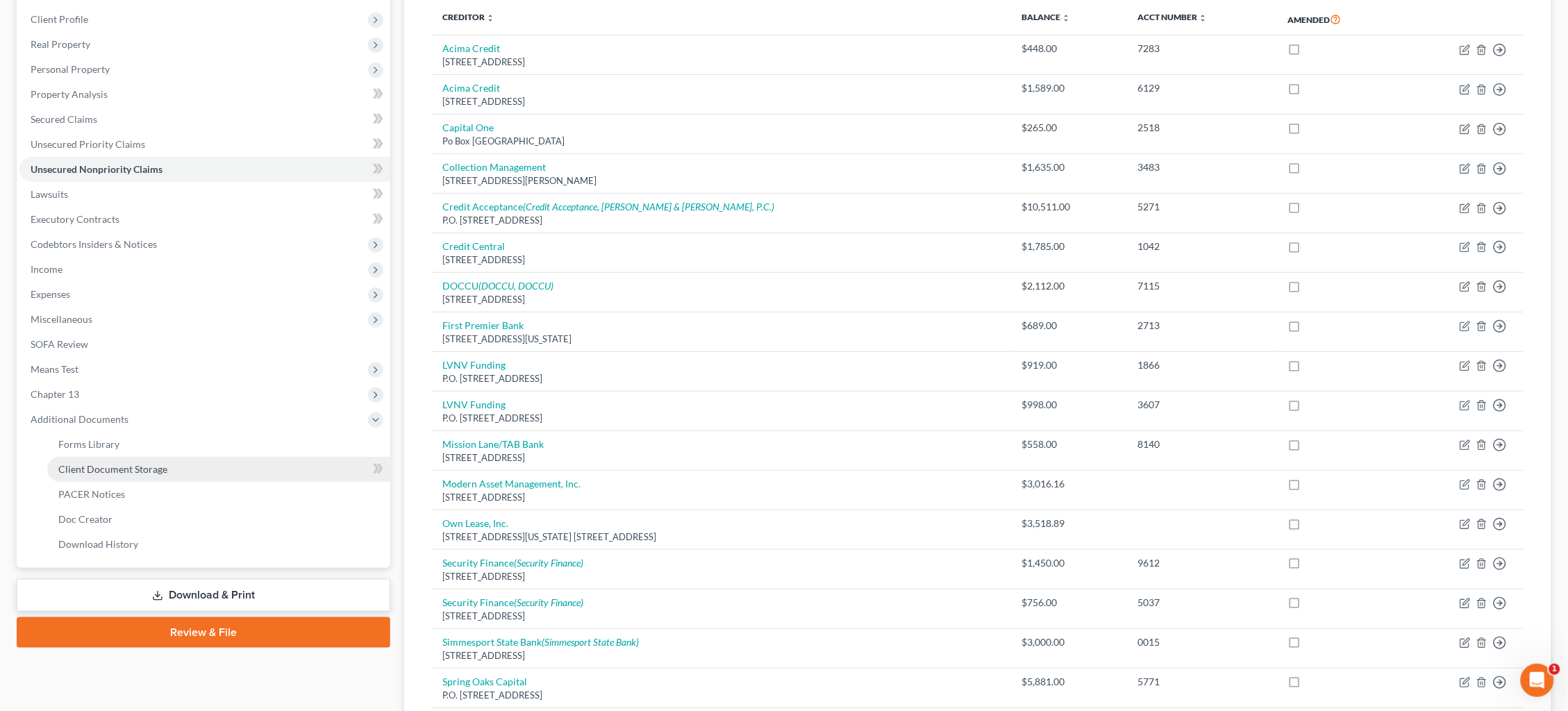
click at [141, 482] on link "PACER Notices" at bounding box center [219, 494] width 343 height 25
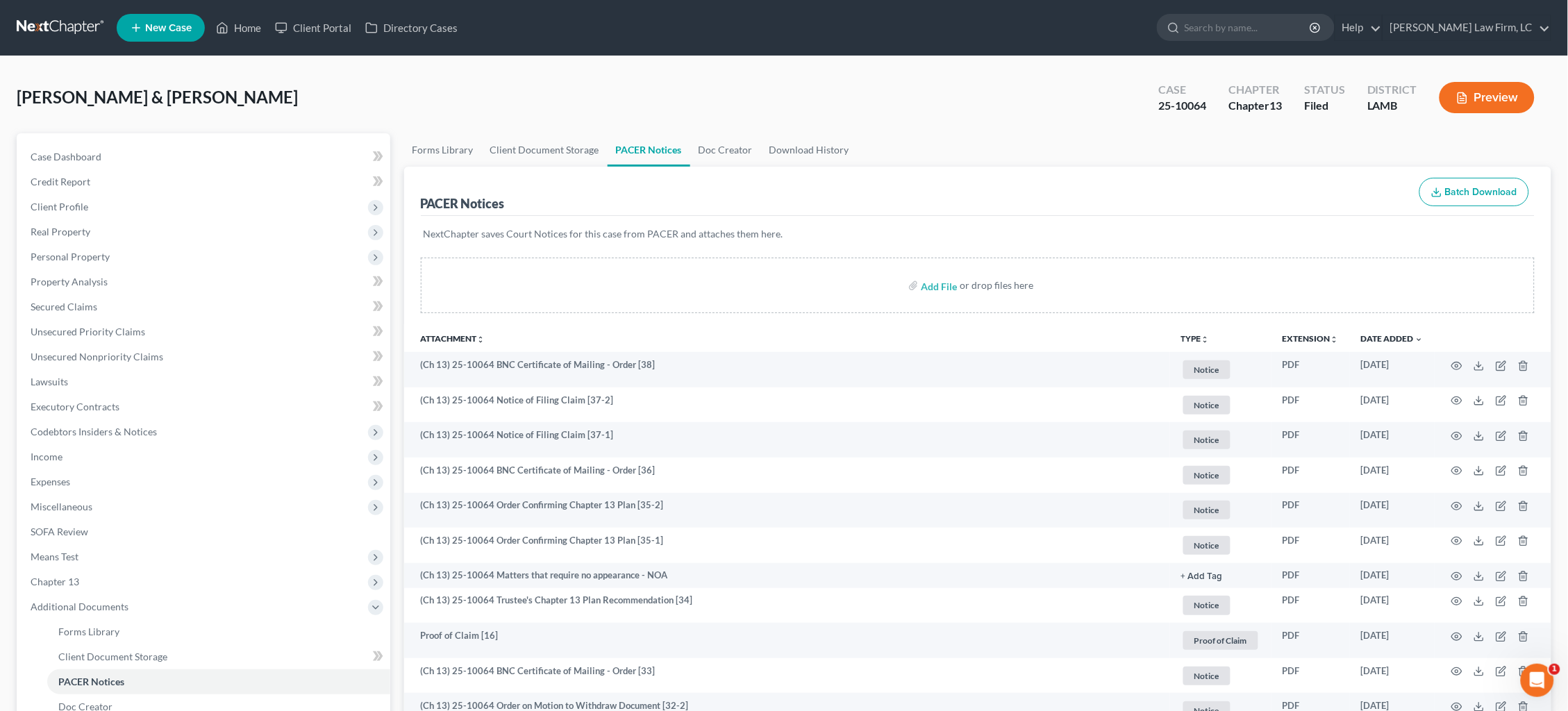
click at [49, 30] on link at bounding box center [61, 28] width 89 height 25
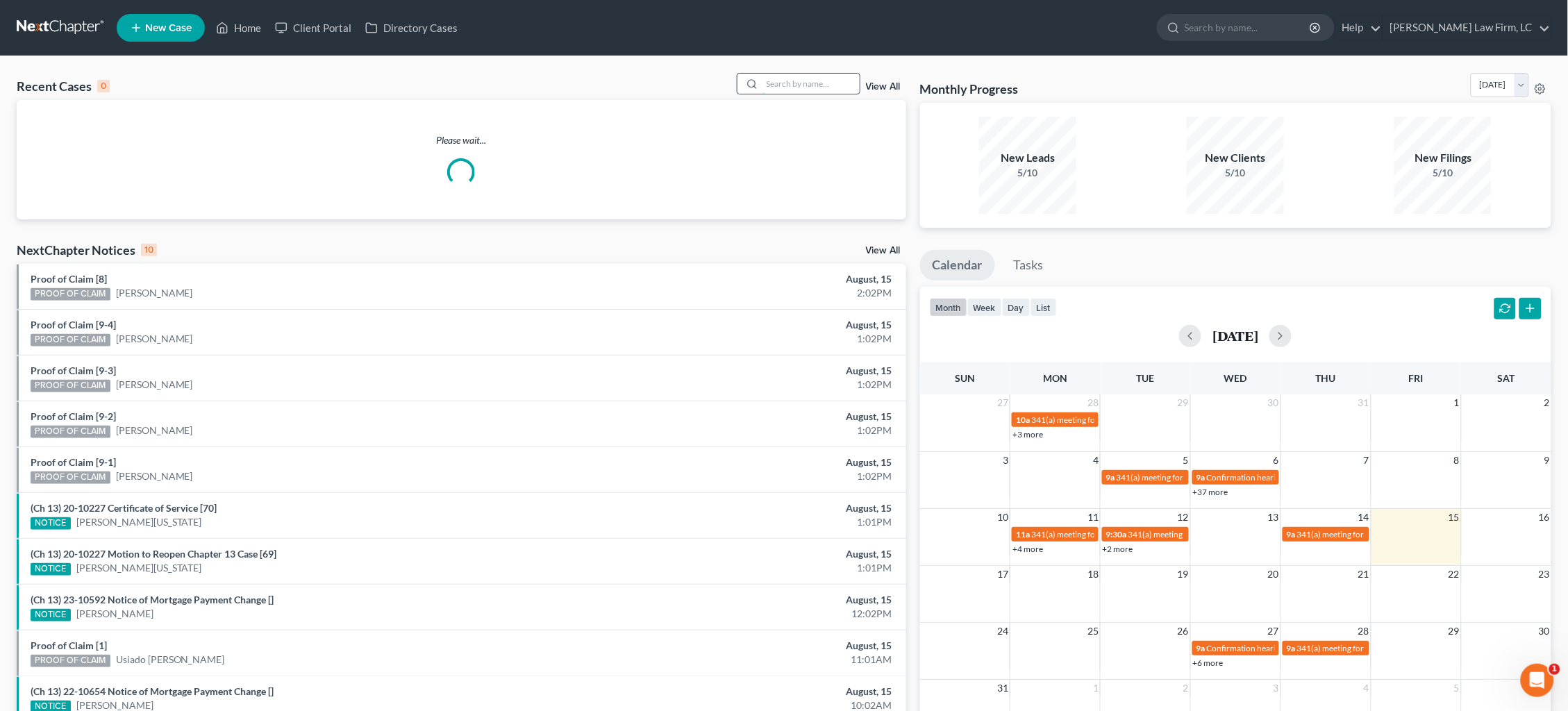
click at [786, 86] on input "search" at bounding box center [811, 84] width 97 height 20
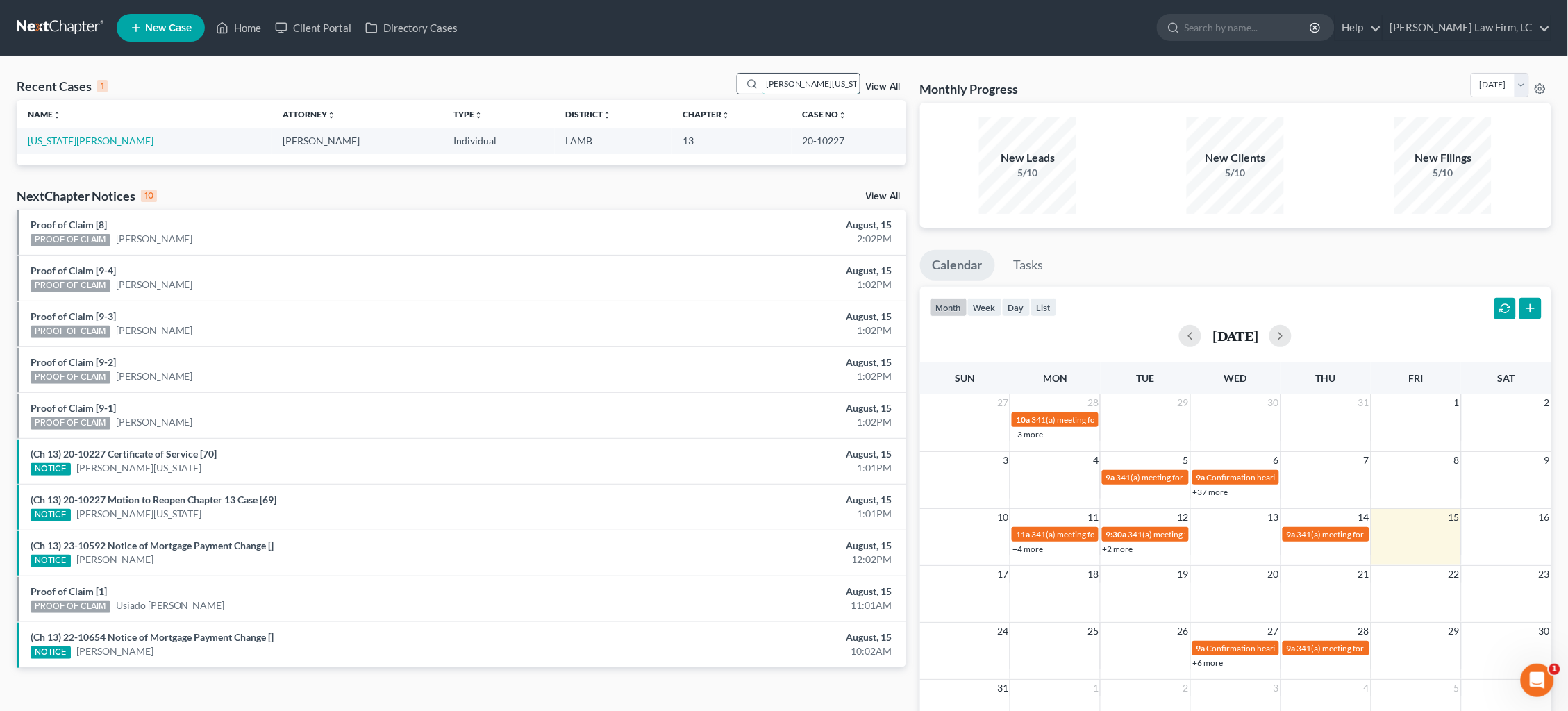
type input "[PERSON_NAME][US_STATE]"
drag, startPoint x: 784, startPoint y: 86, endPoint x: 86, endPoint y: 138, distance: 699.9
click at [87, 137] on link "[US_STATE][PERSON_NAME]" at bounding box center [90, 140] width 125 height 12
select select "2"
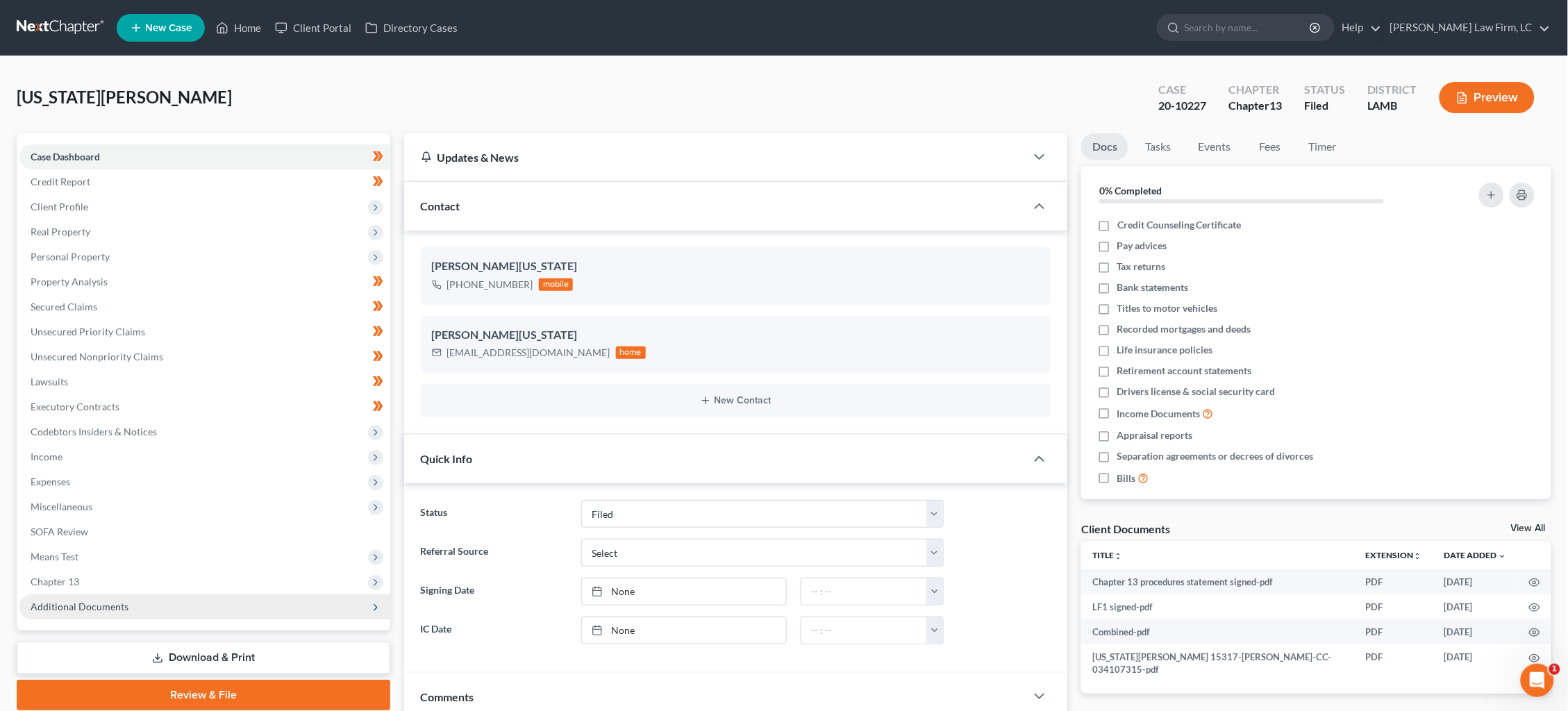
click at [65, 601] on span "Additional Documents" at bounding box center [79, 606] width 98 height 12
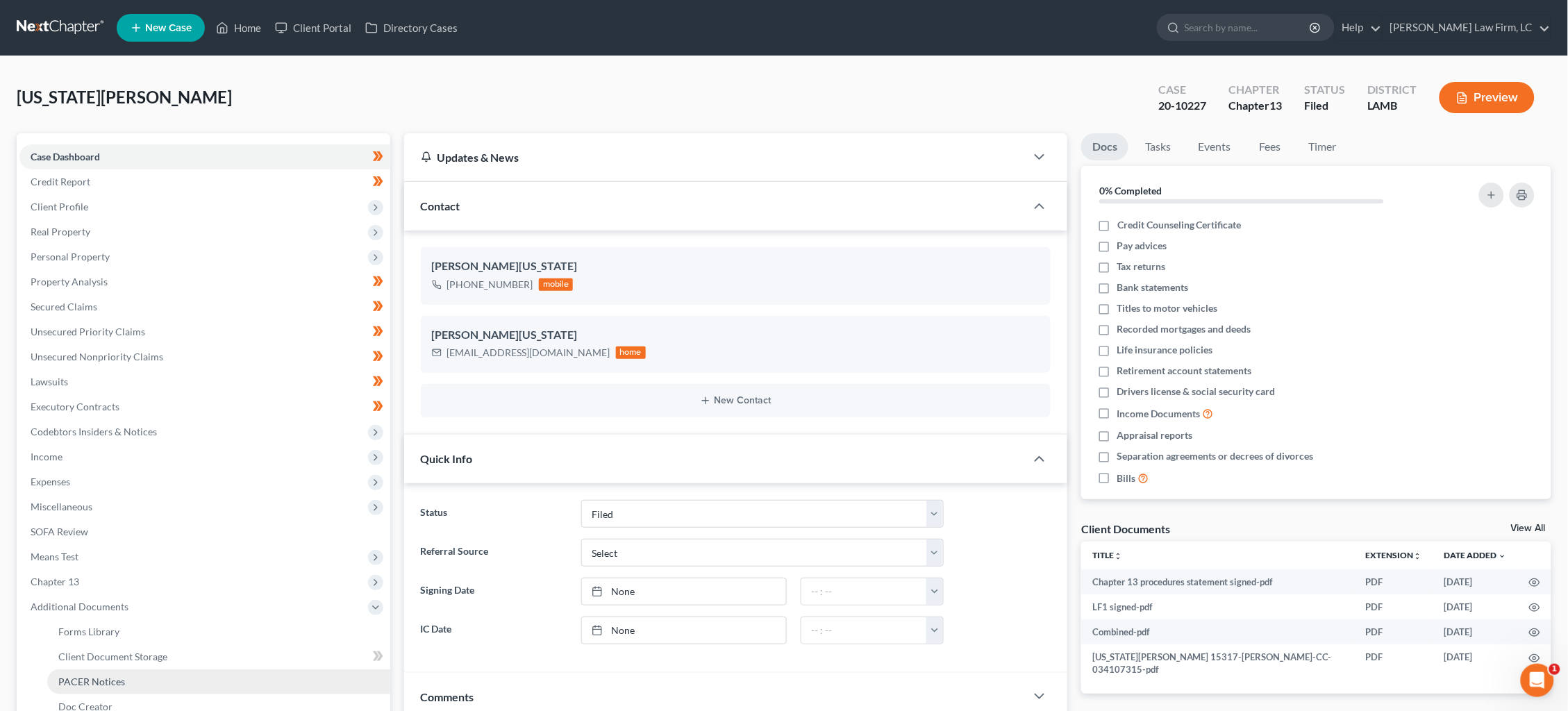
click at [108, 675] on span "PACER Notices" at bounding box center [92, 681] width 67 height 12
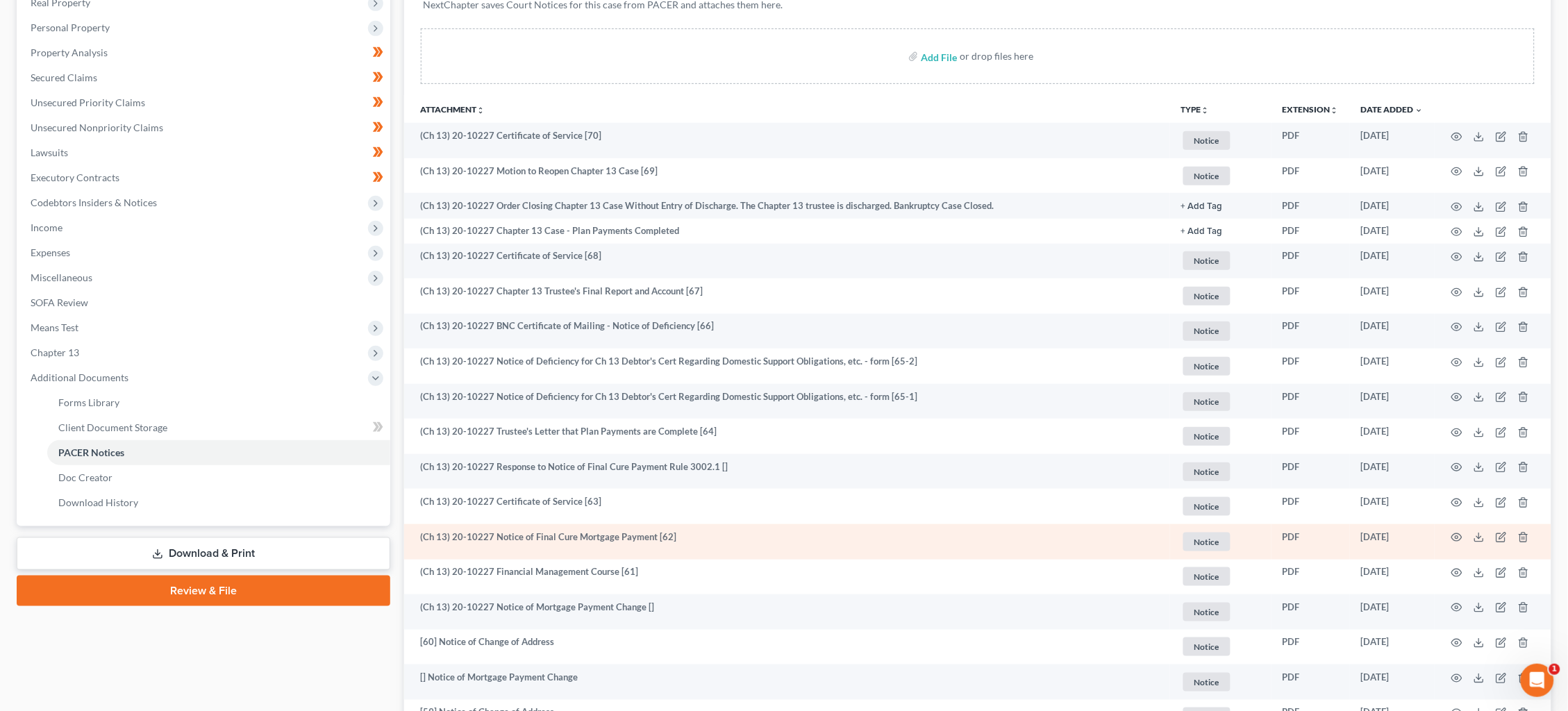
scroll to position [230, 0]
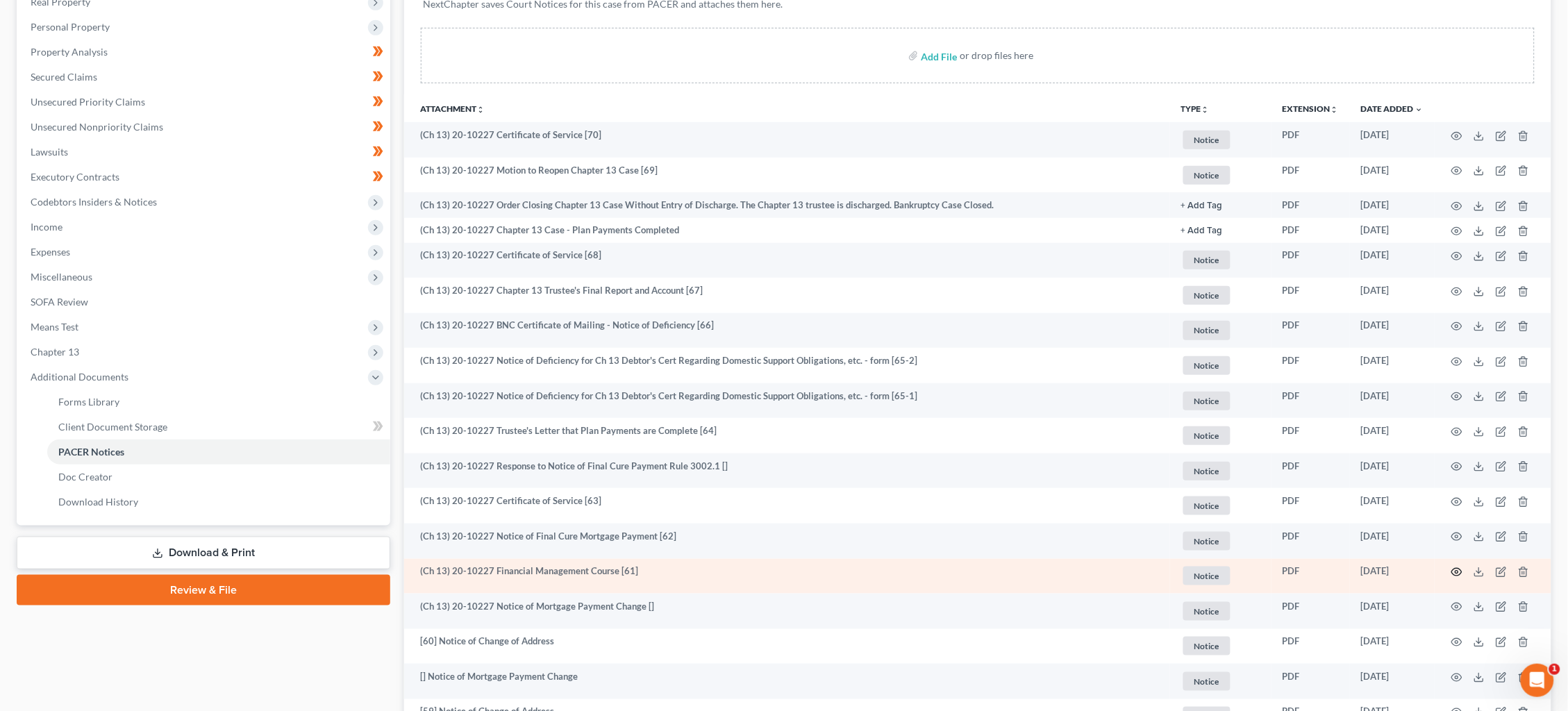
click at [1456, 567] on icon "button" at bounding box center [1457, 572] width 12 height 12
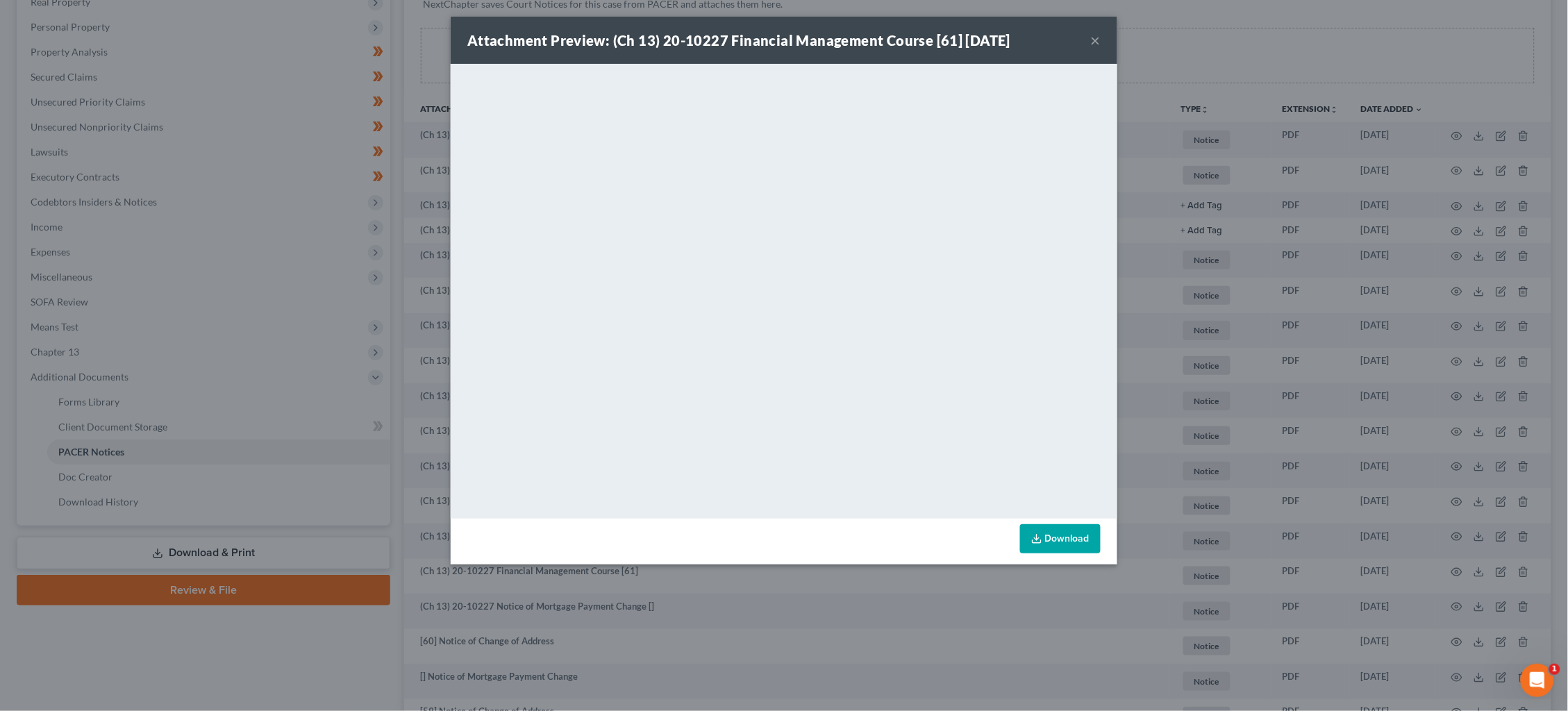
click at [1098, 47] on button "×" at bounding box center [1095, 40] width 10 height 17
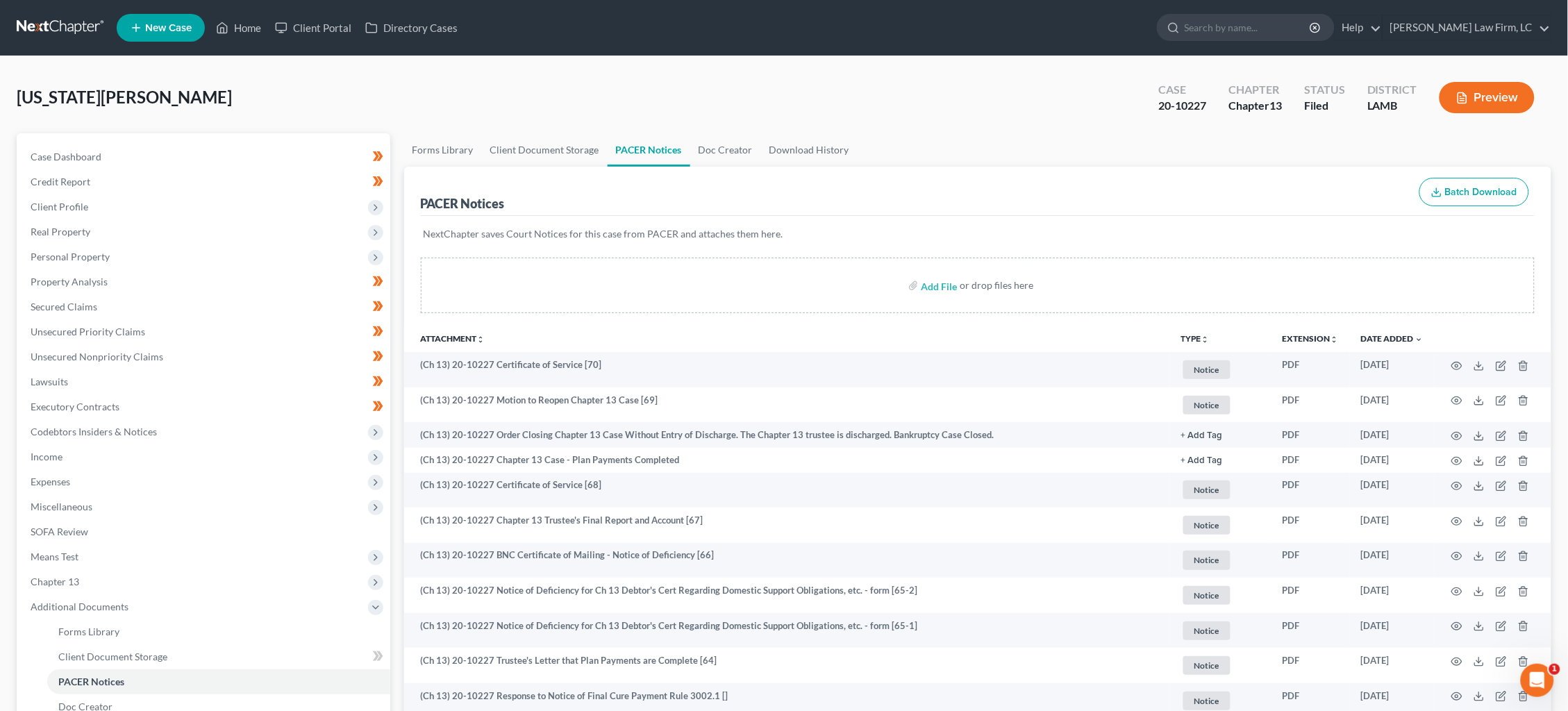
scroll to position [0, 0]
click at [63, 34] on link at bounding box center [61, 28] width 89 height 25
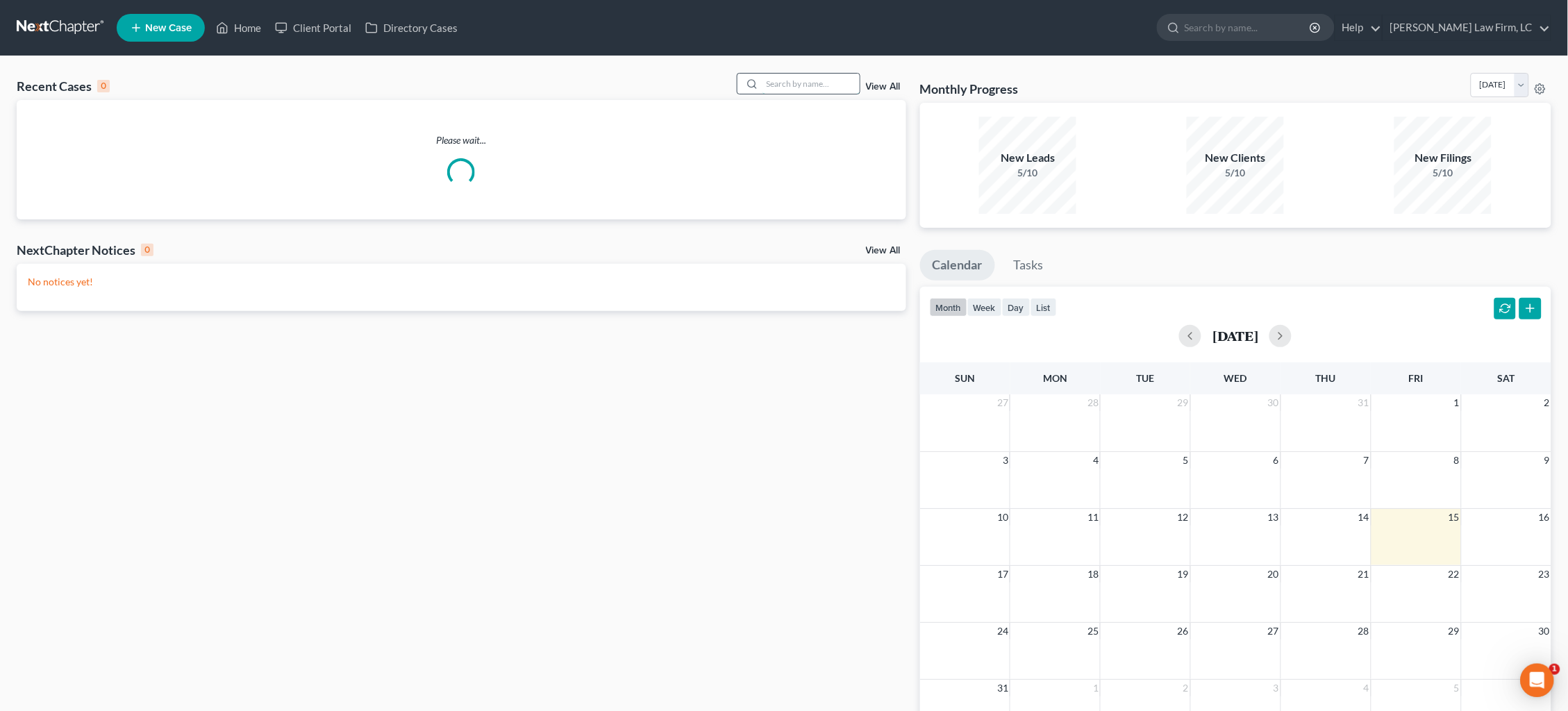
click at [846, 76] on input "search" at bounding box center [811, 84] width 97 height 20
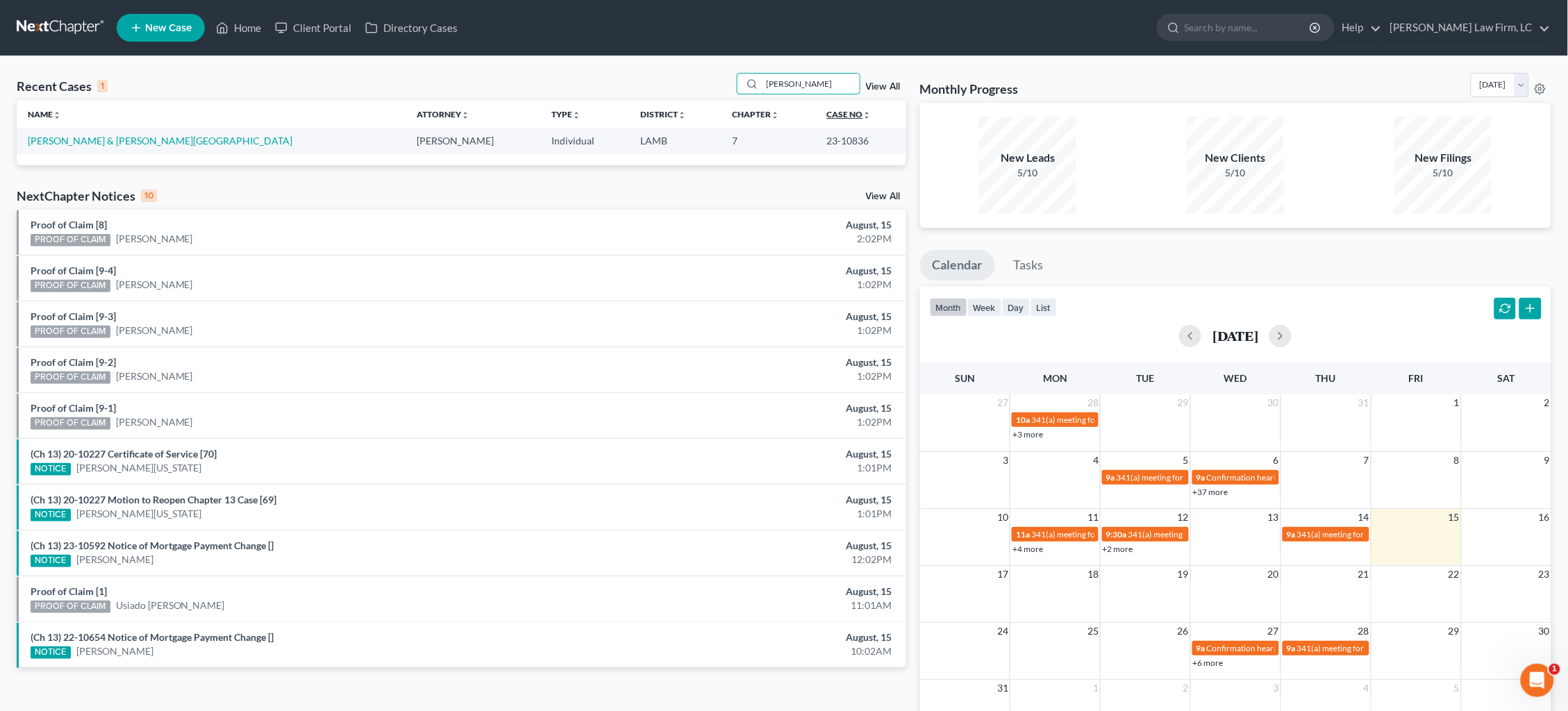
type input "Cameron George"
drag, startPoint x: 812, startPoint y: 112, endPoint x: 147, endPoint y: 140, distance: 665.6
click at [147, 140] on link "[PERSON_NAME] & [PERSON_NAME][GEOGRAPHIC_DATA]" at bounding box center [160, 140] width 265 height 12
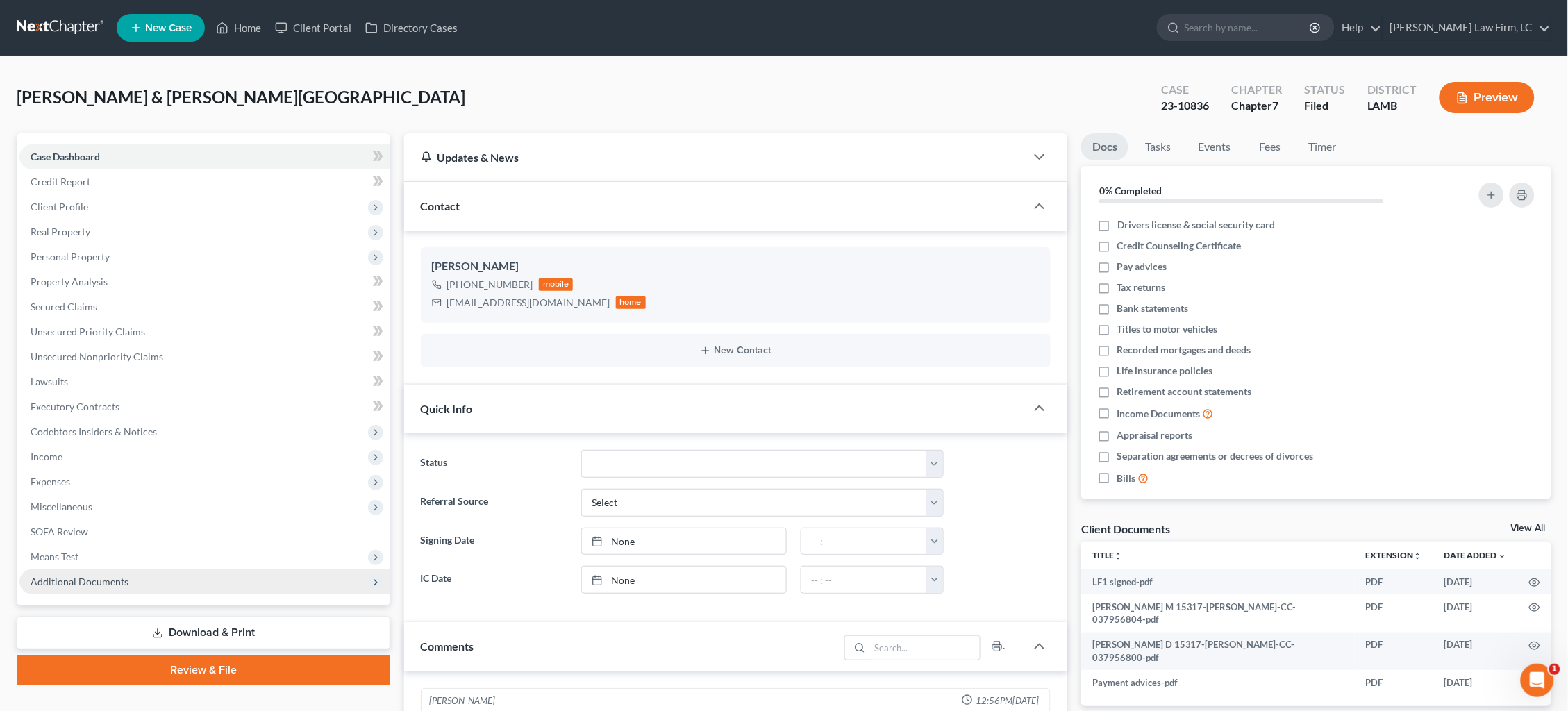
click at [109, 576] on span "Additional Documents" at bounding box center [79, 581] width 98 height 12
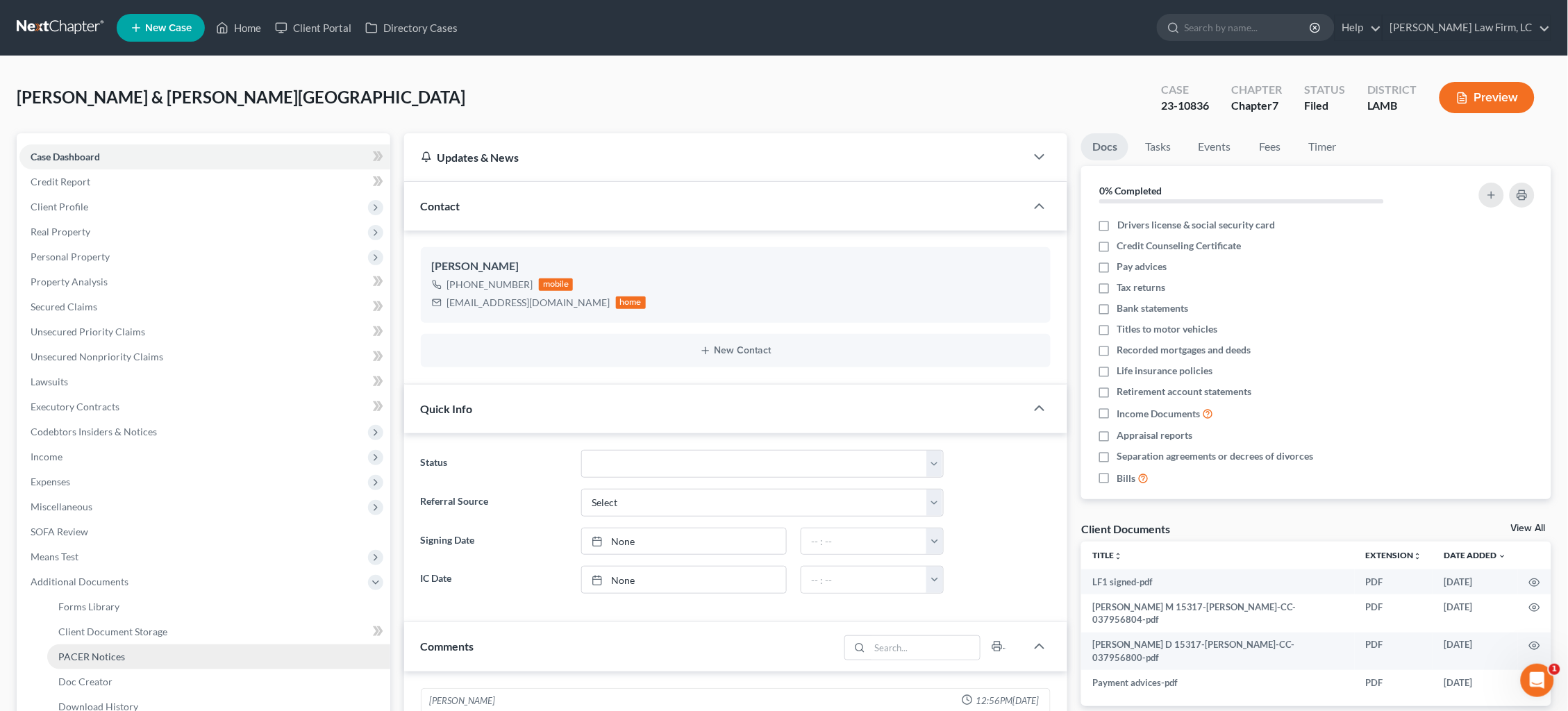
click at [103, 651] on span "PACER Notices" at bounding box center [92, 656] width 67 height 12
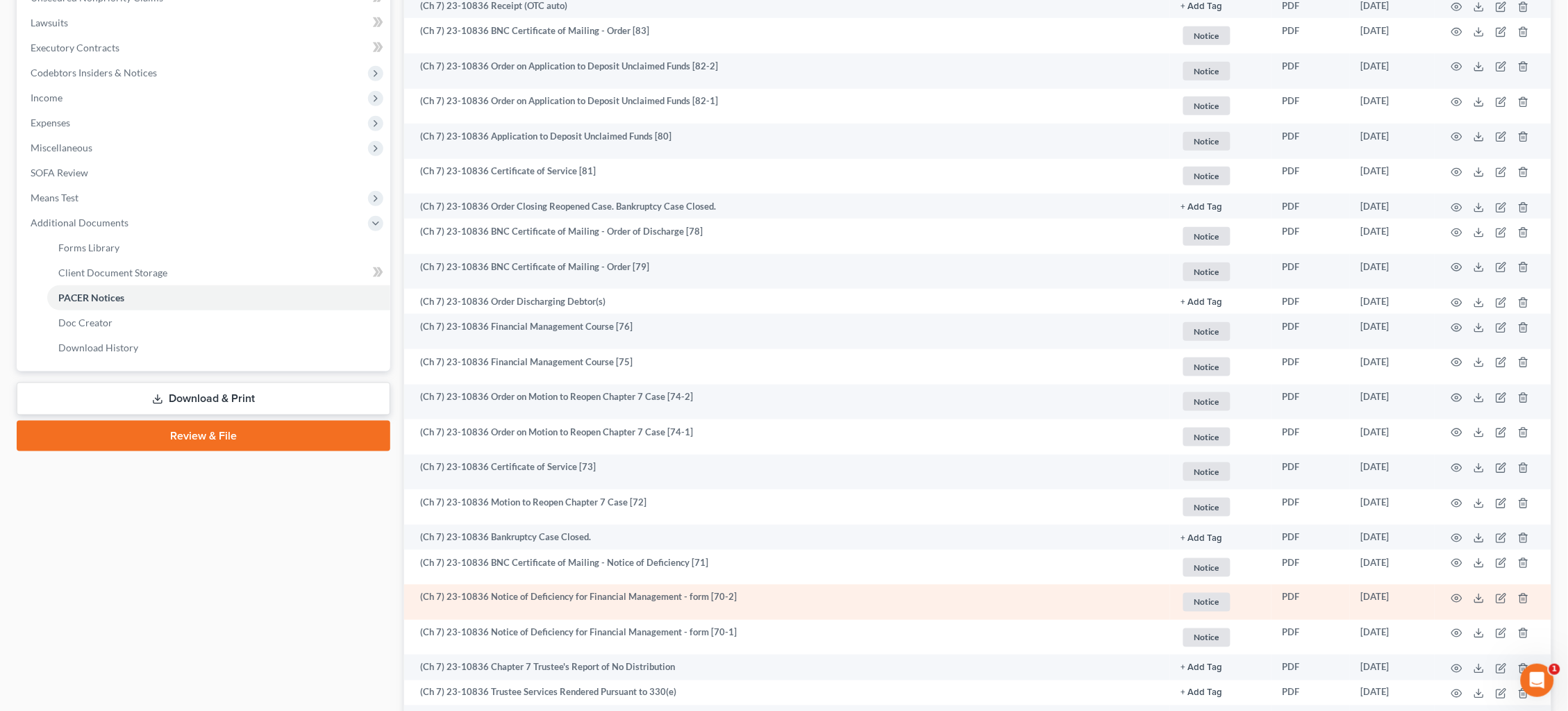
scroll to position [372, 0]
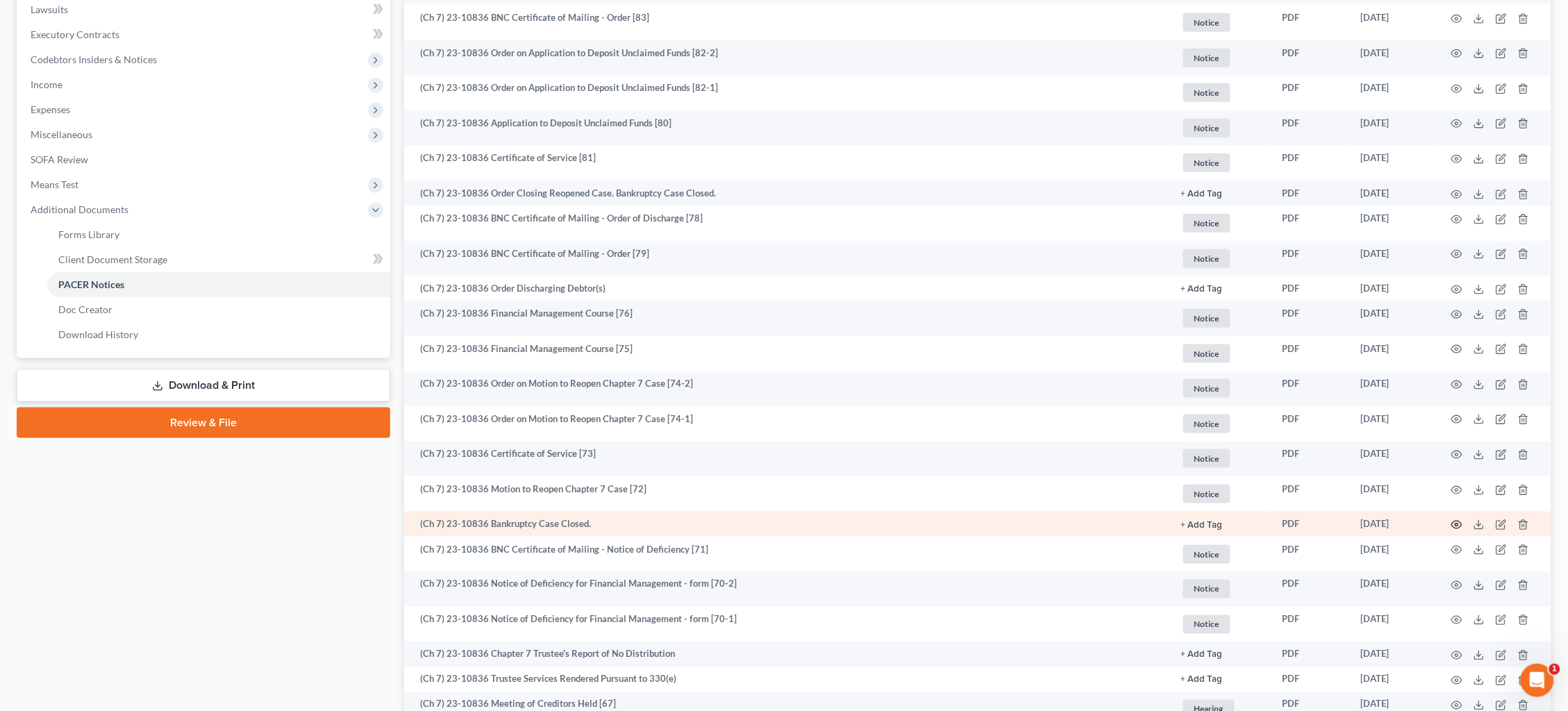
click at [1456, 519] on icon "button" at bounding box center [1457, 524] width 12 height 12
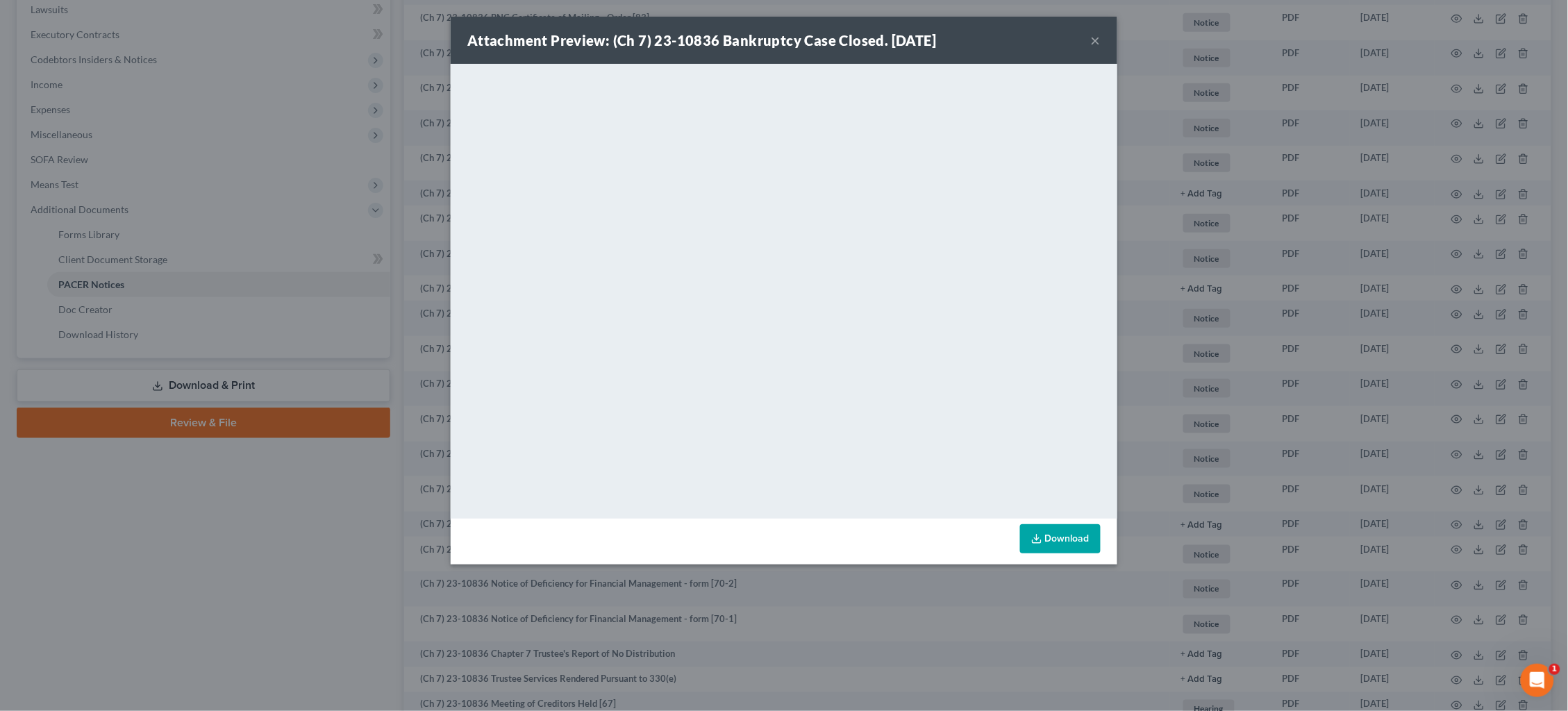
click at [1097, 38] on button "×" at bounding box center [1095, 40] width 10 height 17
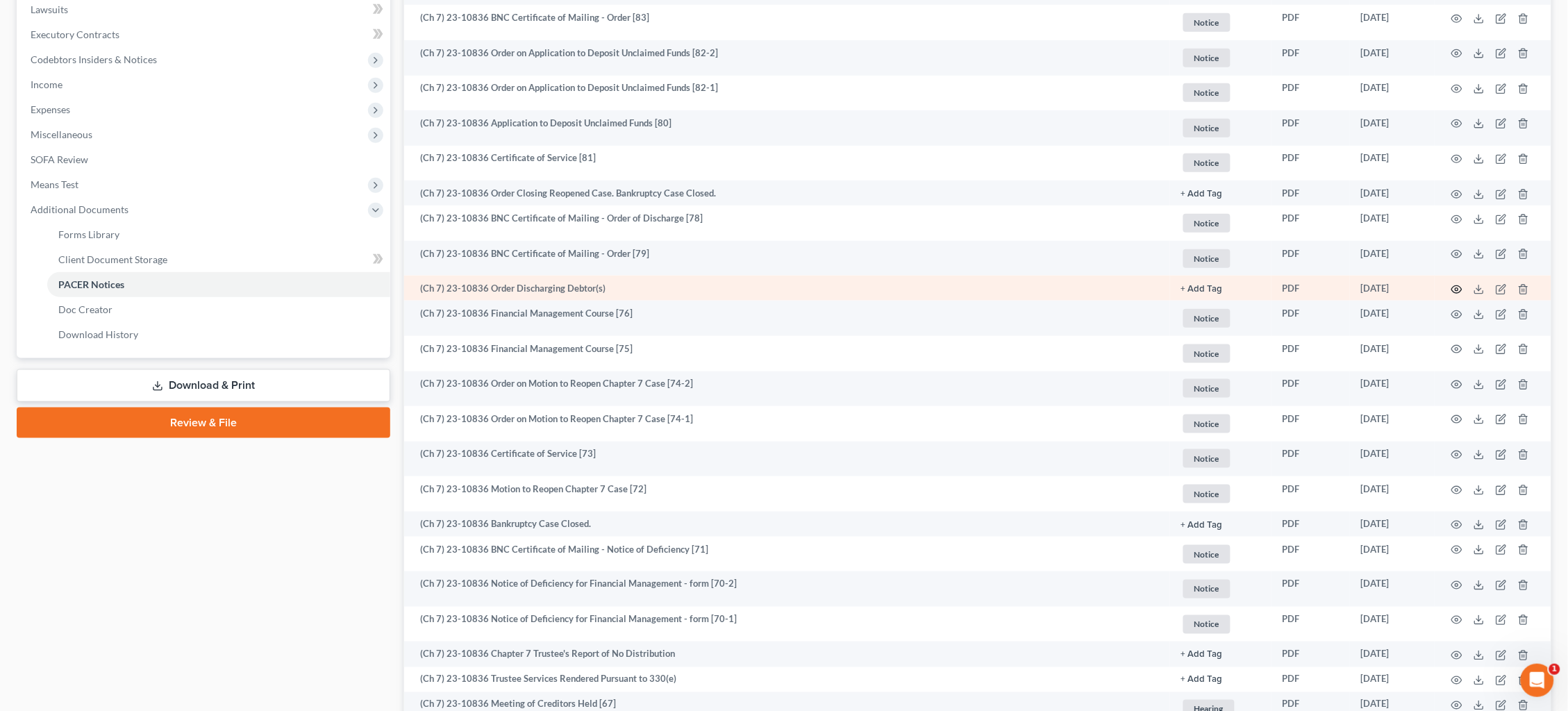
click at [1457, 284] on icon "button" at bounding box center [1457, 290] width 12 height 12
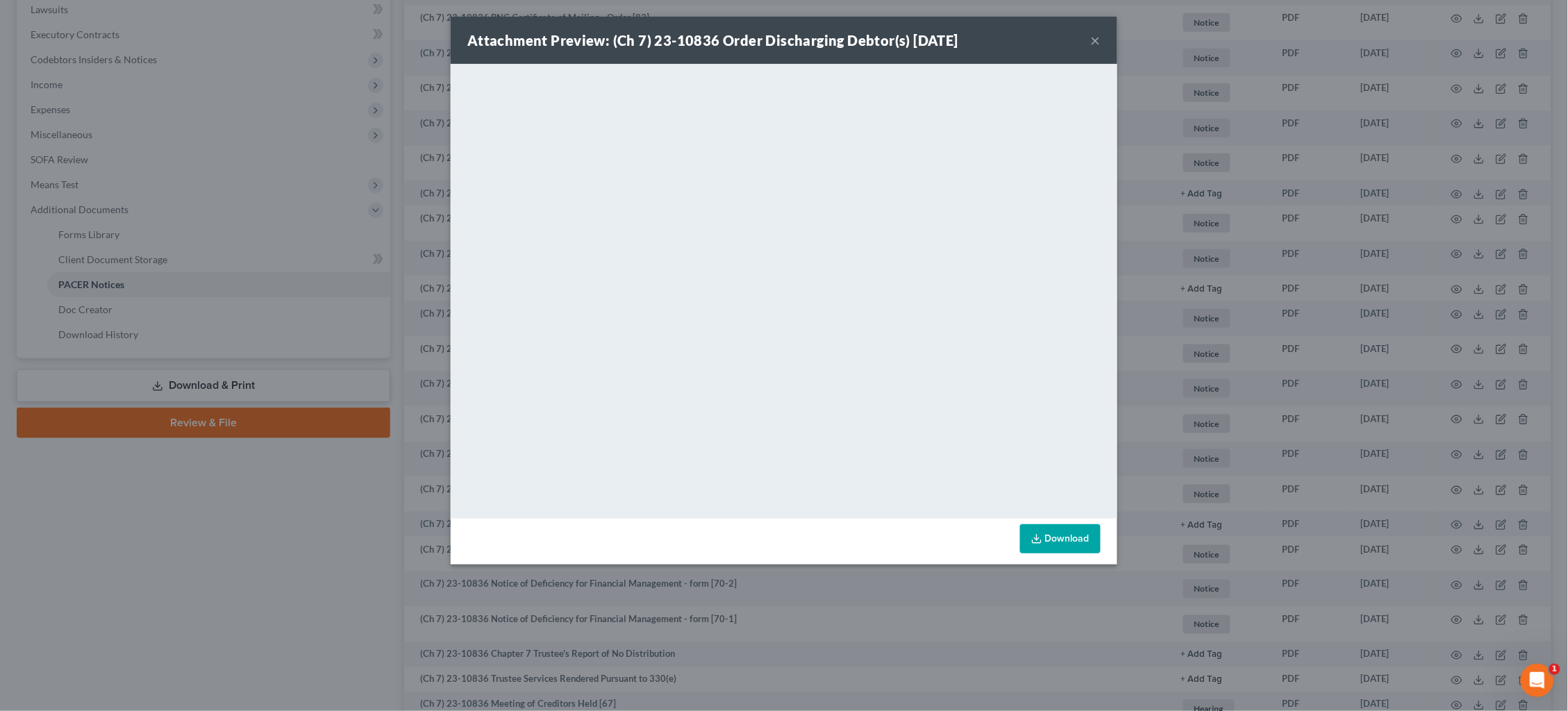
click at [1098, 44] on button "×" at bounding box center [1095, 40] width 10 height 17
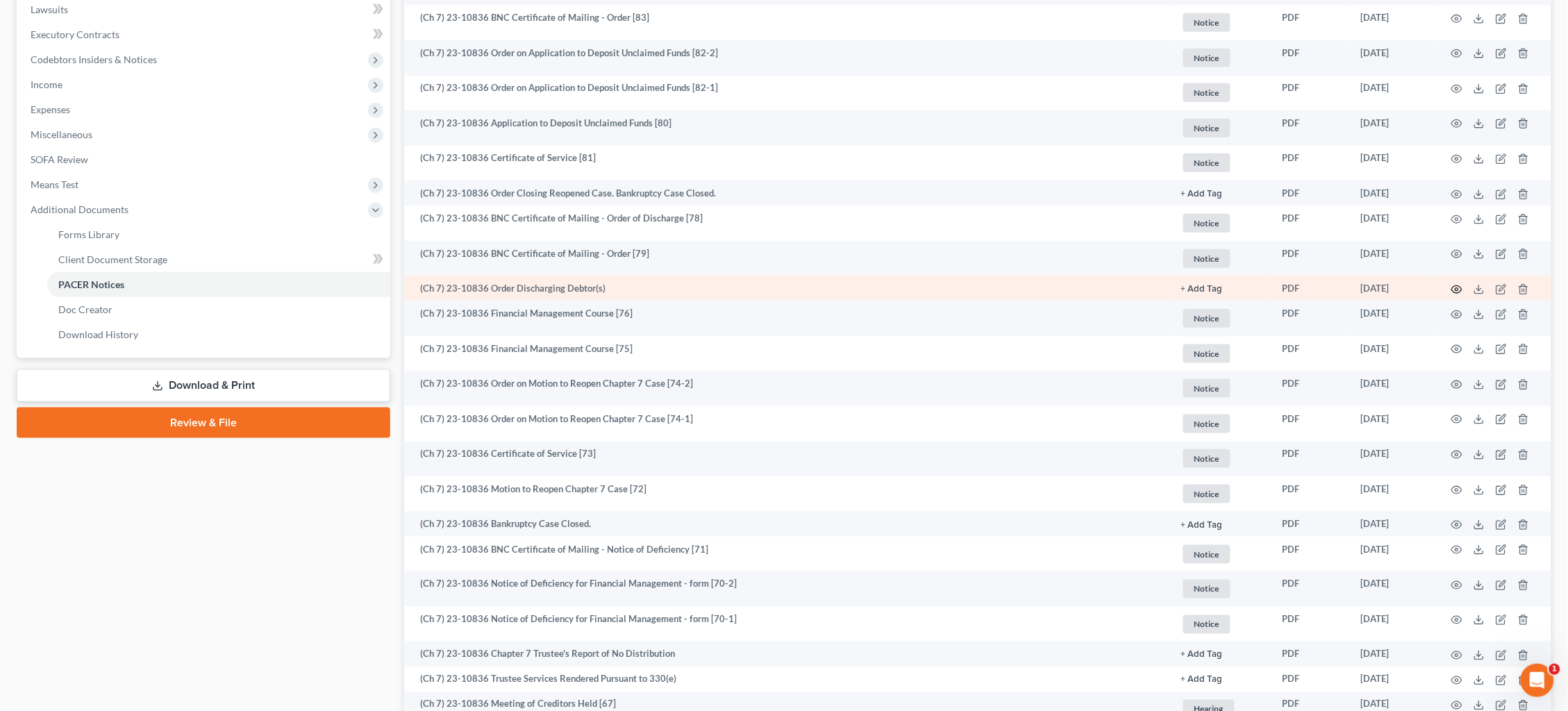
click at [1452, 284] on icon "button" at bounding box center [1457, 290] width 12 height 12
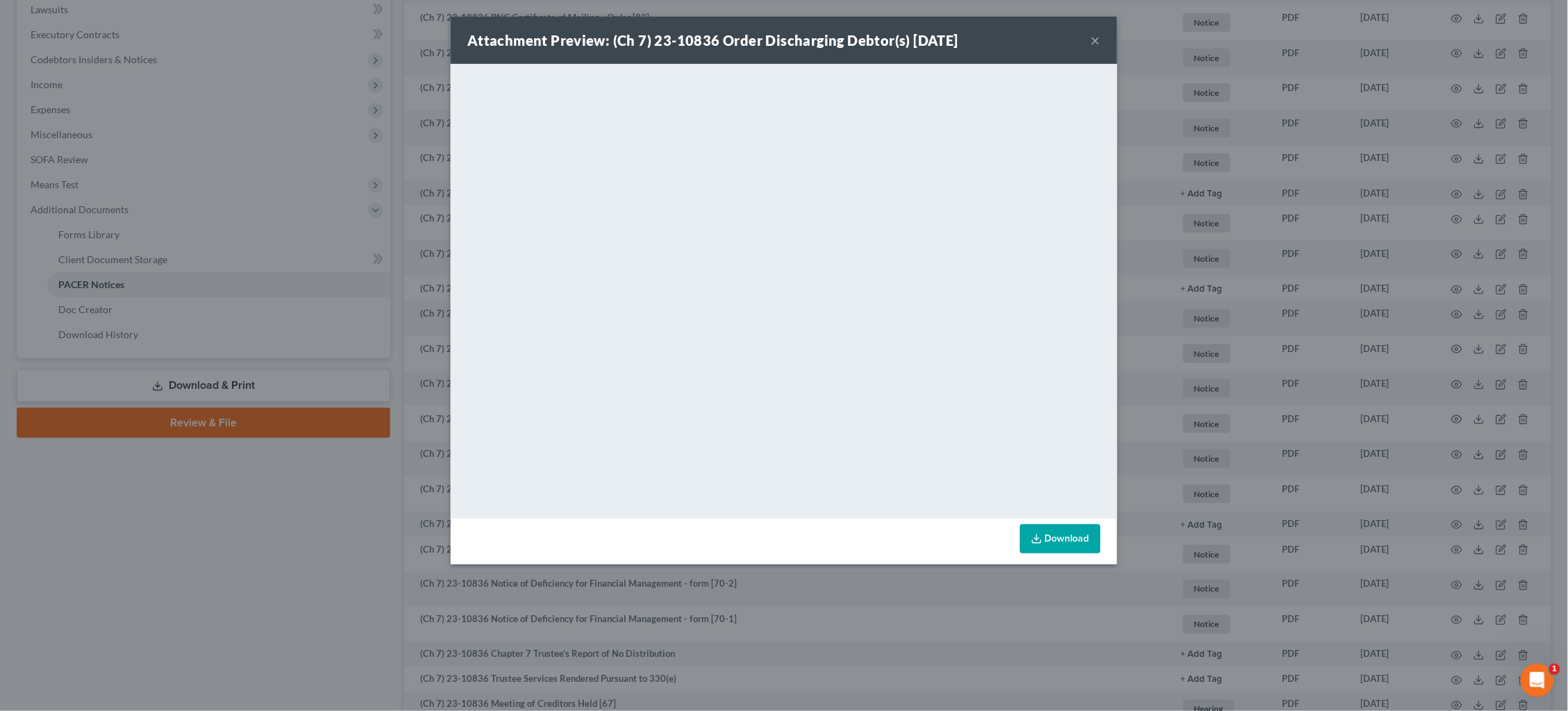
click at [1095, 39] on button "×" at bounding box center [1095, 40] width 10 height 17
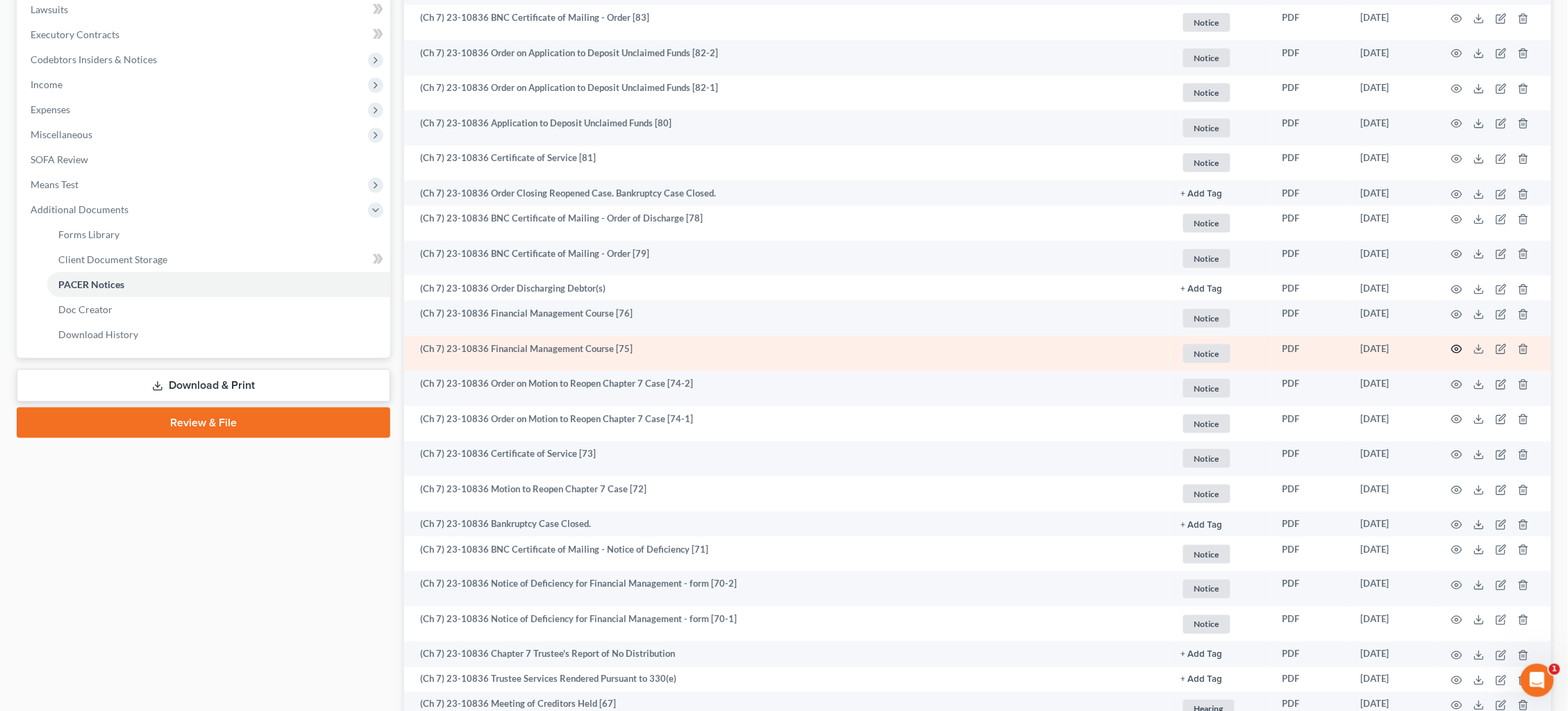
click at [1458, 344] on icon "button" at bounding box center [1457, 349] width 12 height 12
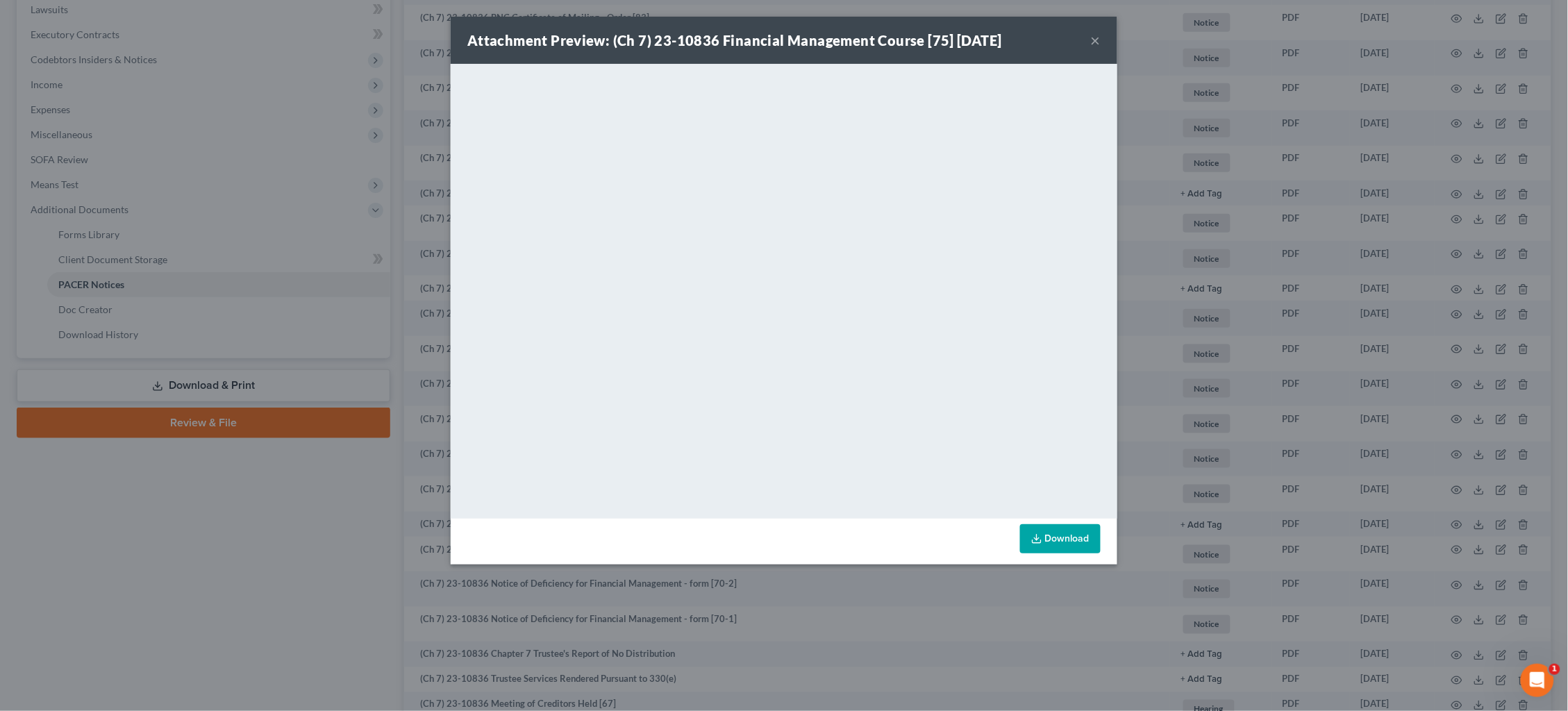
click at [1096, 40] on button "×" at bounding box center [1095, 40] width 10 height 17
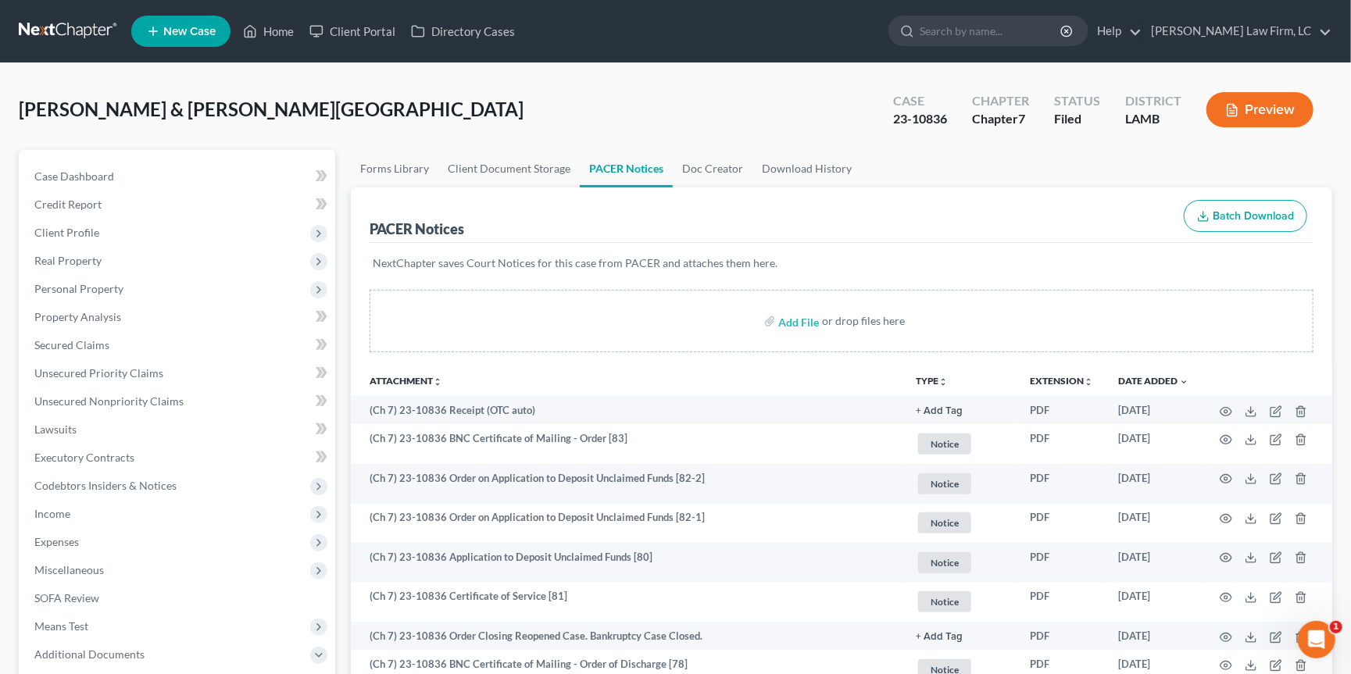
scroll to position [0, 0]
click at [55, 30] on link at bounding box center [69, 31] width 100 height 28
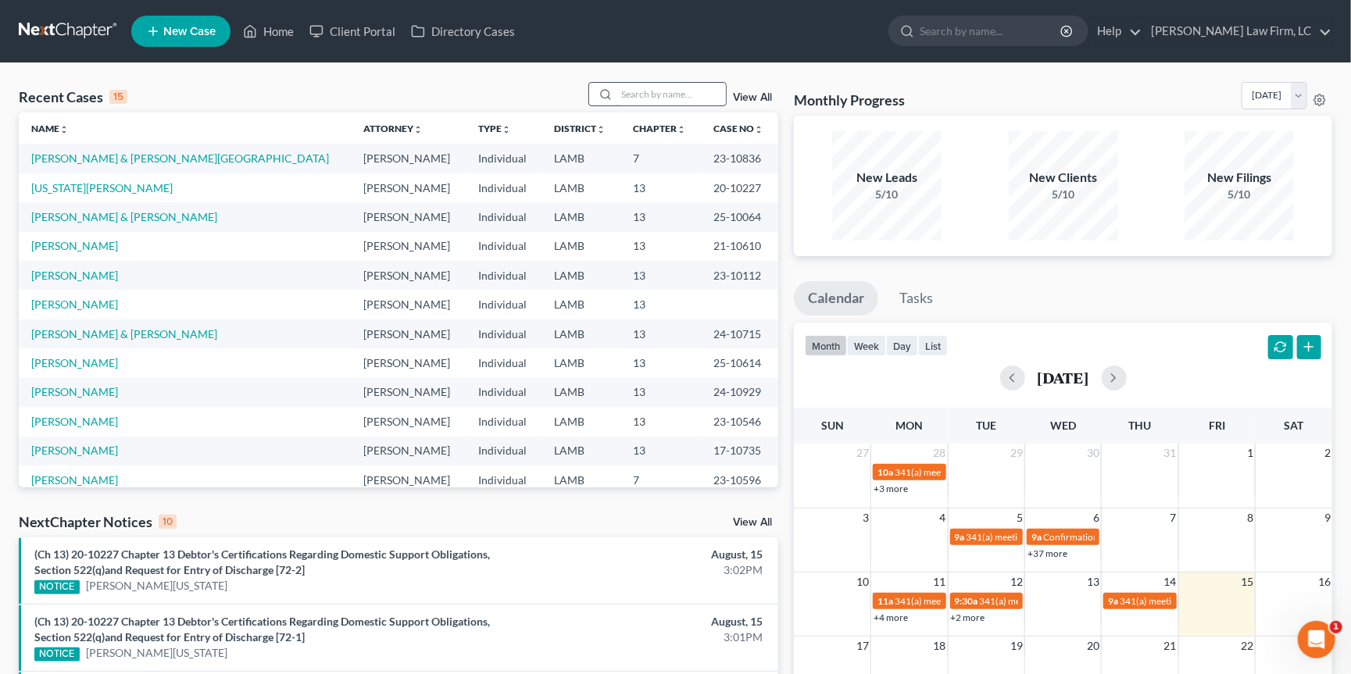
click at [663, 93] on input "search" at bounding box center [670, 94] width 109 height 23
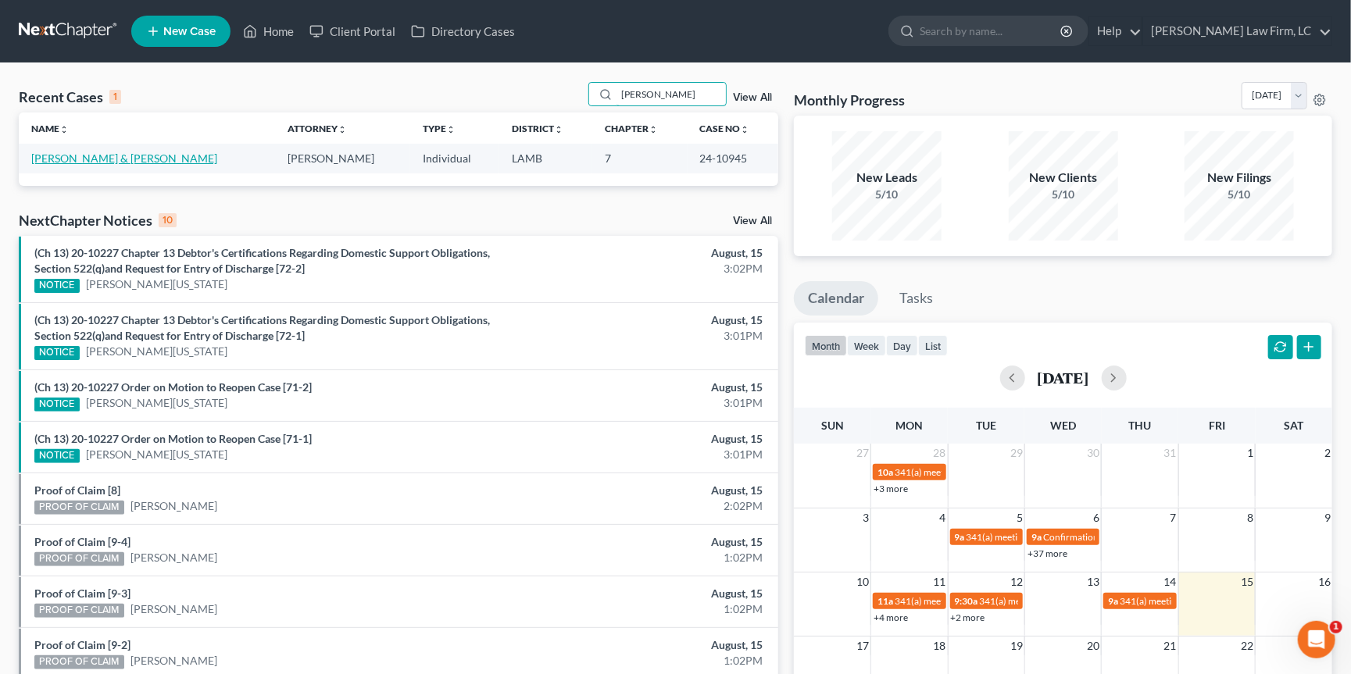
type input "[PERSON_NAME]"
click at [70, 155] on link "[PERSON_NAME] & [PERSON_NAME]" at bounding box center [124, 158] width 186 height 13
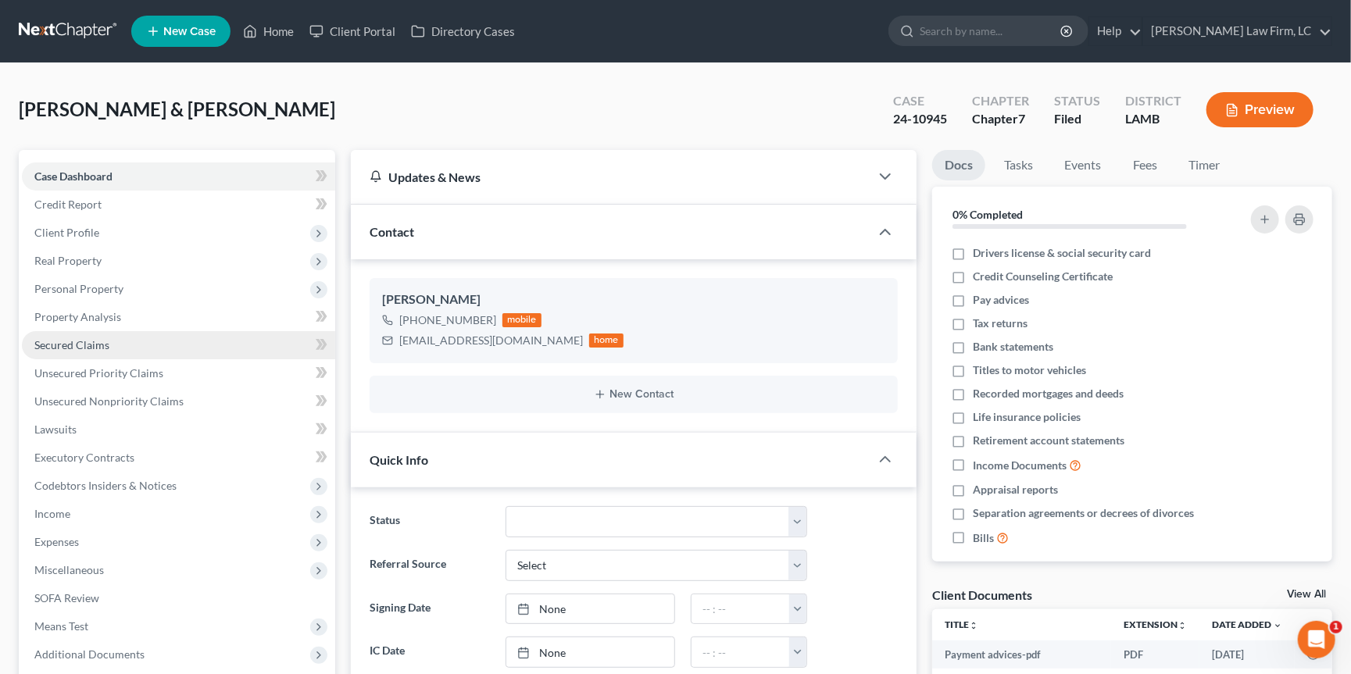
click at [105, 338] on span "Secured Claims" at bounding box center [71, 344] width 75 height 13
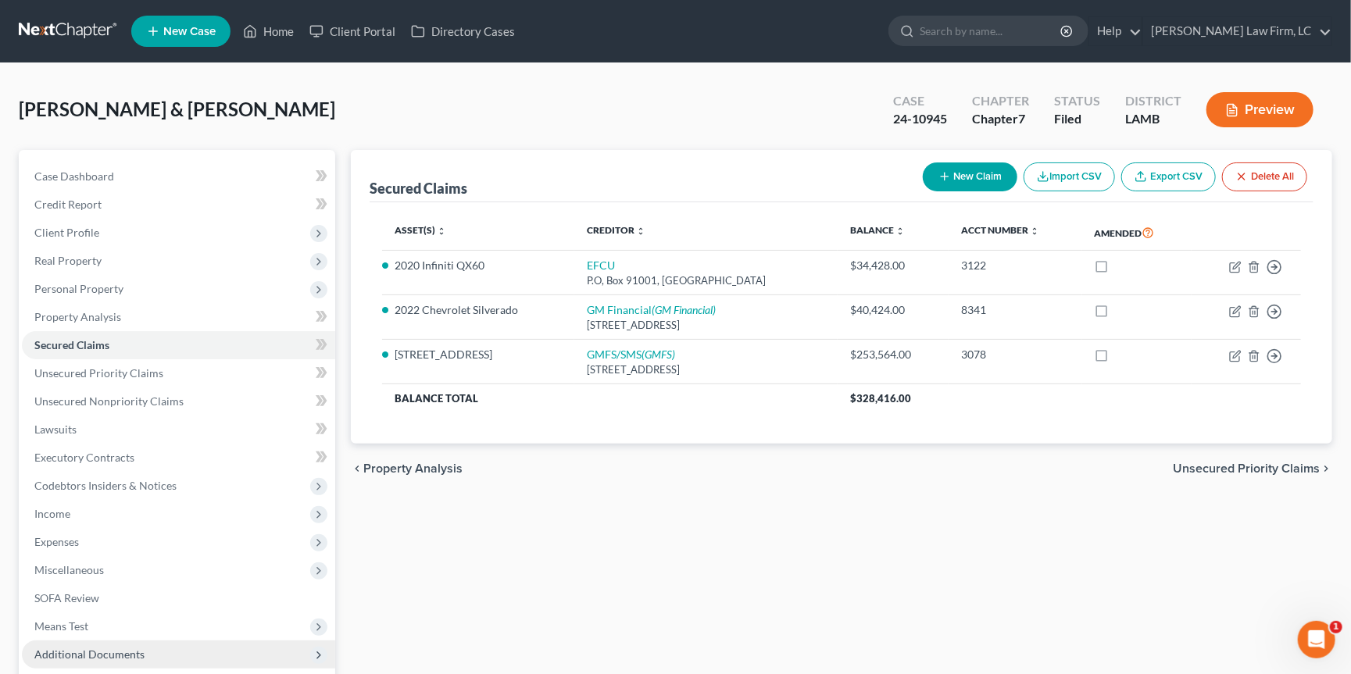
click at [164, 641] on span "Additional Documents" at bounding box center [178, 655] width 313 height 28
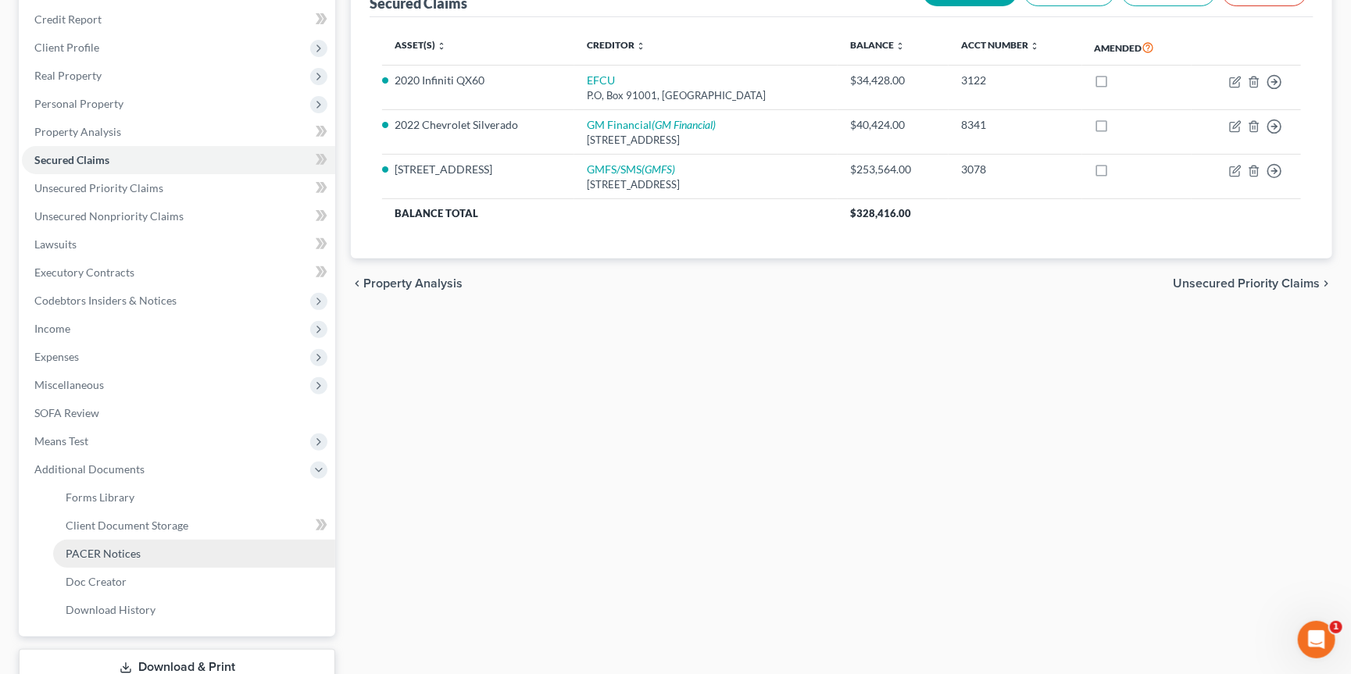
click at [163, 540] on link "PACER Notices" at bounding box center [194, 554] width 282 height 28
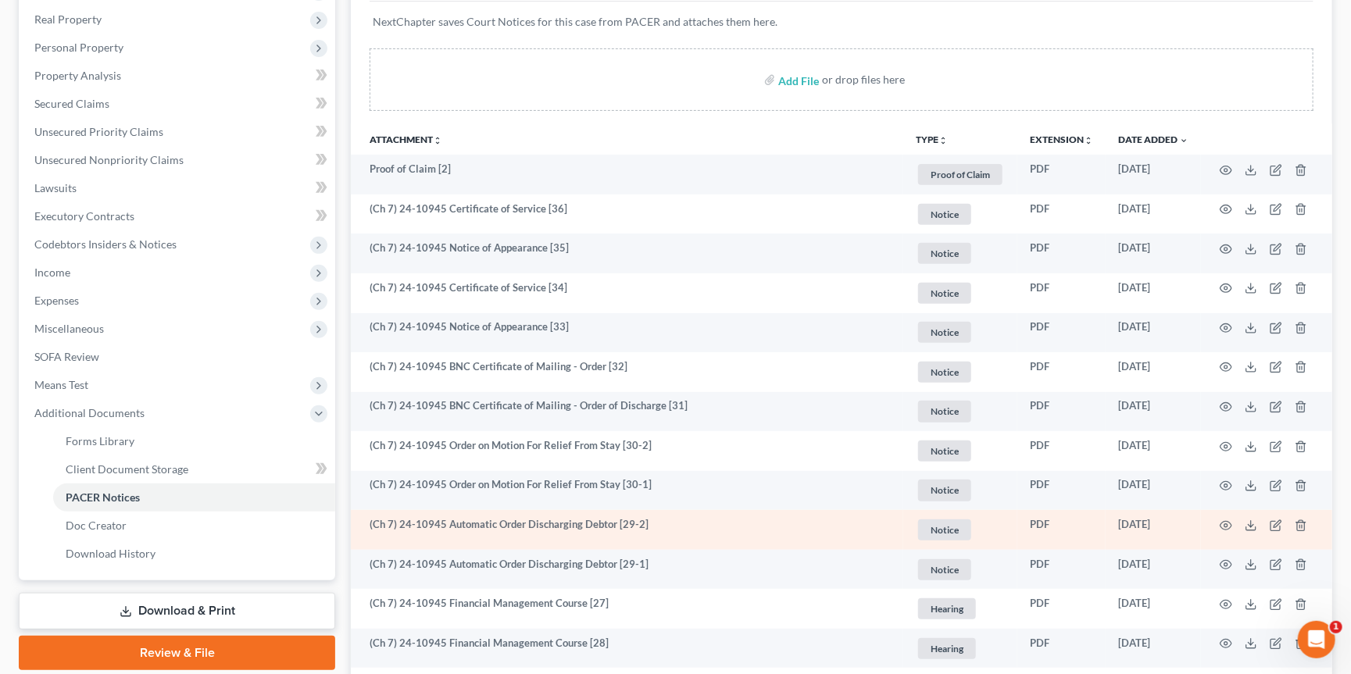
scroll to position [244, 0]
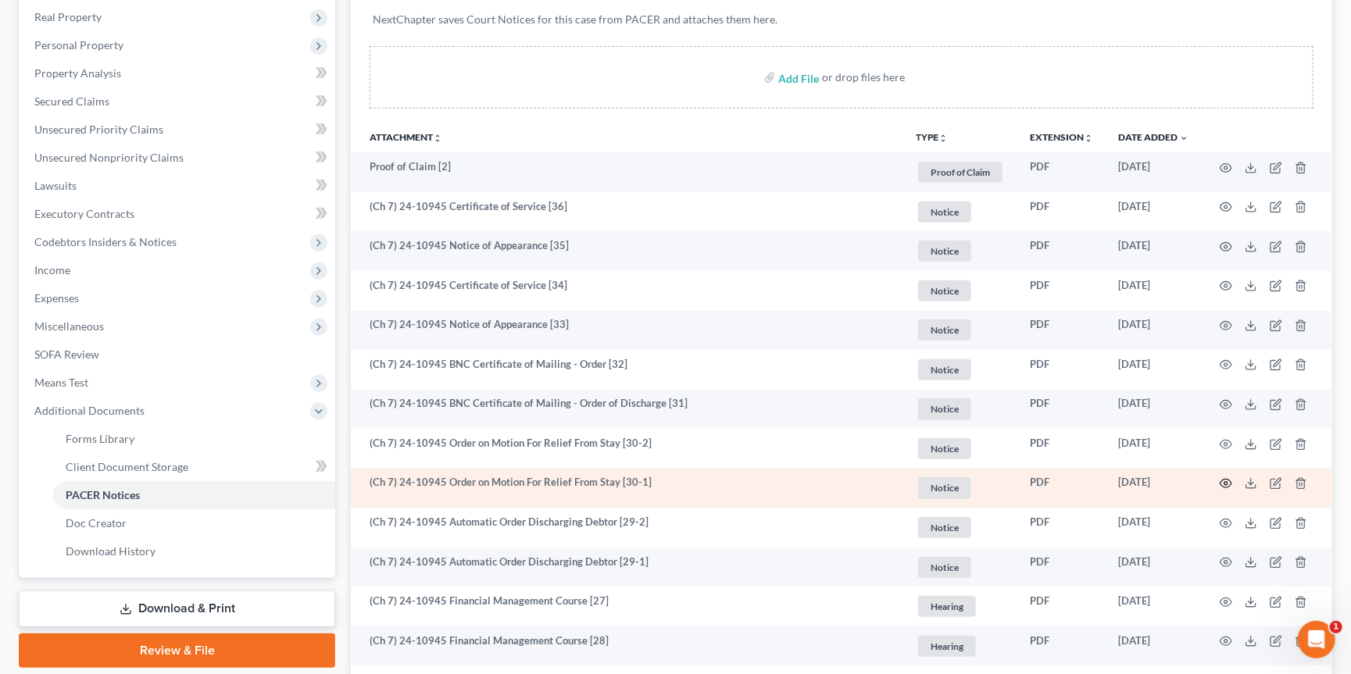
click at [1221, 477] on icon "button" at bounding box center [1226, 483] width 13 height 13
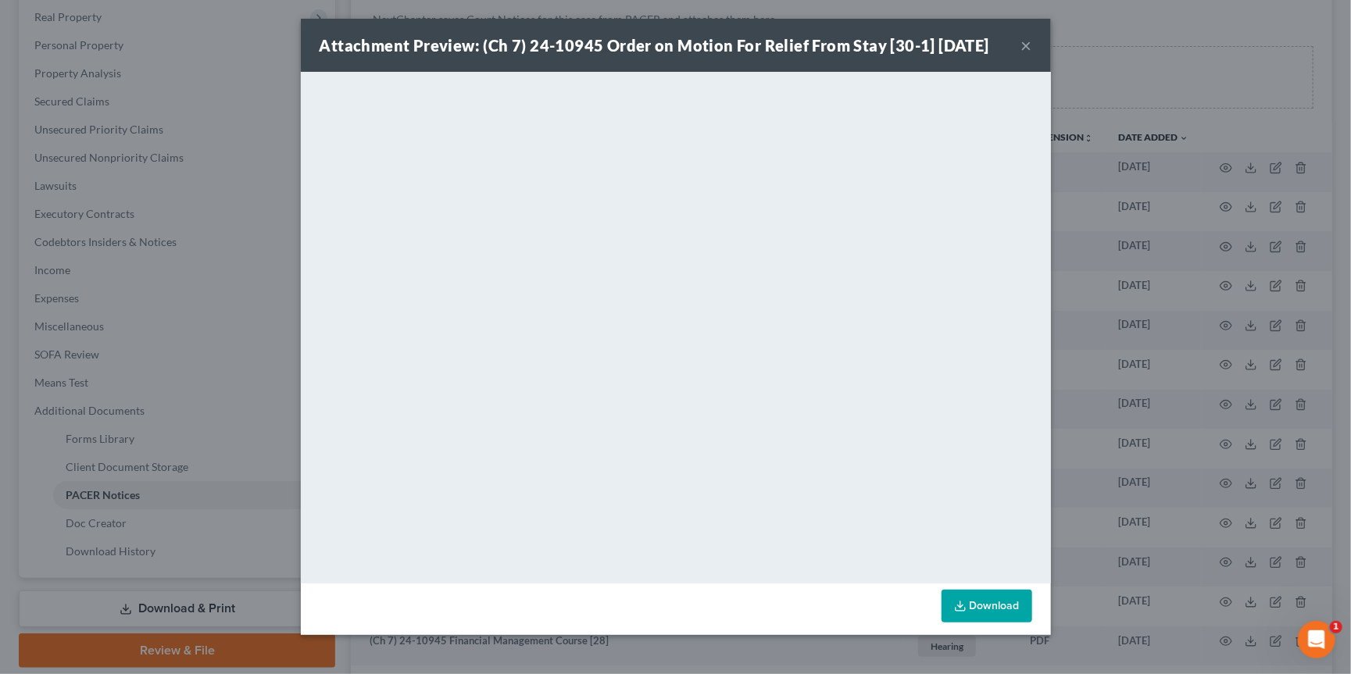
click at [1147, 320] on div "Attachment Preview: (Ch 7) 24-10945 Order on Motion For Relief From Stay [30-1]…" at bounding box center [675, 337] width 1351 height 674
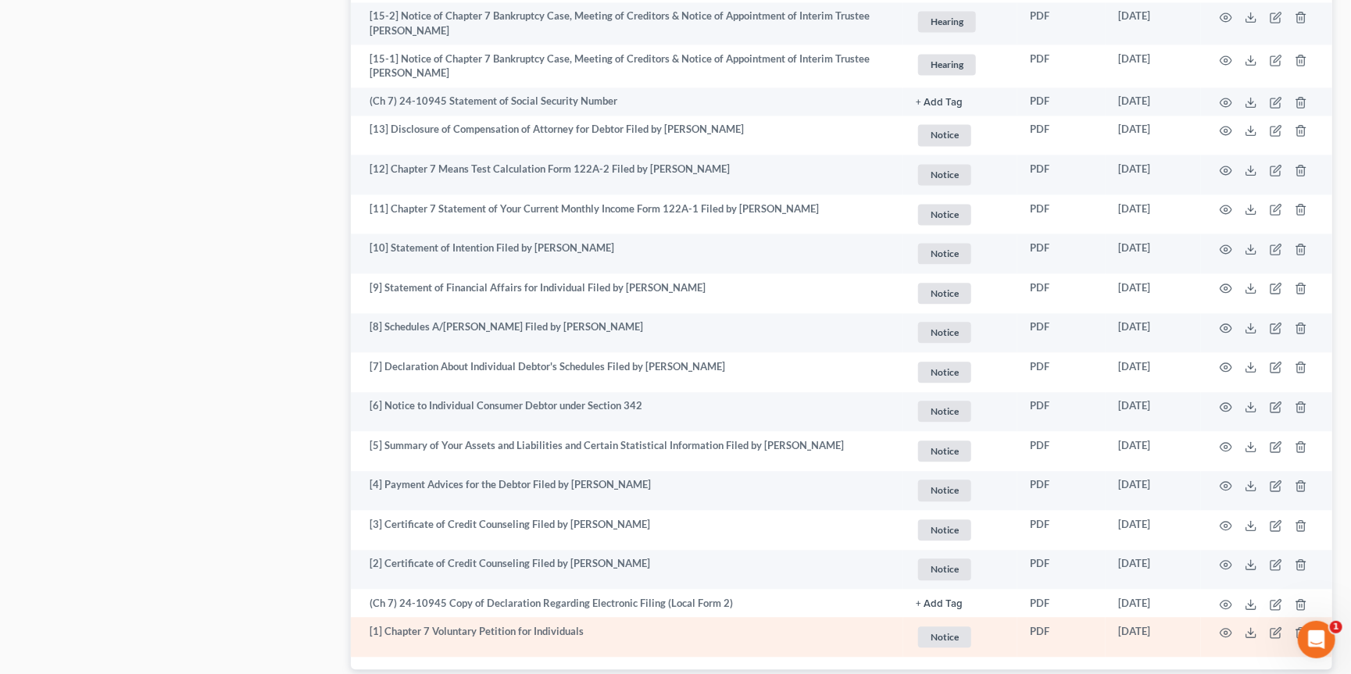
scroll to position [1784, 0]
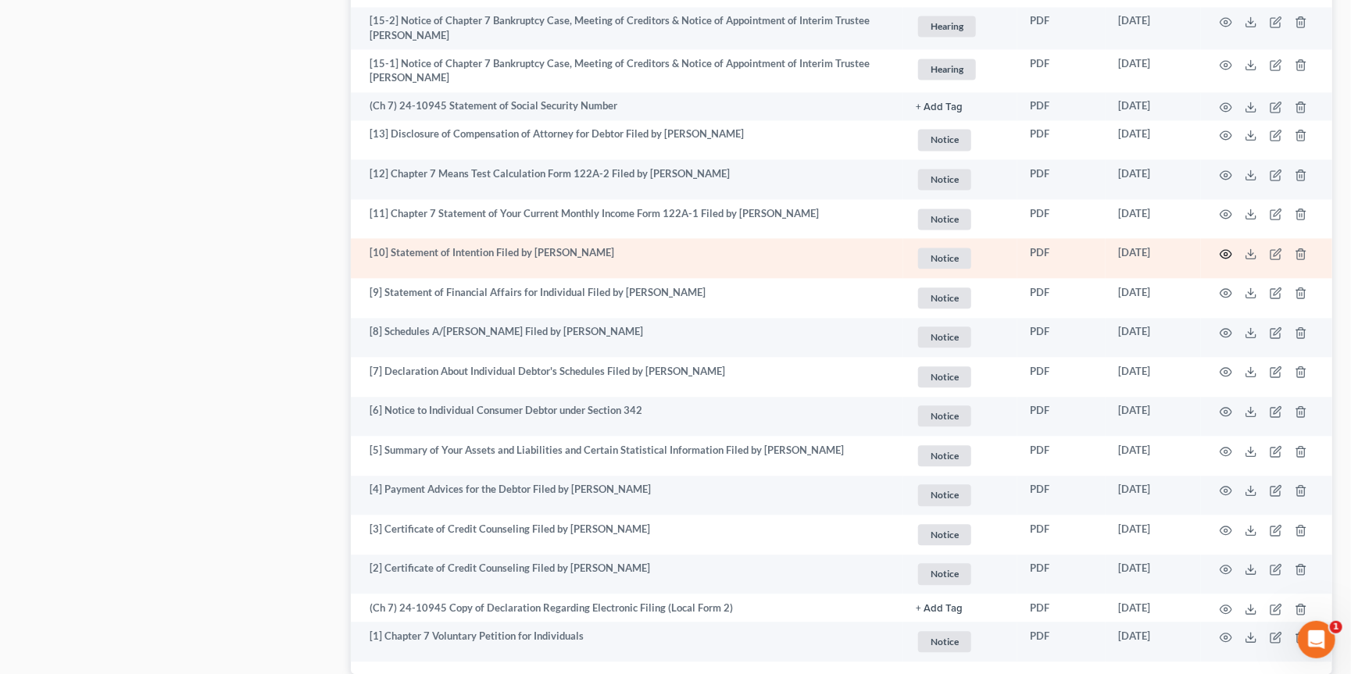
click at [1227, 252] on circle "button" at bounding box center [1225, 253] width 3 height 3
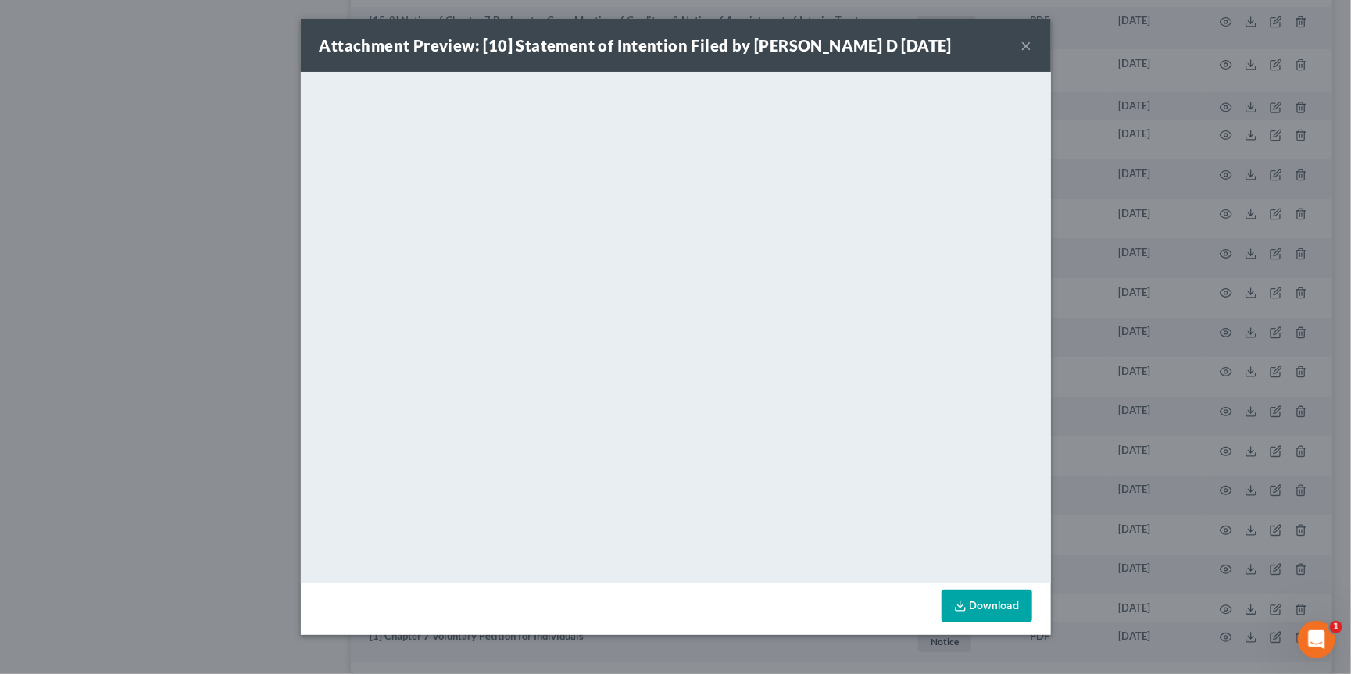
click at [1174, 363] on div "Attachment Preview: [10] Statement of Intention Filed by [PERSON_NAME] D [DATE]…" at bounding box center [675, 337] width 1351 height 674
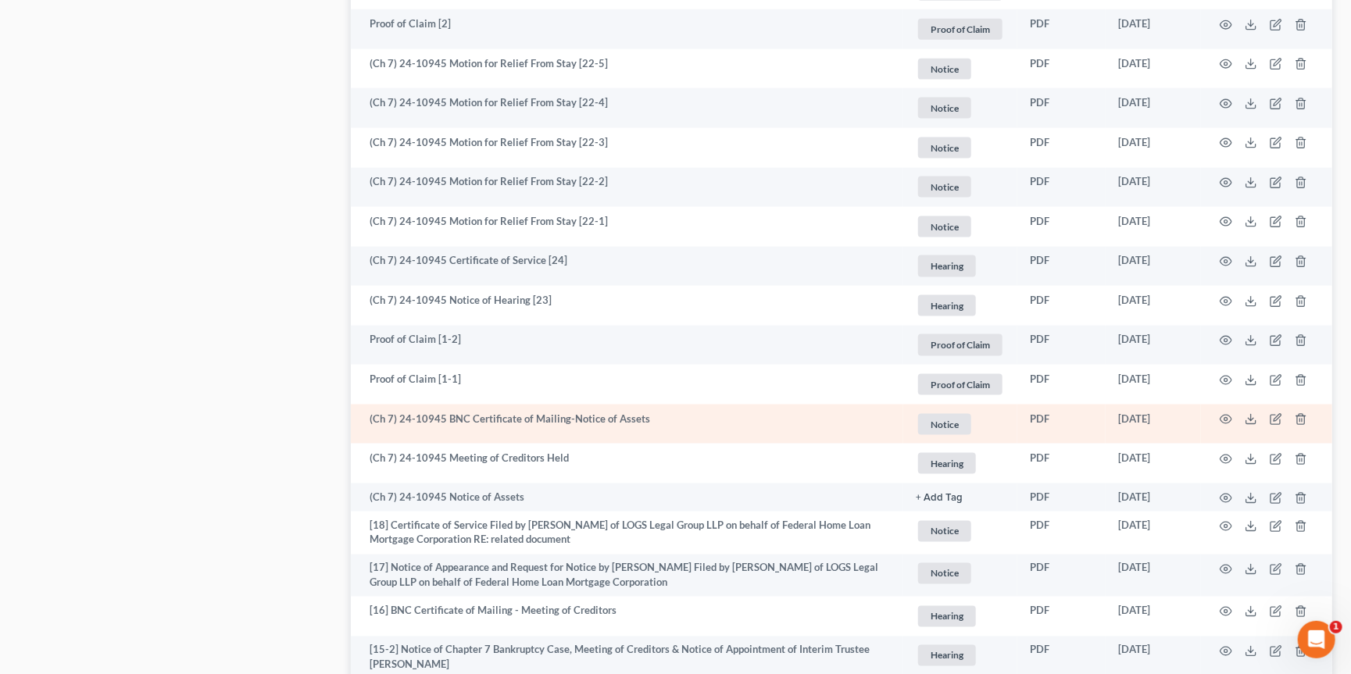
scroll to position [1153, 0]
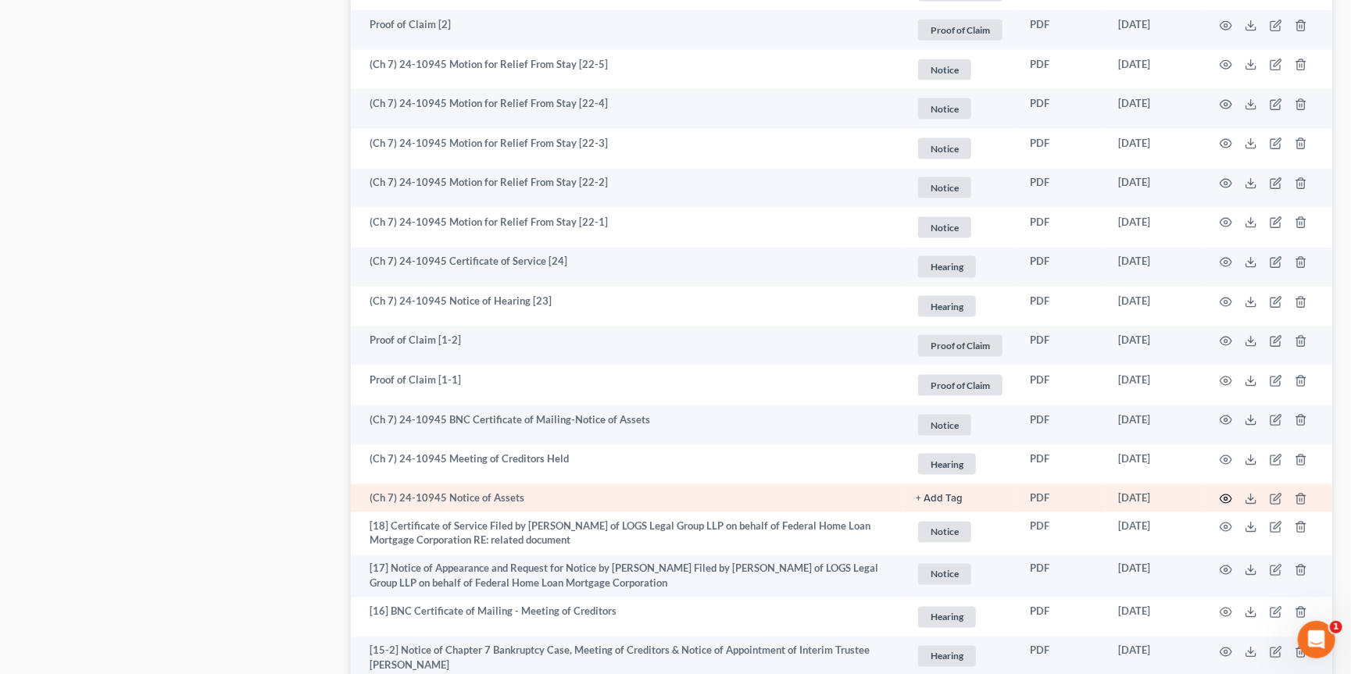
click at [1226, 493] on icon "button" at bounding box center [1226, 499] width 13 height 13
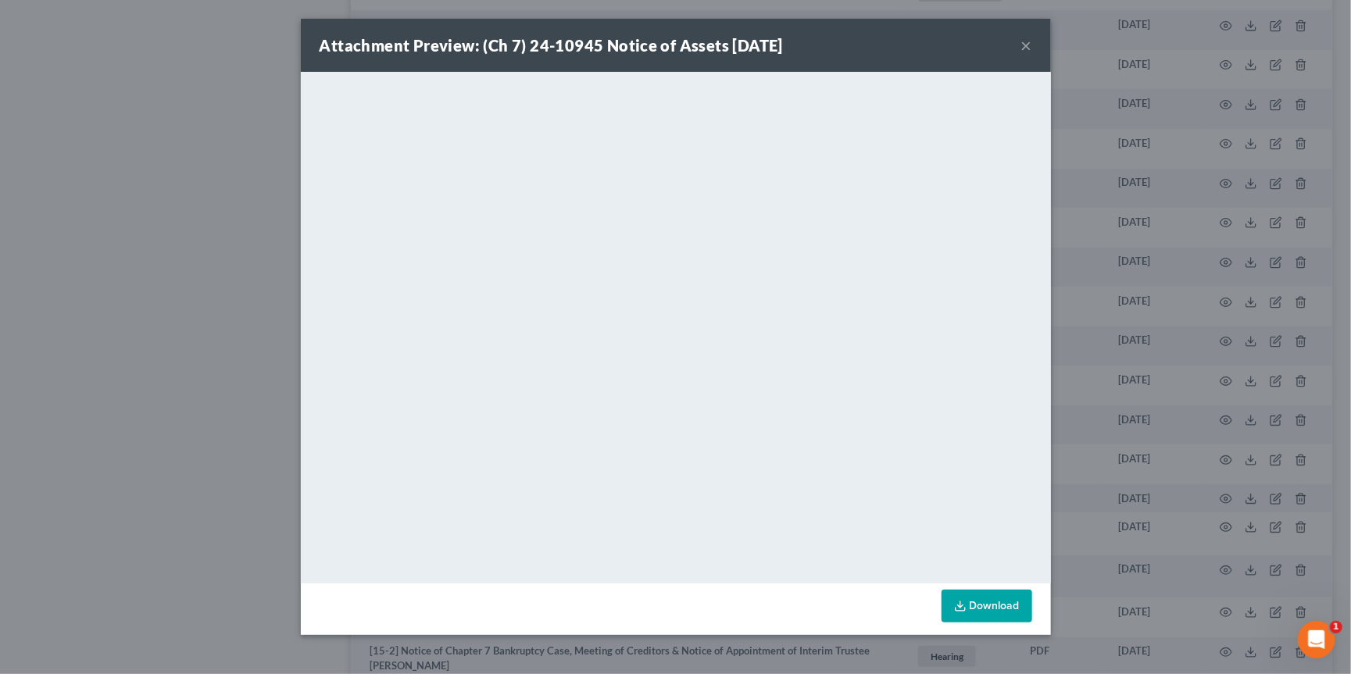
click at [1189, 383] on div "Attachment Preview: (Ch 7) 24-10945 Notice of Assets [DATE] × <object ng-attr-d…" at bounding box center [675, 337] width 1351 height 674
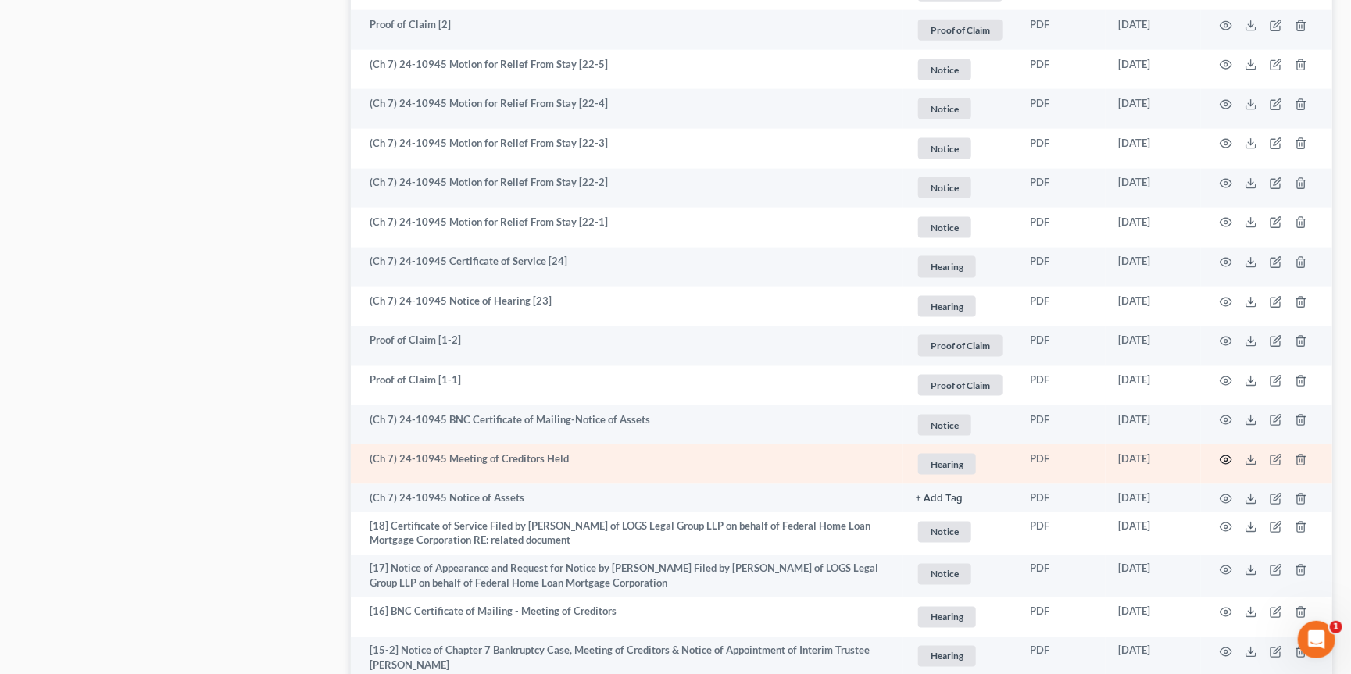
click at [1227, 454] on icon "button" at bounding box center [1226, 460] width 13 height 13
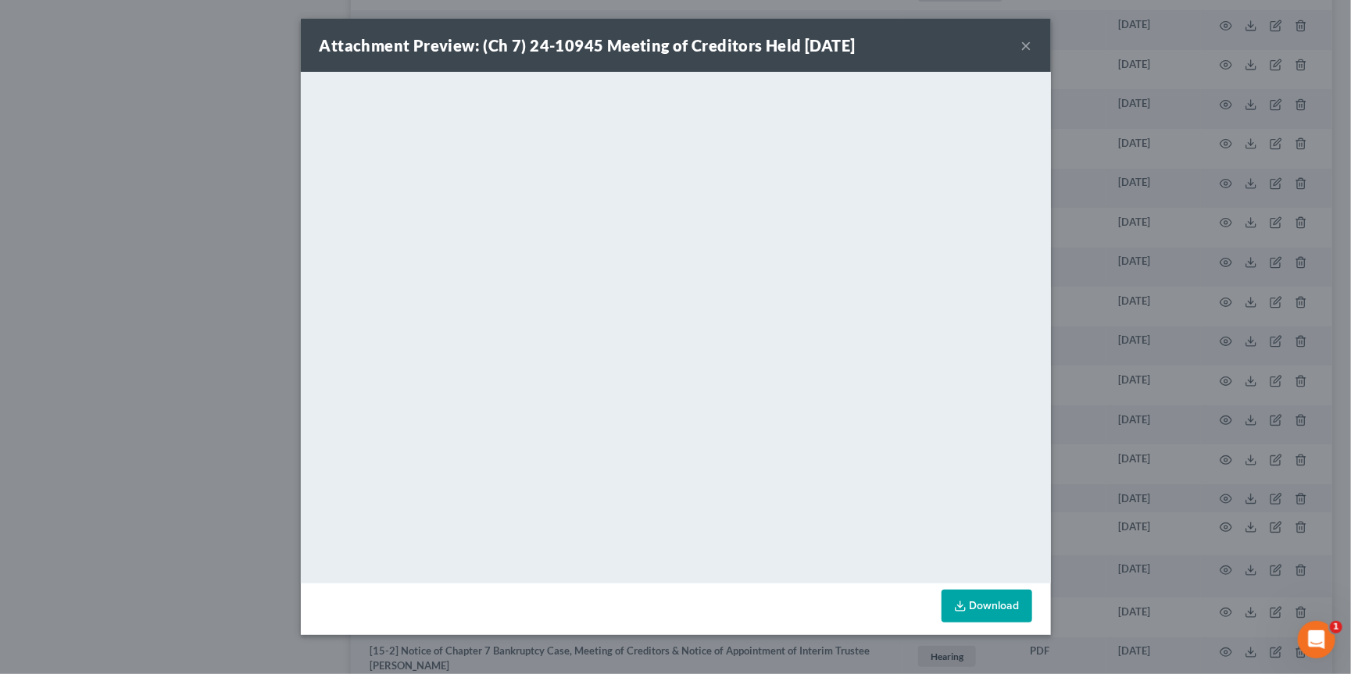
click at [1153, 327] on div "Attachment Preview: (Ch 7) 24-10945 Meeting of Creditors Held [DATE] × <object …" at bounding box center [675, 337] width 1351 height 674
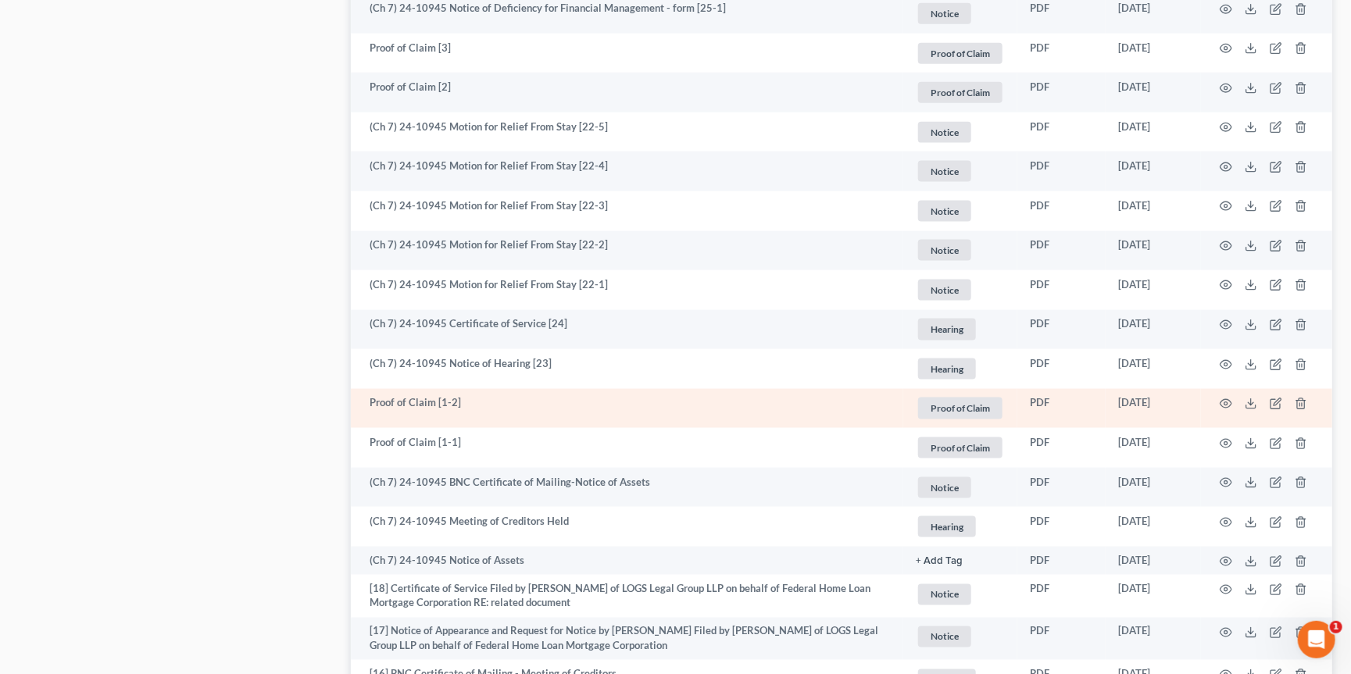
scroll to position [1087, 0]
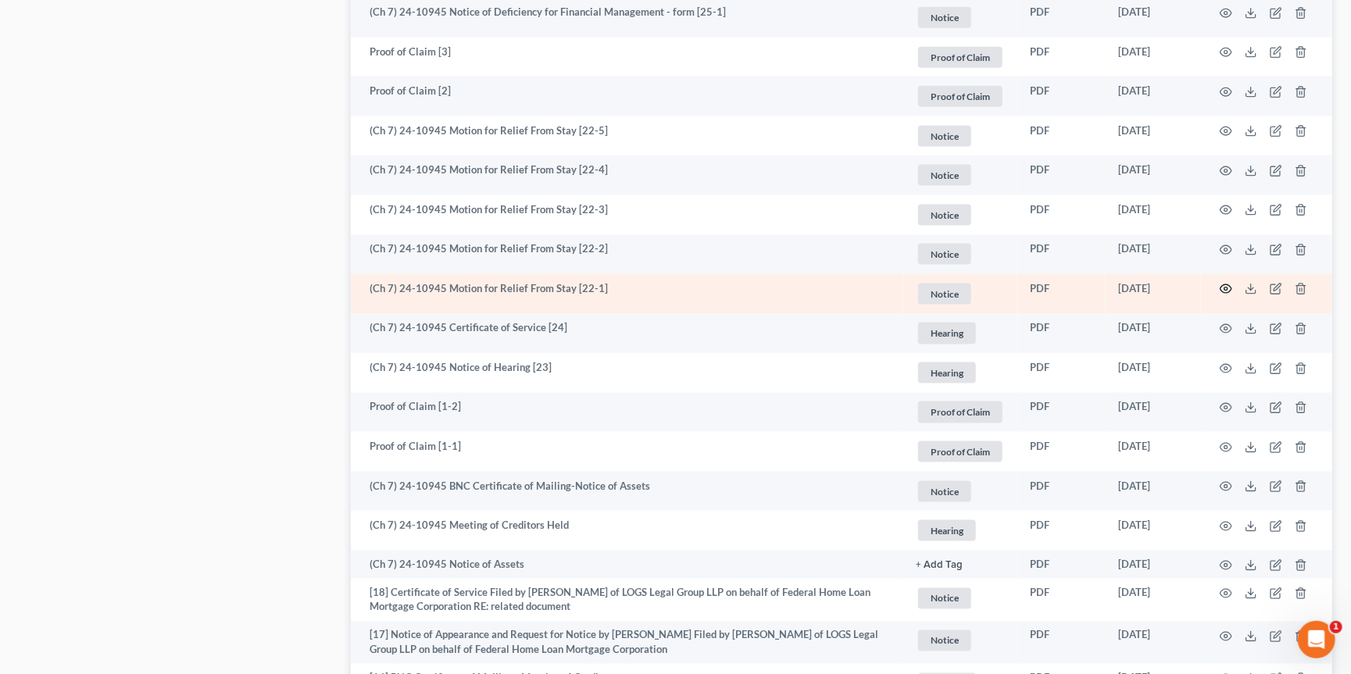
click at [1224, 283] on icon "button" at bounding box center [1226, 289] width 13 height 13
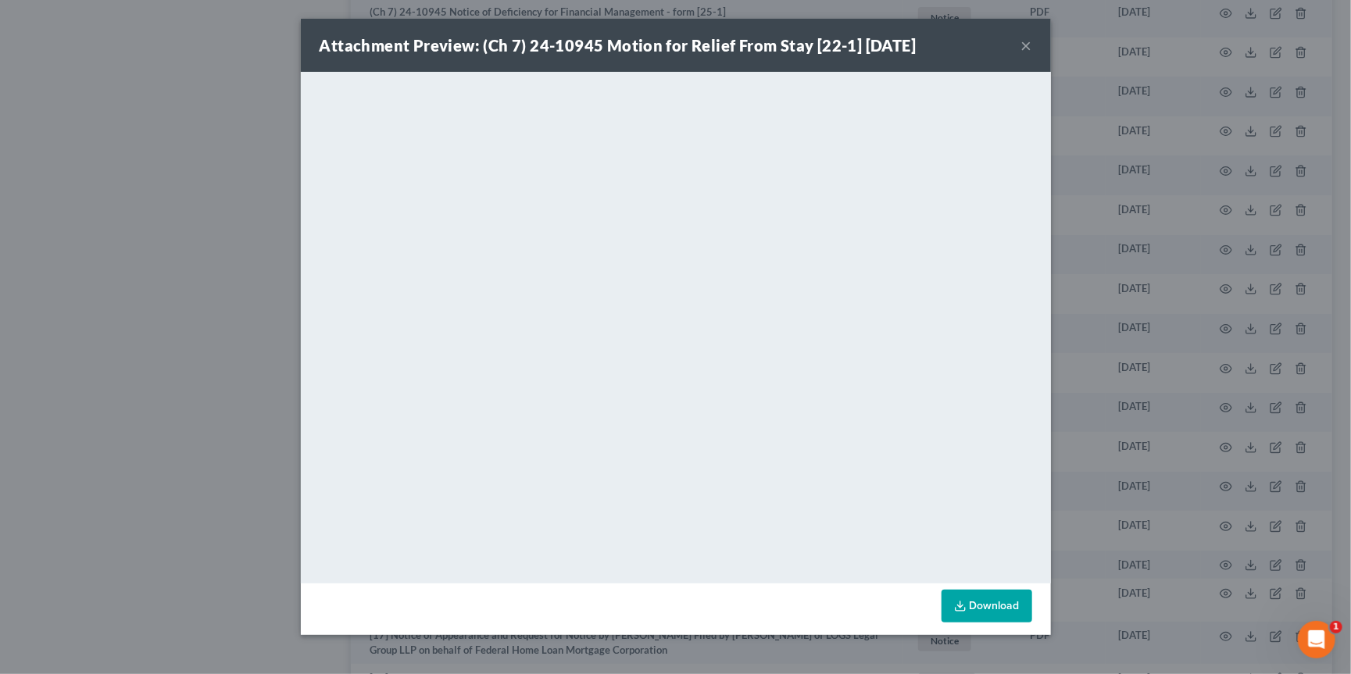
click at [1084, 369] on div "Attachment Preview: (Ch 7) 24-10945 Motion for Relief From Stay [22-1] [DATE] ×…" at bounding box center [675, 337] width 1351 height 674
